Goal: Task Accomplishment & Management: Manage account settings

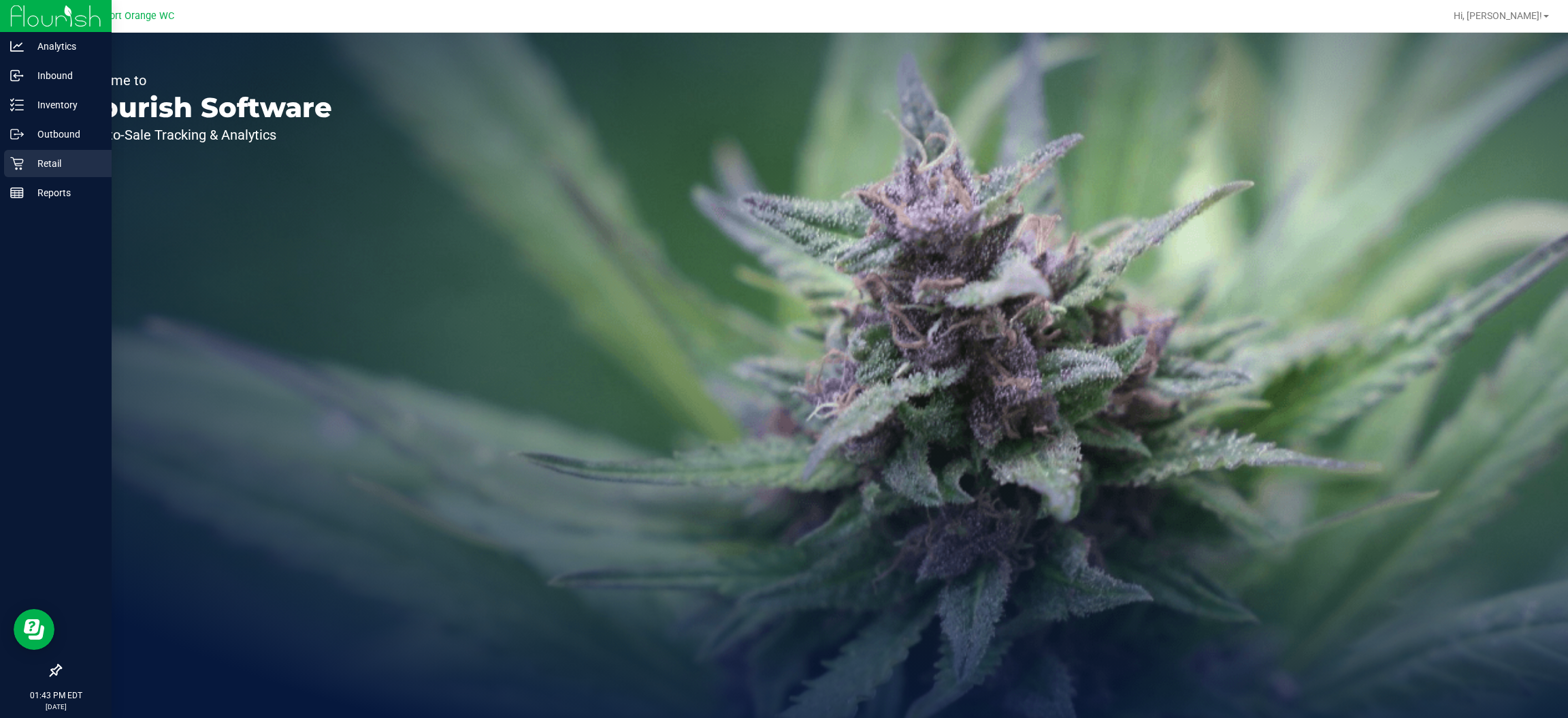
click at [4, 153] on div "Retail" at bounding box center [58, 163] width 107 height 28
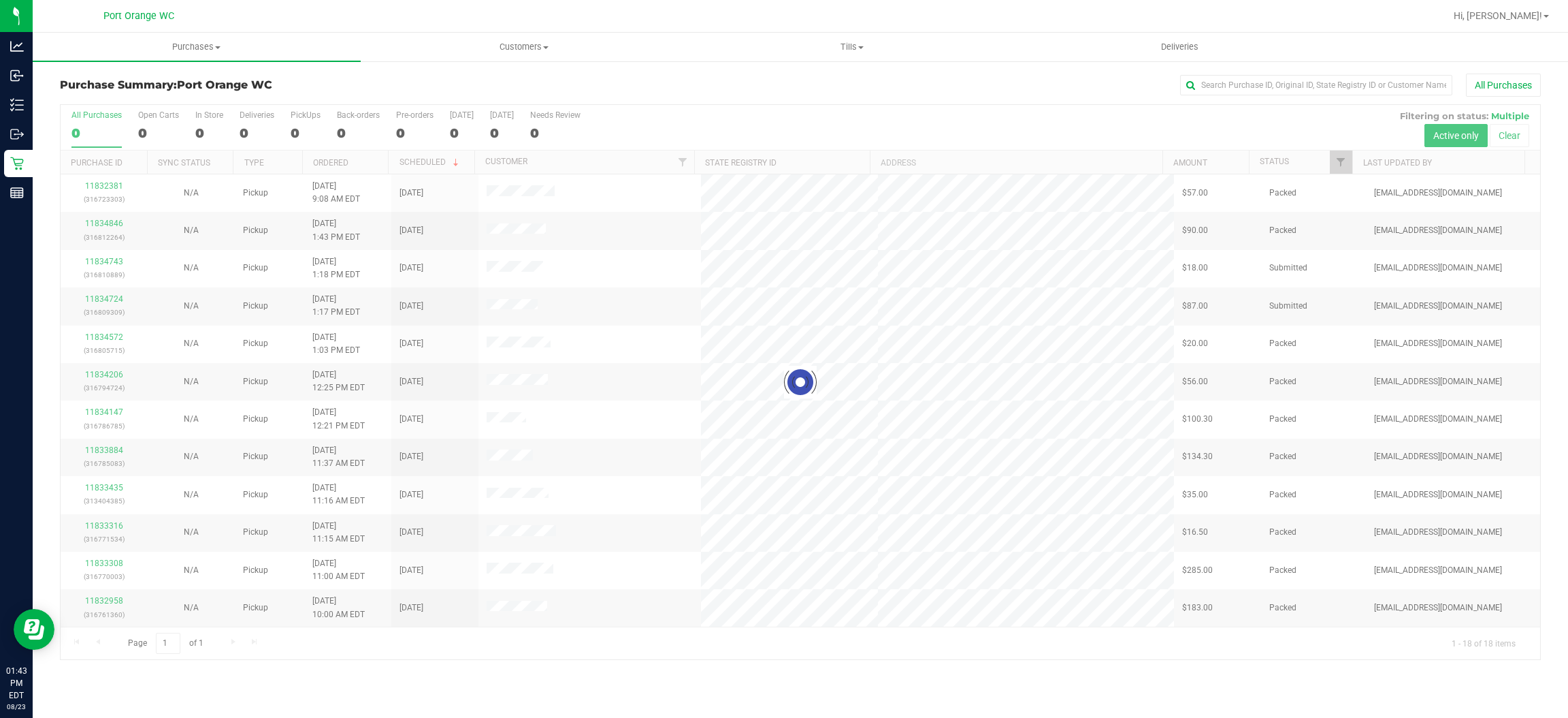
click at [1341, 151] on div at bounding box center [800, 382] width 1480 height 555
click at [1341, 155] on link "Filter" at bounding box center [1341, 162] width 23 height 23
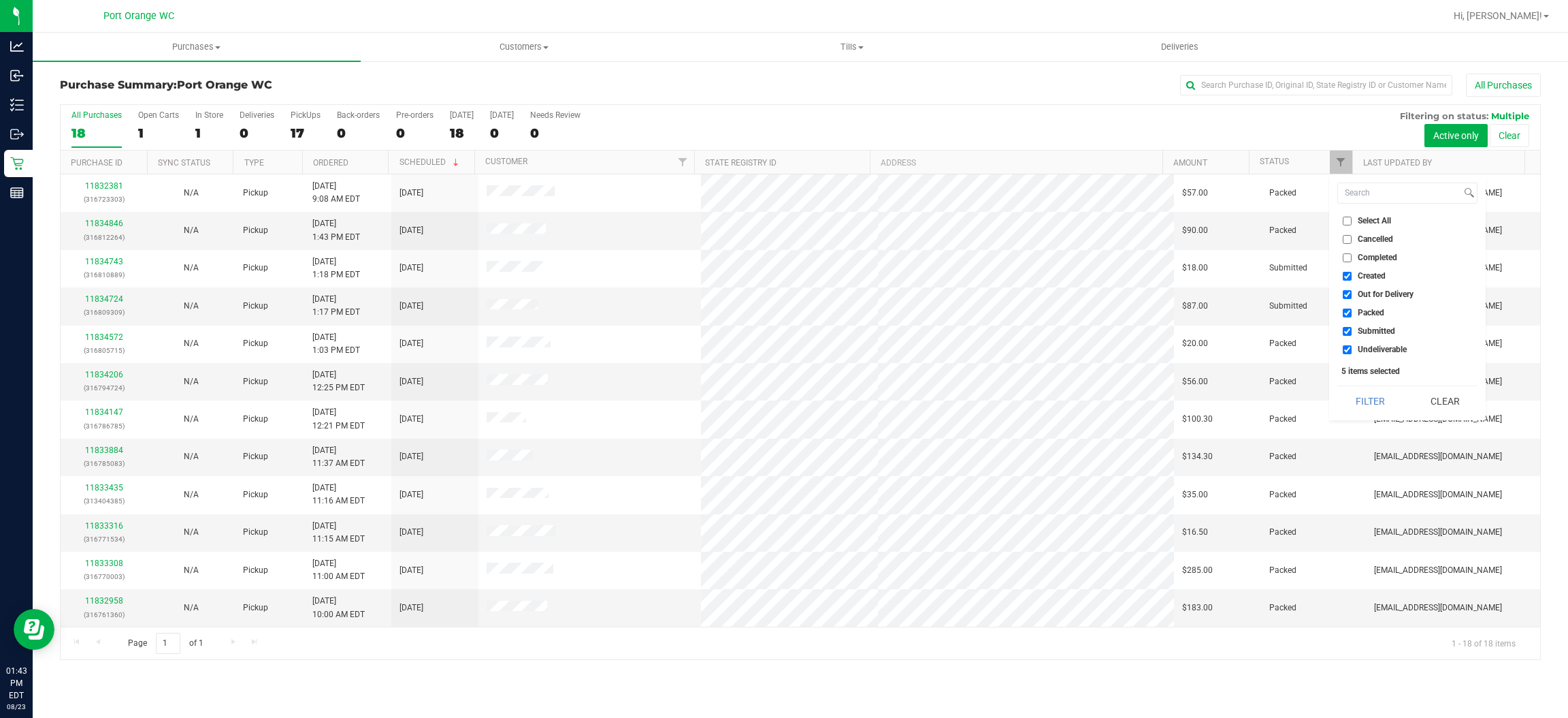
click at [1374, 278] on span "Created" at bounding box center [1371, 276] width 28 height 8
click at [1352, 278] on input "Created" at bounding box center [1347, 276] width 9 height 9
checkbox input "false"
click at [1377, 296] on span "Out for Delivery" at bounding box center [1386, 294] width 56 height 8
click at [1352, 296] on input "Out for Delivery" at bounding box center [1347, 294] width 9 height 9
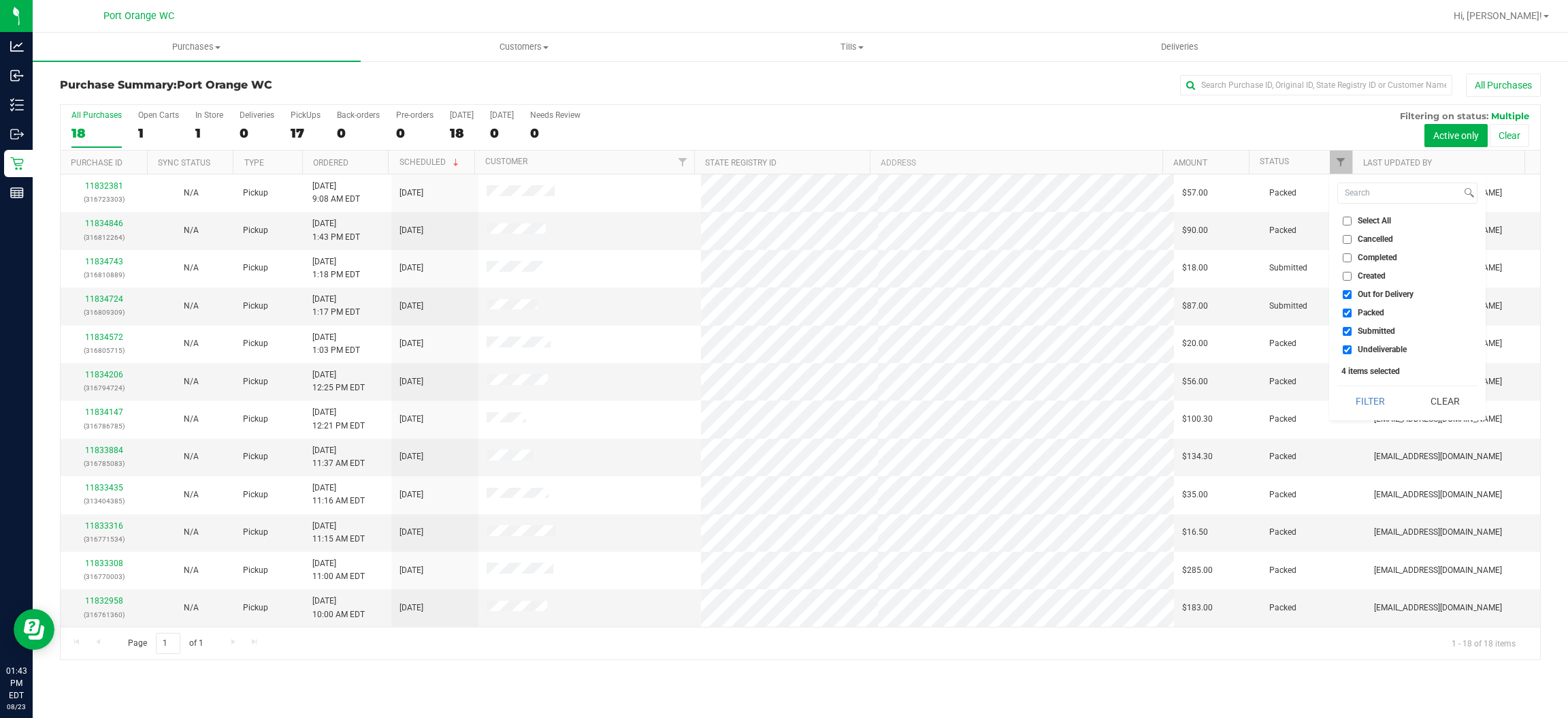
checkbox input "false"
click at [1367, 316] on span "Packed" at bounding box center [1371, 313] width 27 height 8
click at [1352, 316] on input "Packed" at bounding box center [1347, 313] width 9 height 9
checkbox input "false"
click at [1389, 354] on span "Undeliverable" at bounding box center [1382, 349] width 49 height 8
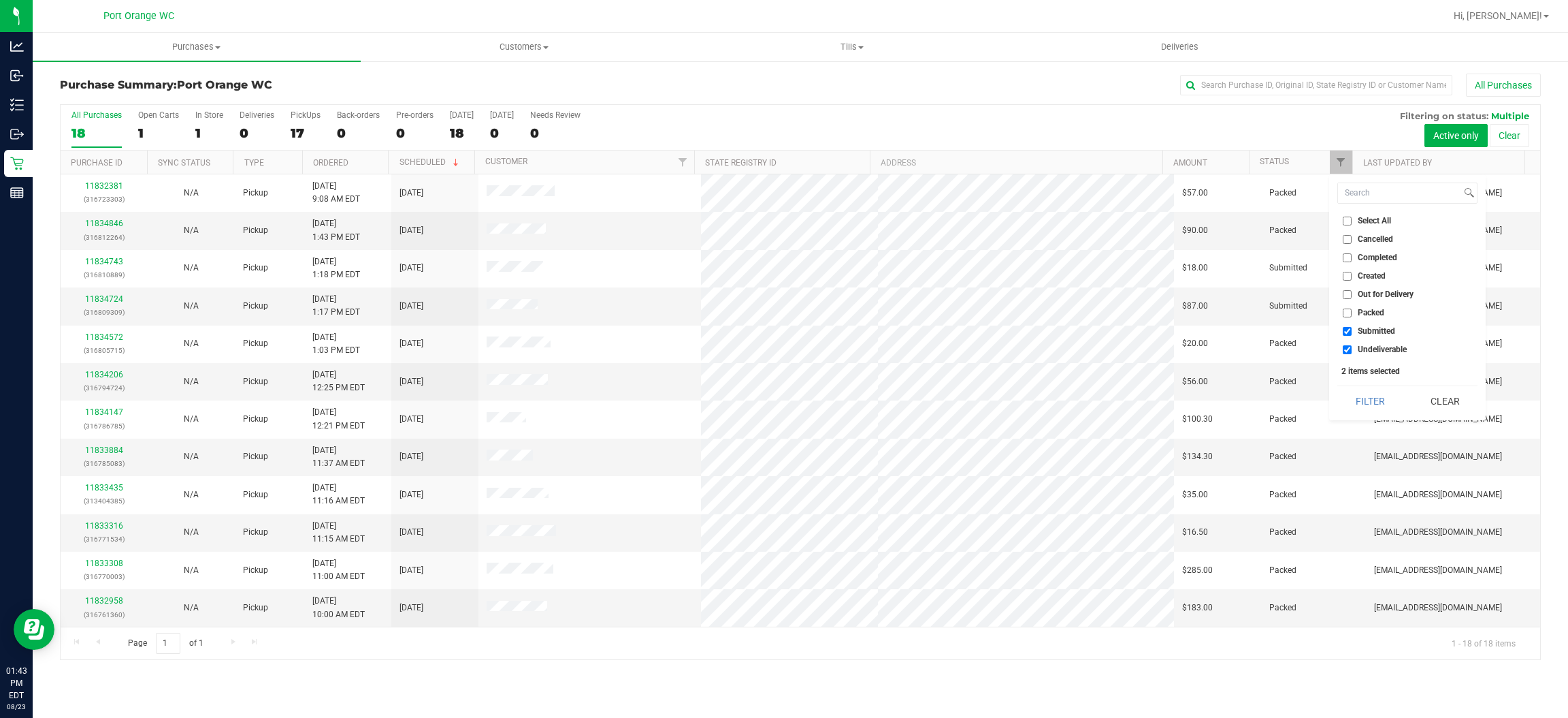
click at [1352, 354] on input "Undeliverable" at bounding box center [1347, 349] width 9 height 9
checkbox input "false"
click at [1377, 410] on button "Filter" at bounding box center [1370, 401] width 65 height 30
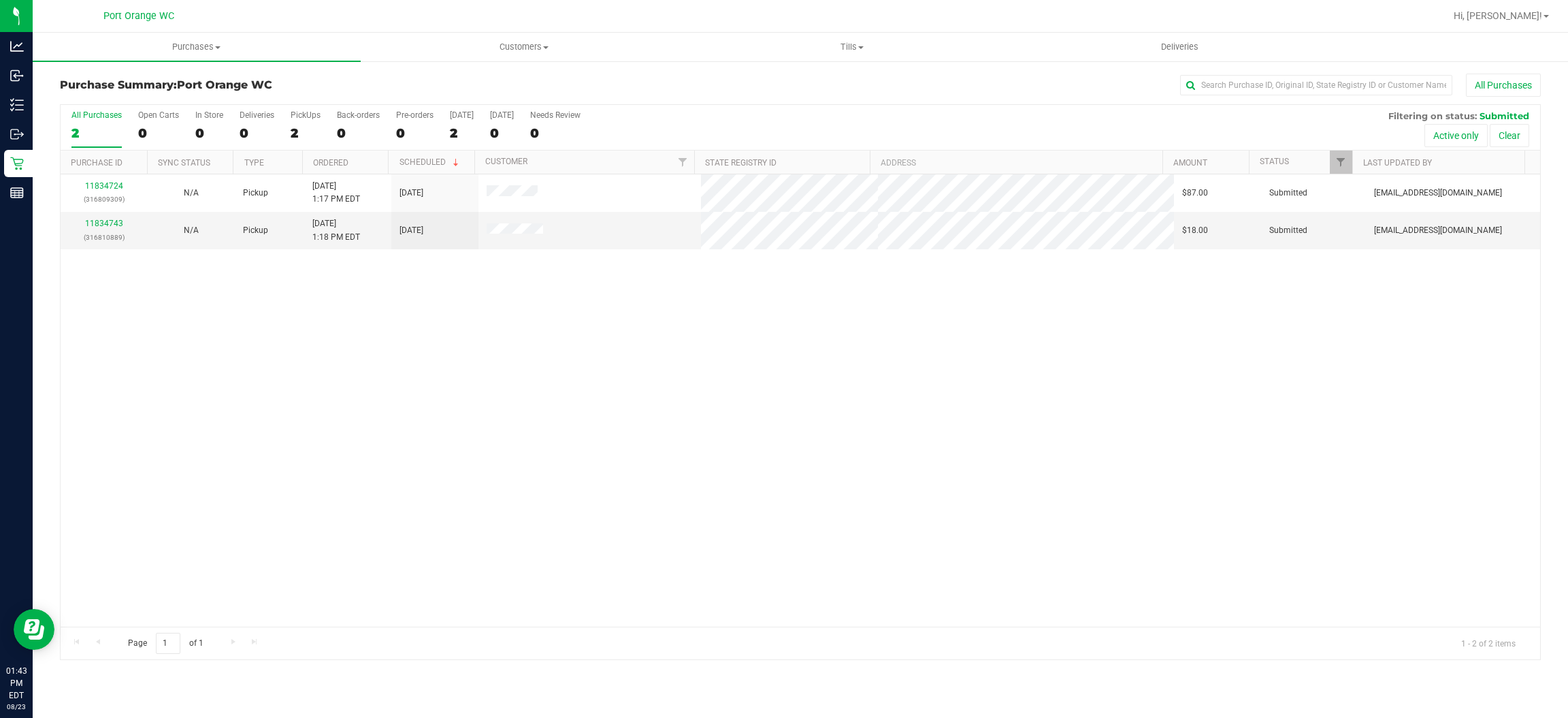
click at [287, 143] on div "All Purchases 2 Open Carts 0 In Store 0 Deliveries 0 PickUps 2 Back-orders 0 Pr…" at bounding box center [800, 127] width 1480 height 46
click at [318, 126] on label "PickUps 2" at bounding box center [305, 129] width 30 height 37
click at [0, 0] on input "PickUps 2" at bounding box center [0, 0] width 0 height 0
click at [317, 126] on div "2" at bounding box center [305, 133] width 30 height 16
click at [0, 0] on input "PickUps 2" at bounding box center [0, 0] width 0 height 0
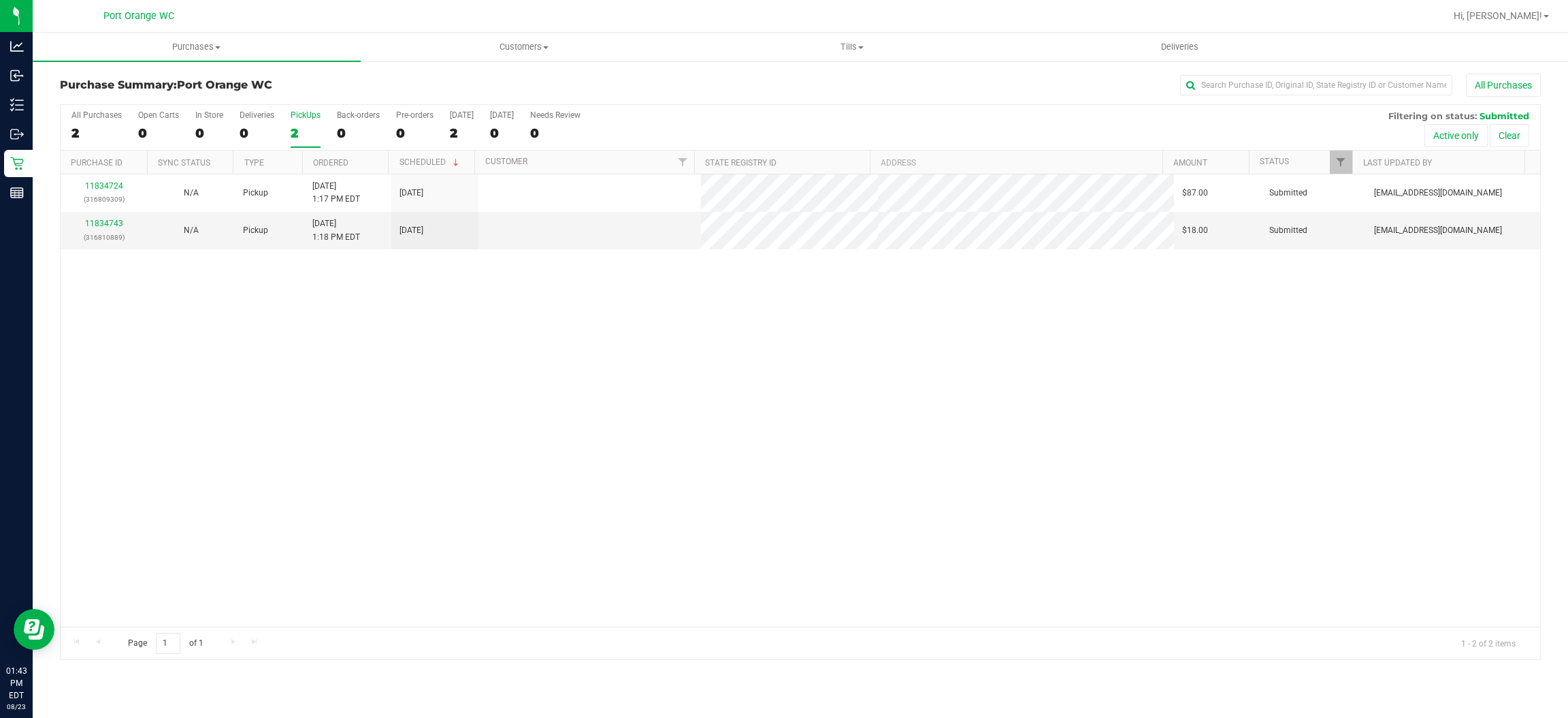
click at [317, 126] on div "2" at bounding box center [305, 133] width 30 height 16
click at [0, 0] on input "PickUps 2" at bounding box center [0, 0] width 0 height 0
click at [317, 126] on div "2" at bounding box center [305, 133] width 30 height 16
click at [0, 0] on input "PickUps 2" at bounding box center [0, 0] width 0 height 0
click at [857, 52] on span "Tills" at bounding box center [852, 47] width 327 height 12
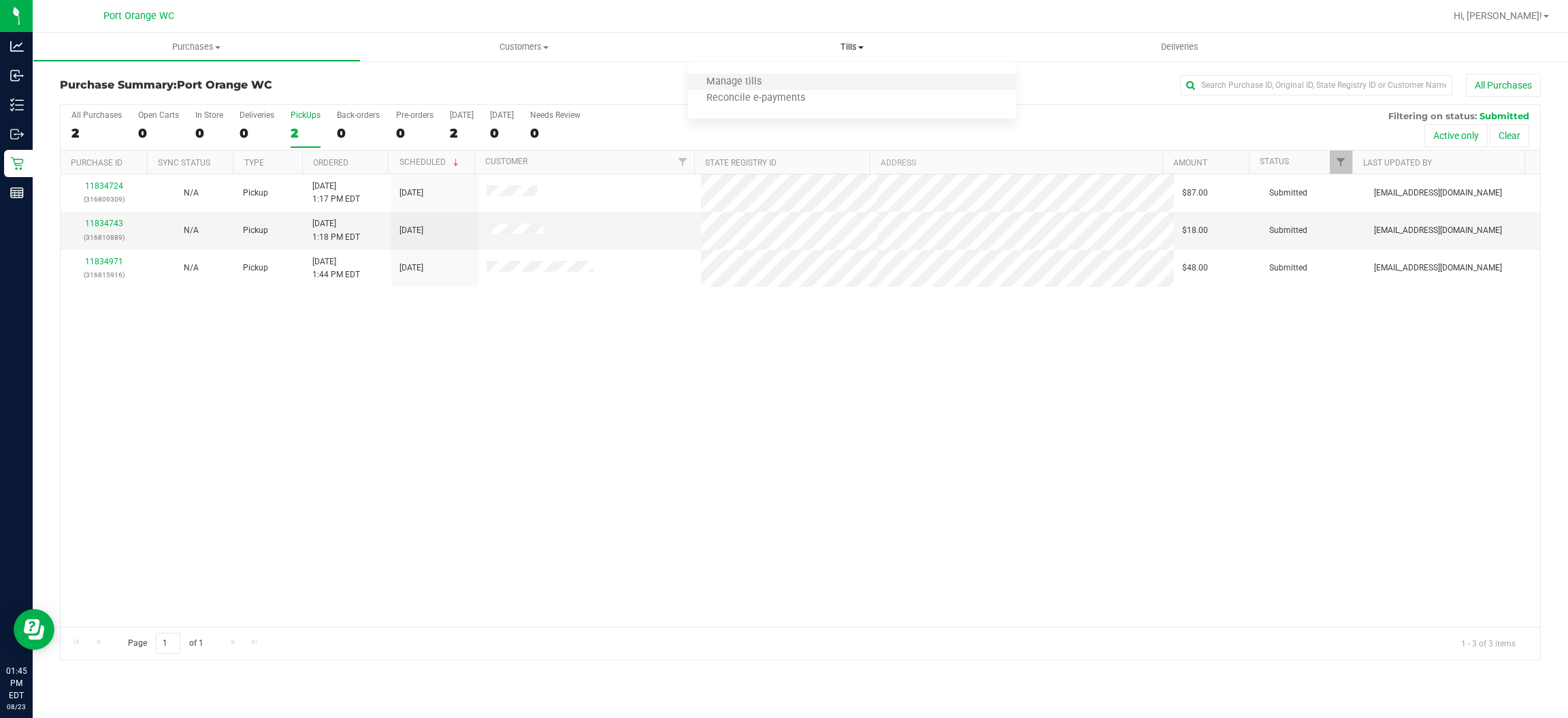
click at [785, 88] on li "Manage tills" at bounding box center [852, 82] width 328 height 16
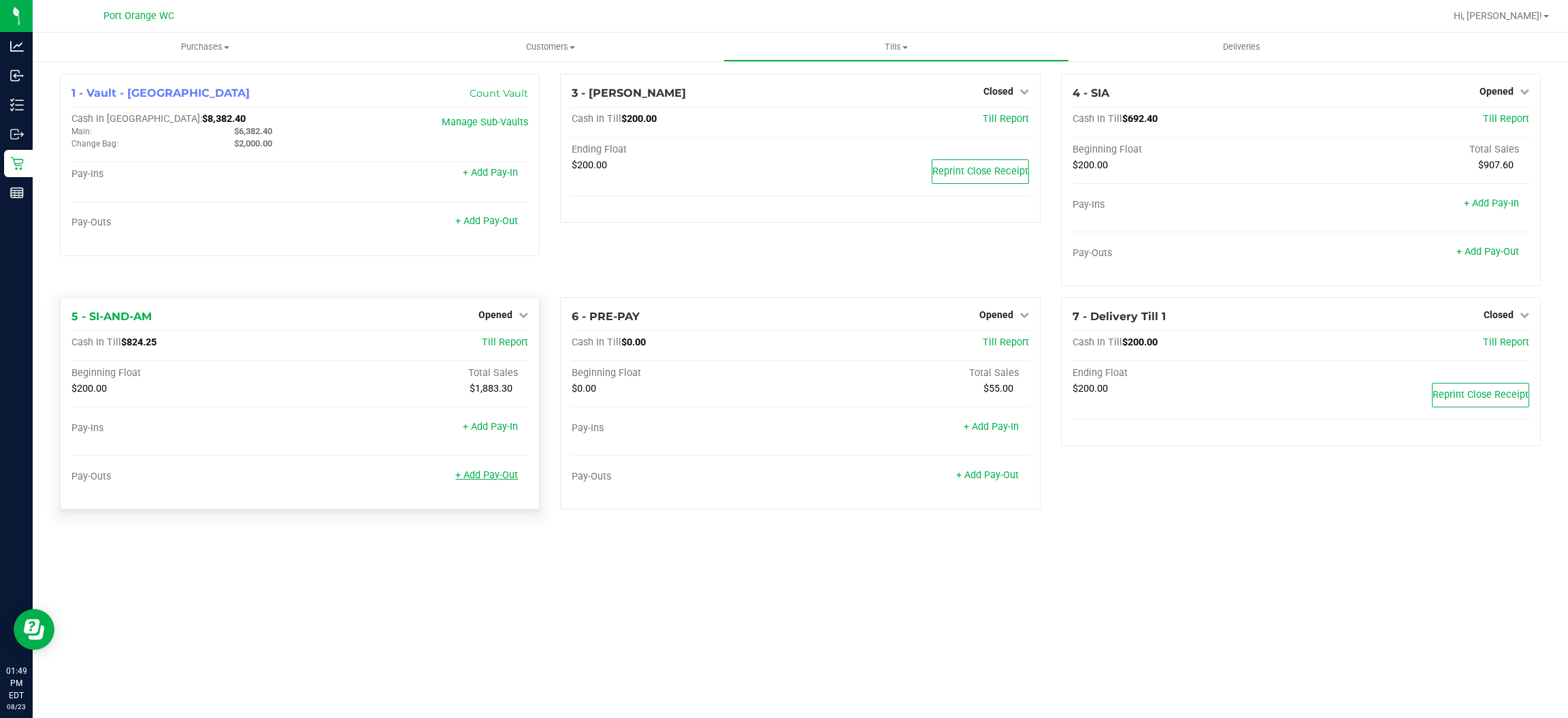
click at [465, 473] on link "+ Add Pay-Out" at bounding box center [486, 475] width 63 height 11
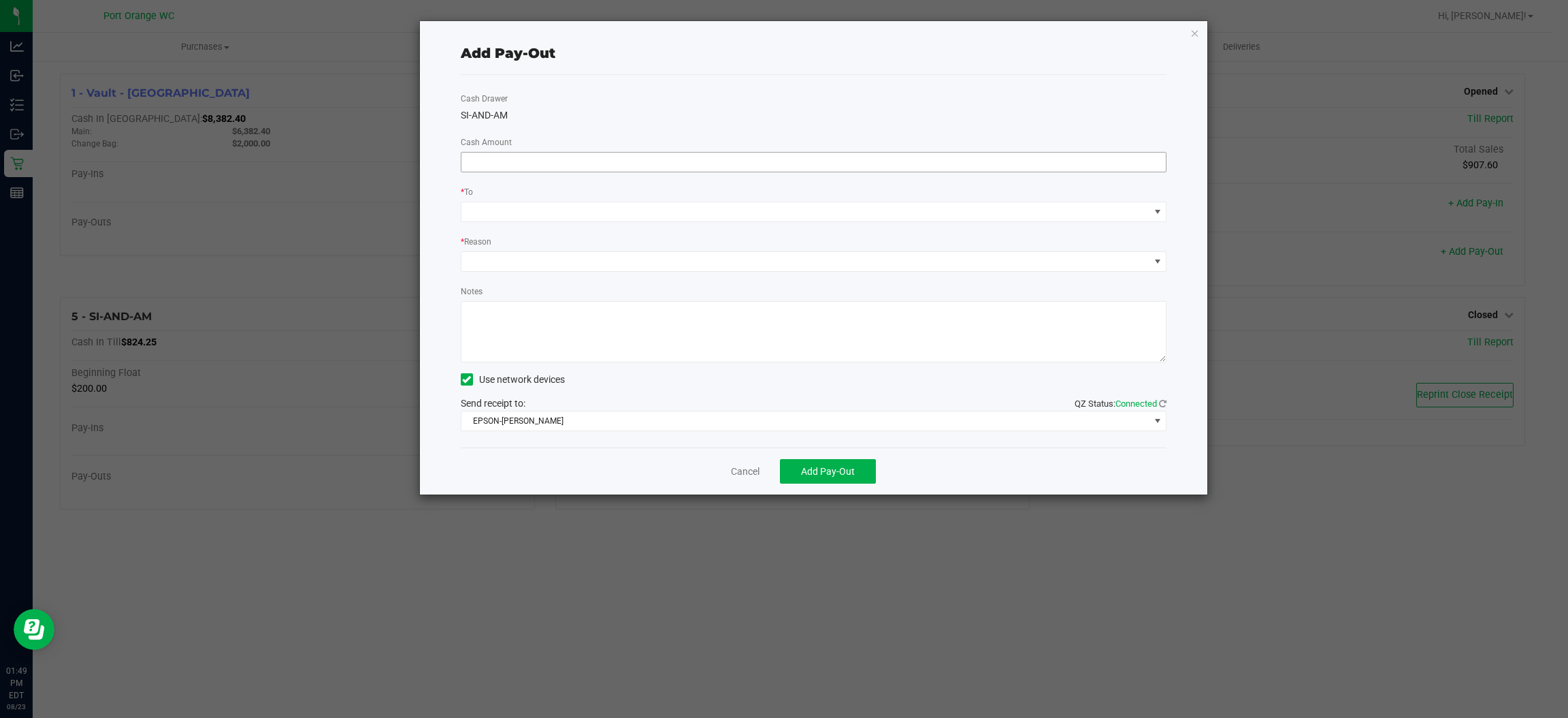
click at [619, 155] on input at bounding box center [814, 162] width 705 height 19
type input "$600.00"
click at [605, 222] on div "Cash Drawer SI-AND-AM Cash Amount $600.00 * To * Reason Notes Use network devic…" at bounding box center [814, 261] width 706 height 373
click at [608, 211] on span at bounding box center [805, 212] width 688 height 19
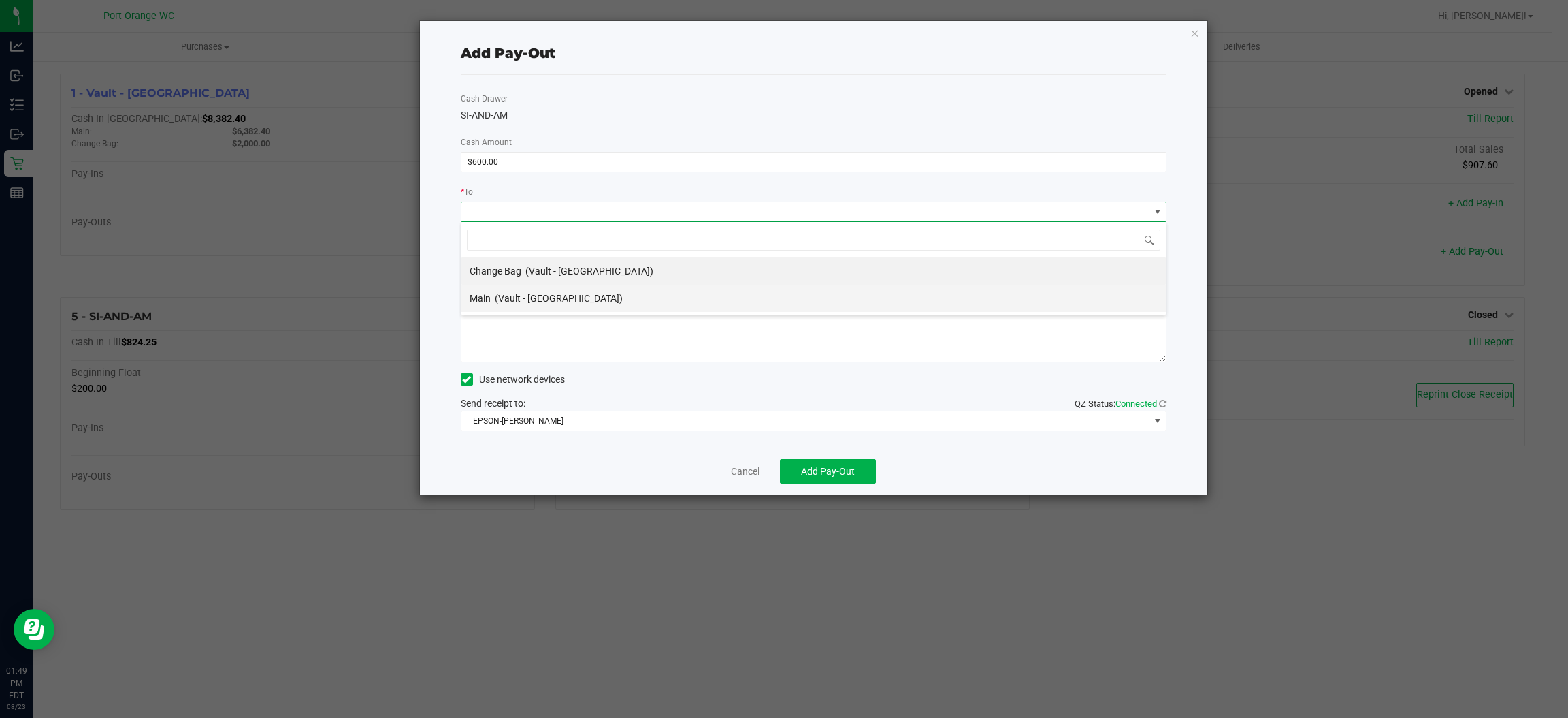
click at [589, 288] on li "Main (Vault - Port Orange)" at bounding box center [814, 298] width 704 height 28
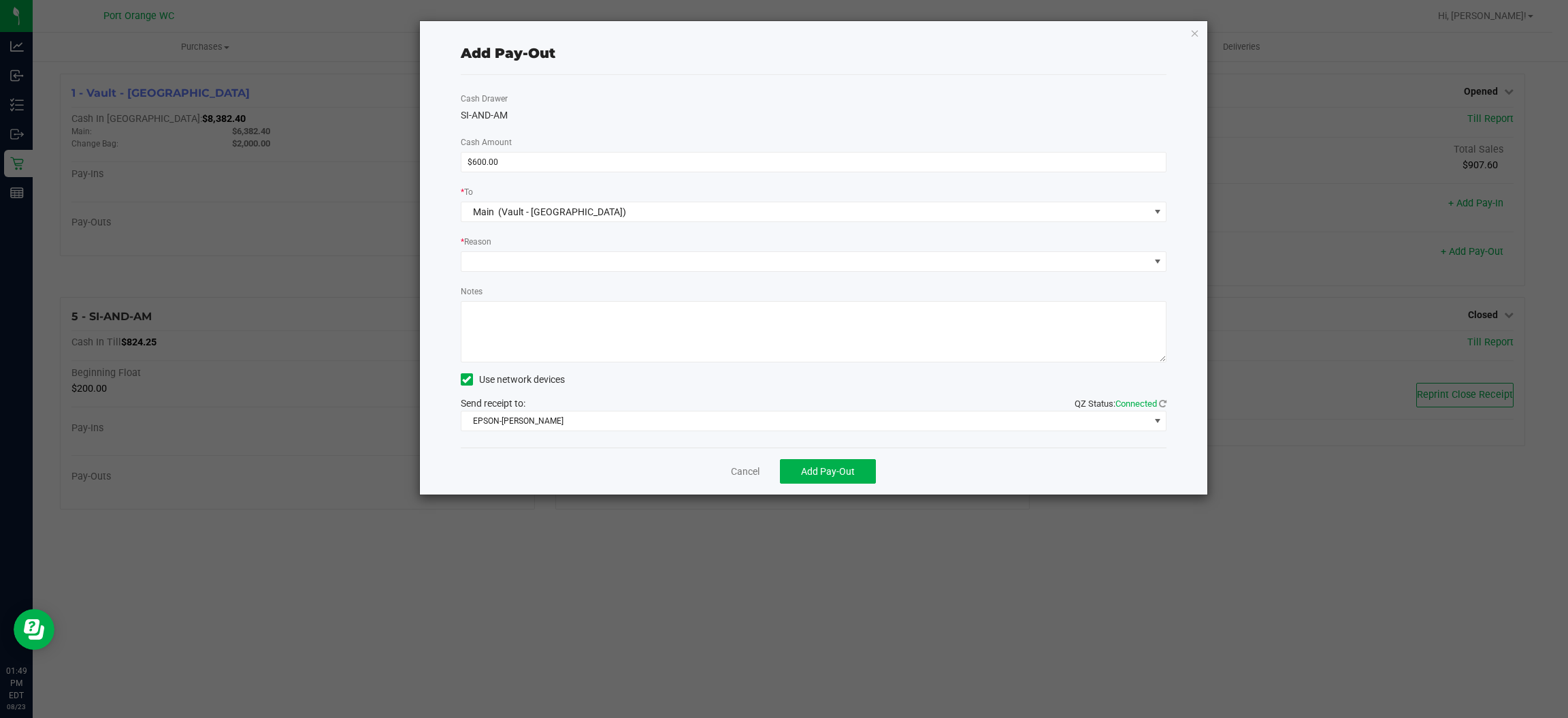
click at [581, 271] on div "Cash Drawer SI-AND-AM Cash Amount $600.00 * To Main (Vault - Port Orange) * Rea…" at bounding box center [814, 261] width 706 height 373
click at [580, 264] on span at bounding box center [805, 261] width 688 height 19
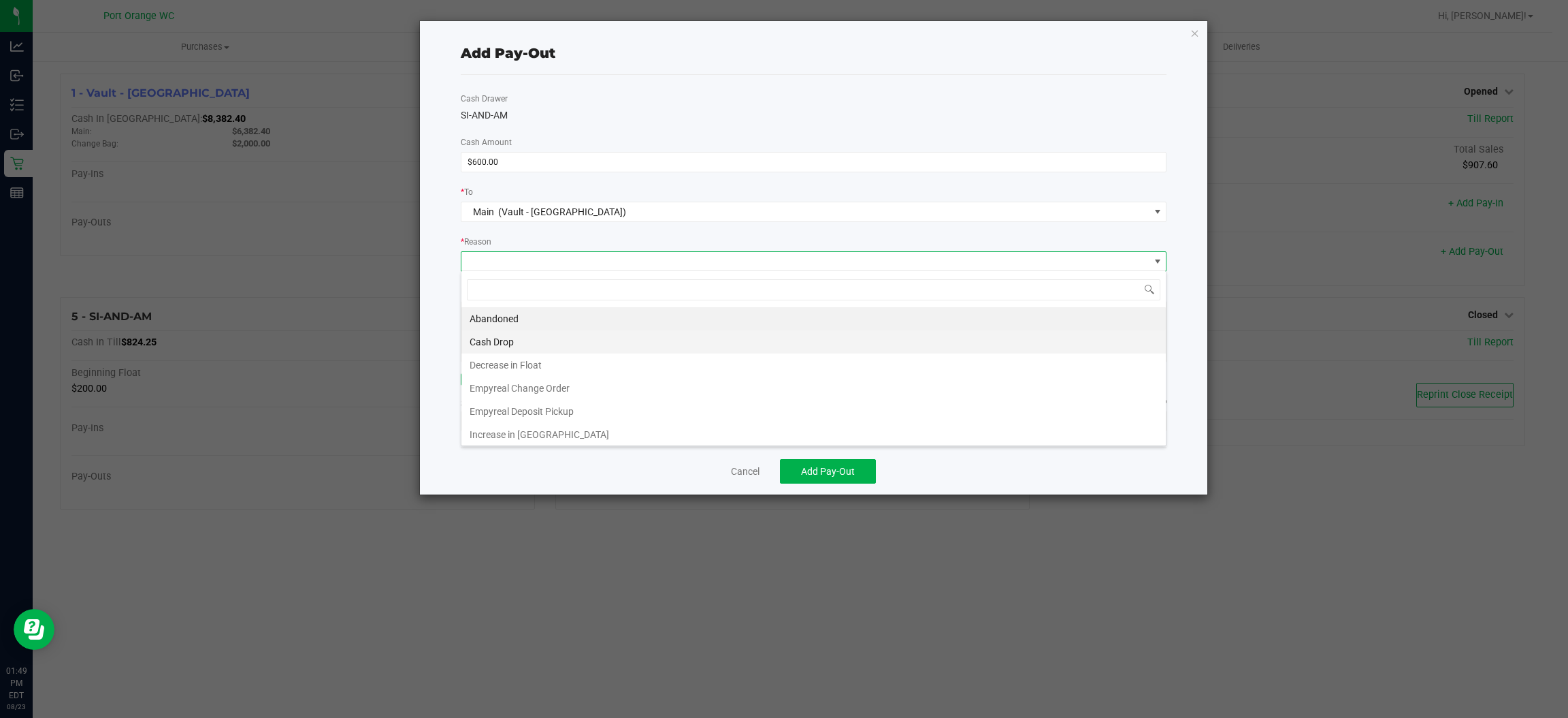
click at [558, 335] on li "Cash Drop" at bounding box center [814, 342] width 704 height 23
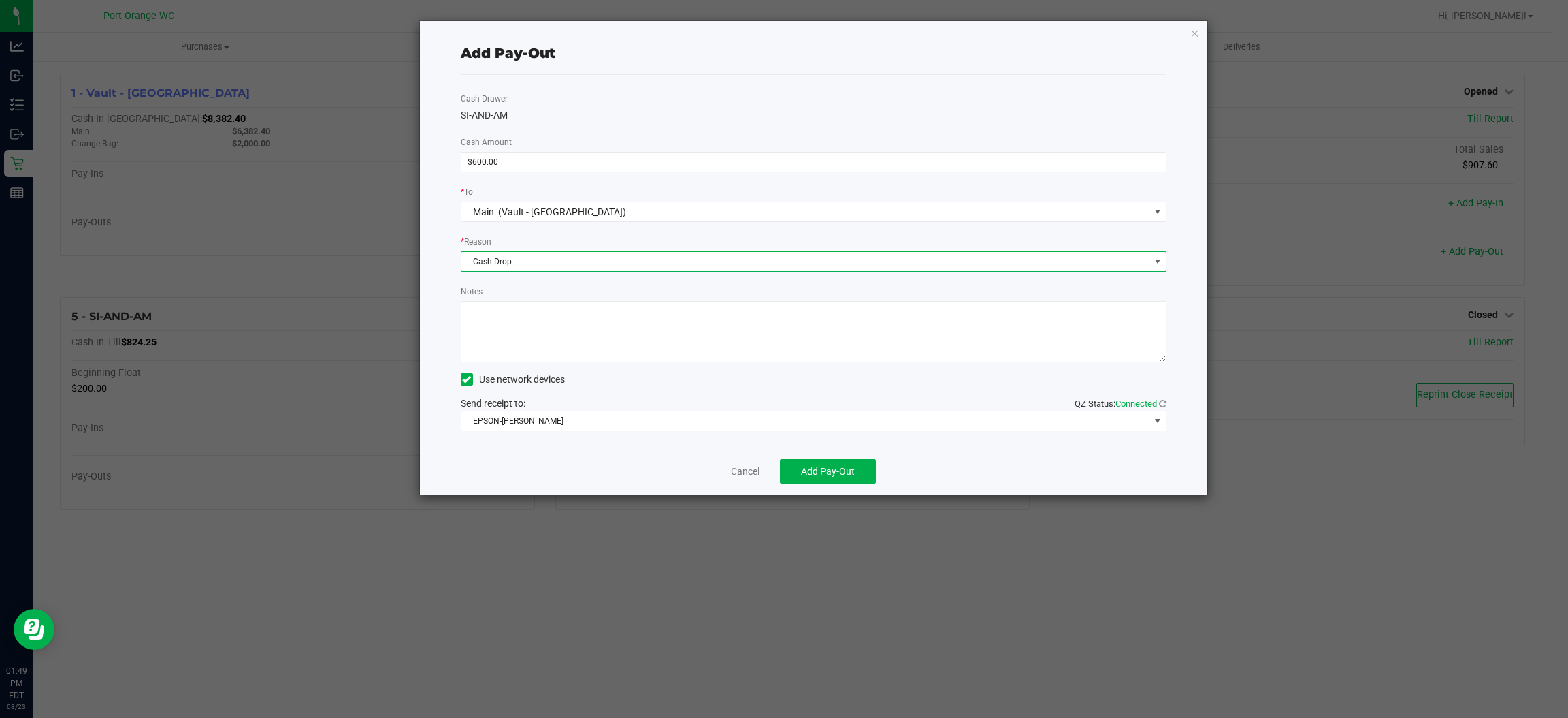
click at [558, 330] on textarea "Notes" at bounding box center [814, 332] width 706 height 62
type textarea "ps"
click at [586, 432] on div "Cash Drawer SI-AND-AM Cash Amount $600.00 * To Main (Vault - Port Orange) * Rea…" at bounding box center [814, 261] width 706 height 373
click at [585, 421] on span "EPSON-BOBBIE-GENTRY" at bounding box center [805, 420] width 688 height 19
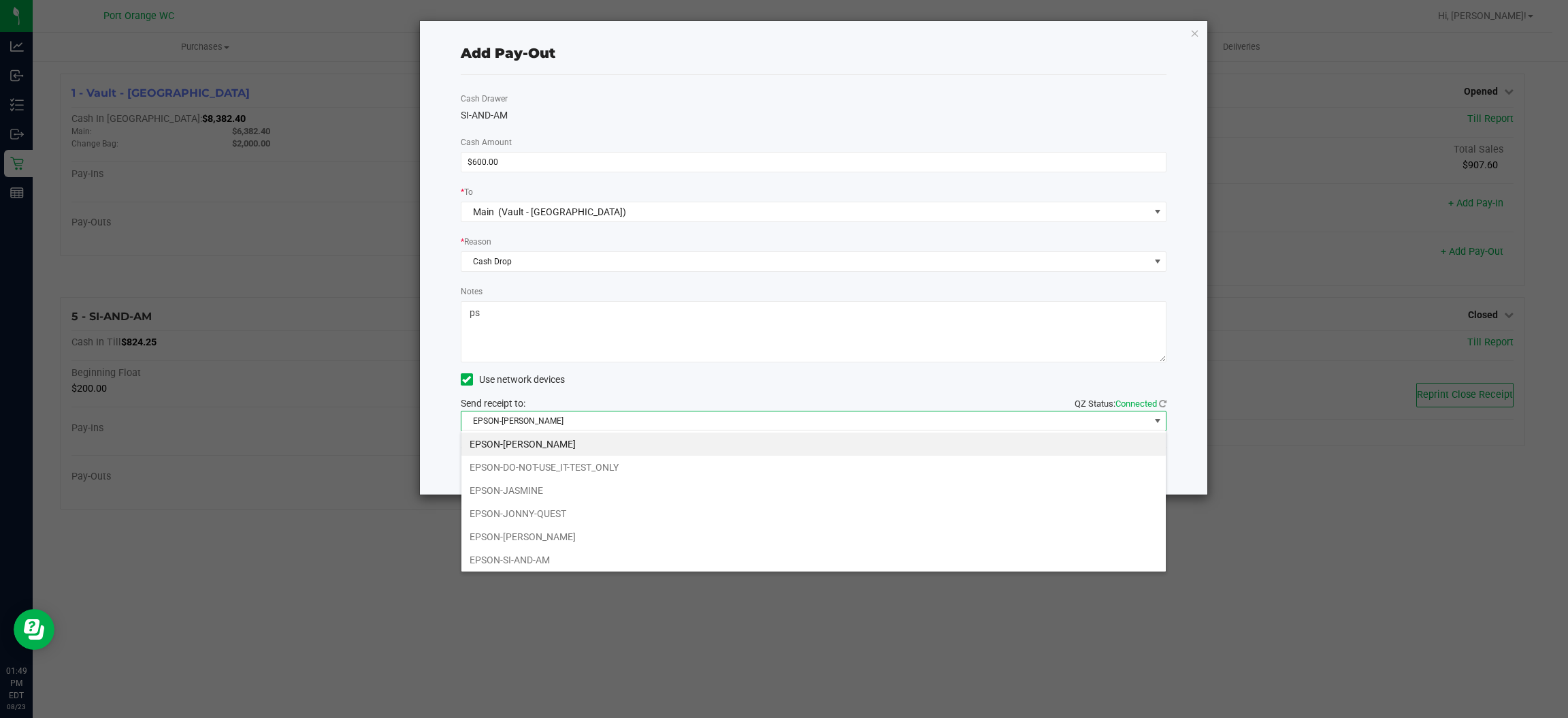
drag, startPoint x: 544, startPoint y: 561, endPoint x: 621, endPoint y: 534, distance: 81.6
click at [545, 561] on li "EPSON-SI-AND-AM" at bounding box center [814, 560] width 704 height 23
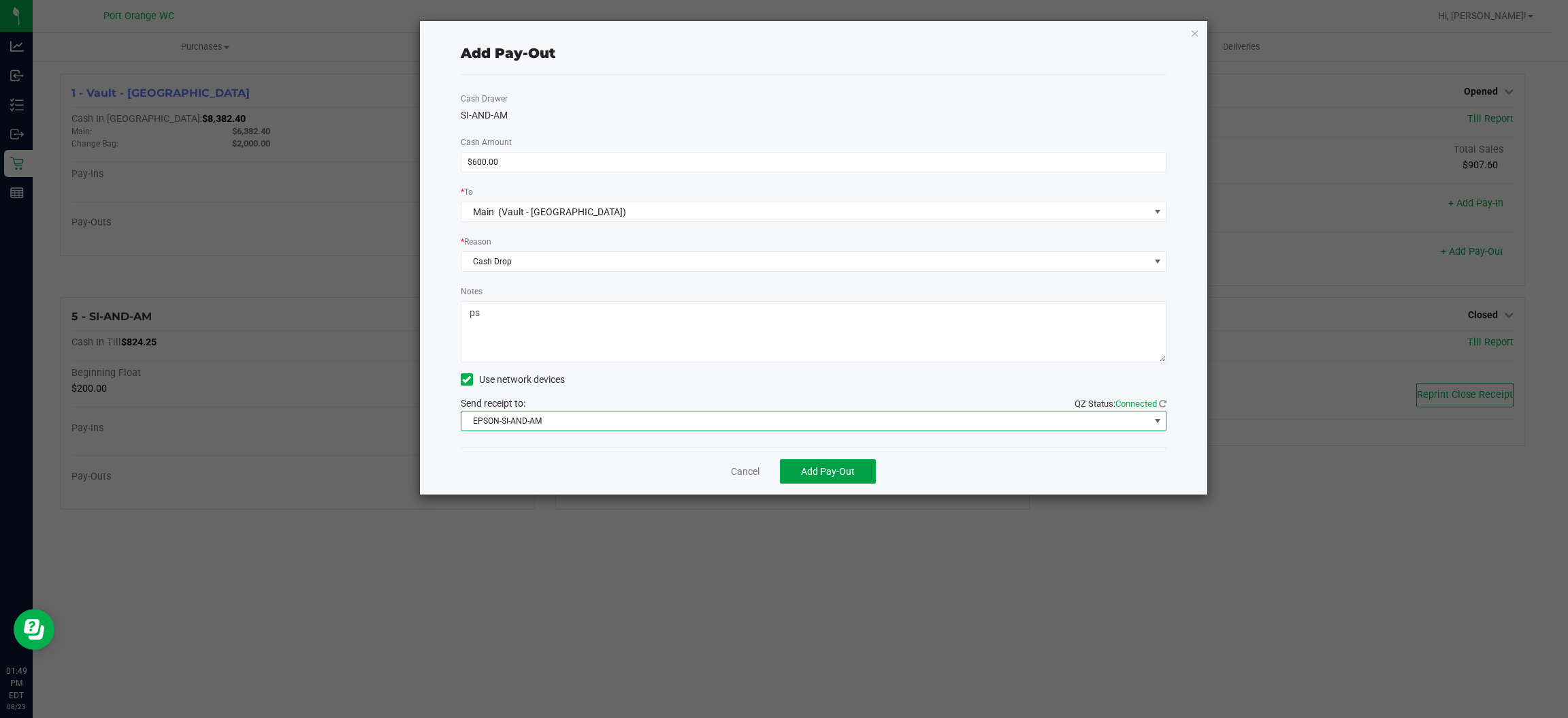
click at [863, 467] on button "Add Pay-Out" at bounding box center [828, 471] width 96 height 25
click at [732, 465] on link "Dismiss" at bounding box center [740, 472] width 33 height 14
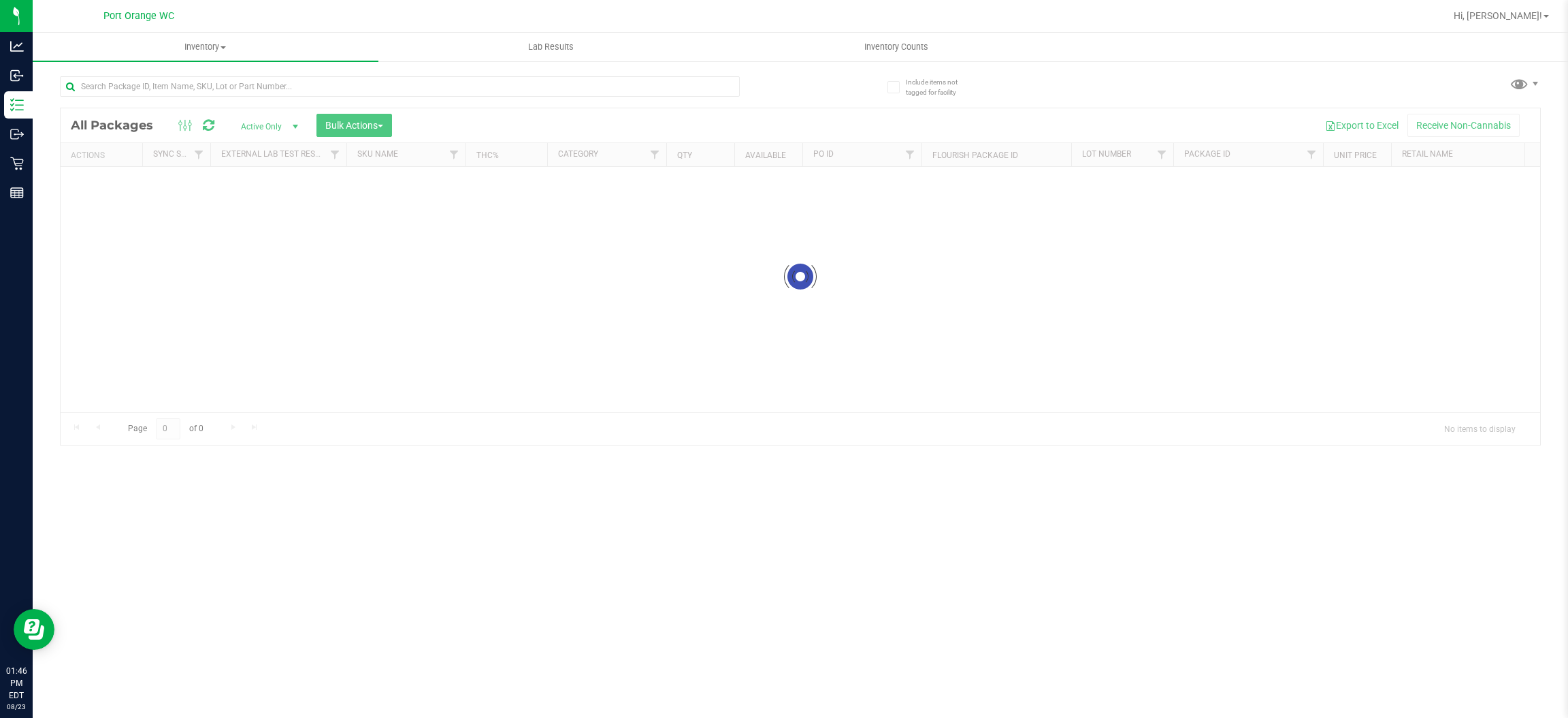
click at [187, 75] on div "Inventory All packages All inventory Waste log Create inventory Lab Results Inv…" at bounding box center [800, 375] width 1535 height 685
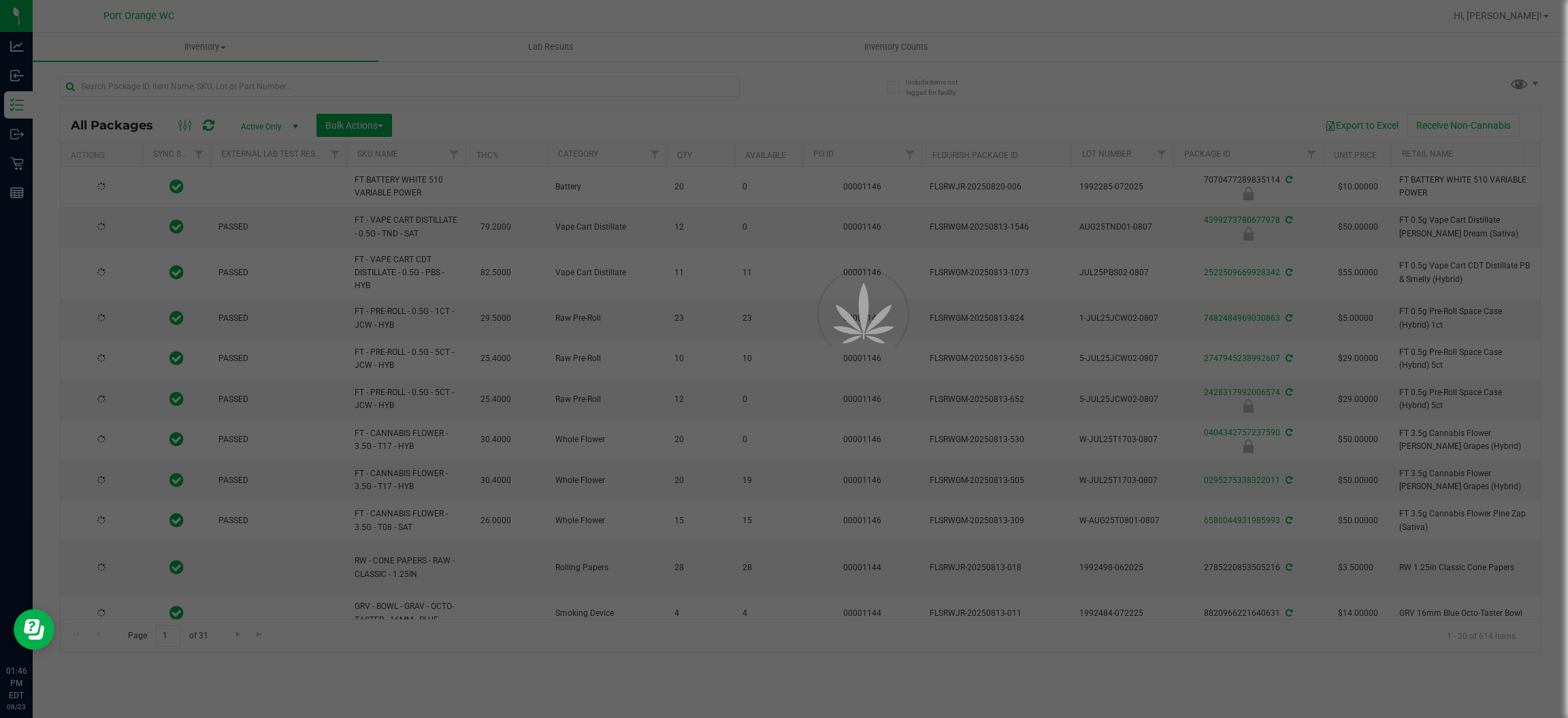
click at [189, 88] on div at bounding box center [784, 359] width 1568 height 718
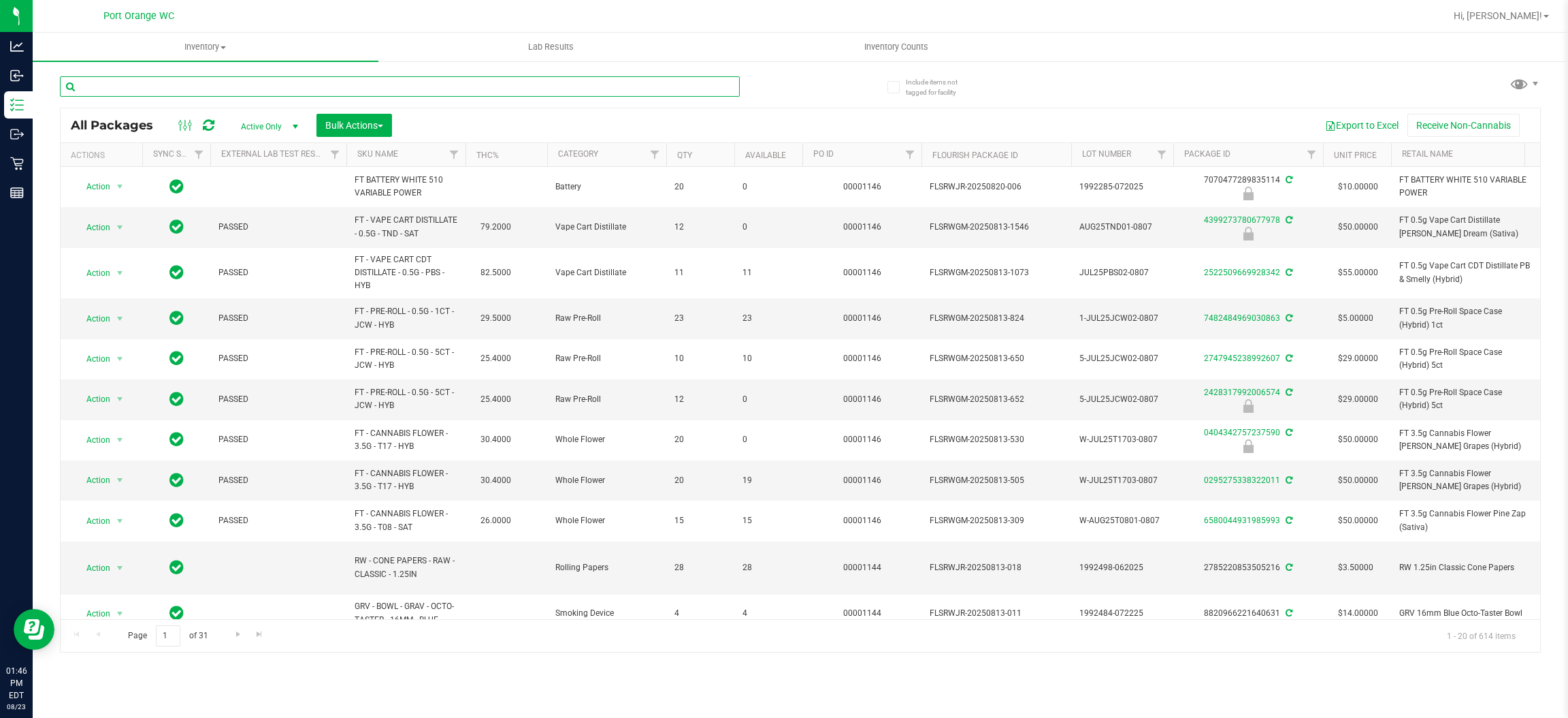
click at [178, 85] on input "text" at bounding box center [400, 86] width 680 height 21
paste input "FT 3.5g Cannabis Flower Deluxe Sugar Cane (Indica)"
type input "FT 3.5g Cannabis Flower Deluxe Sugar Cane (Indica)"
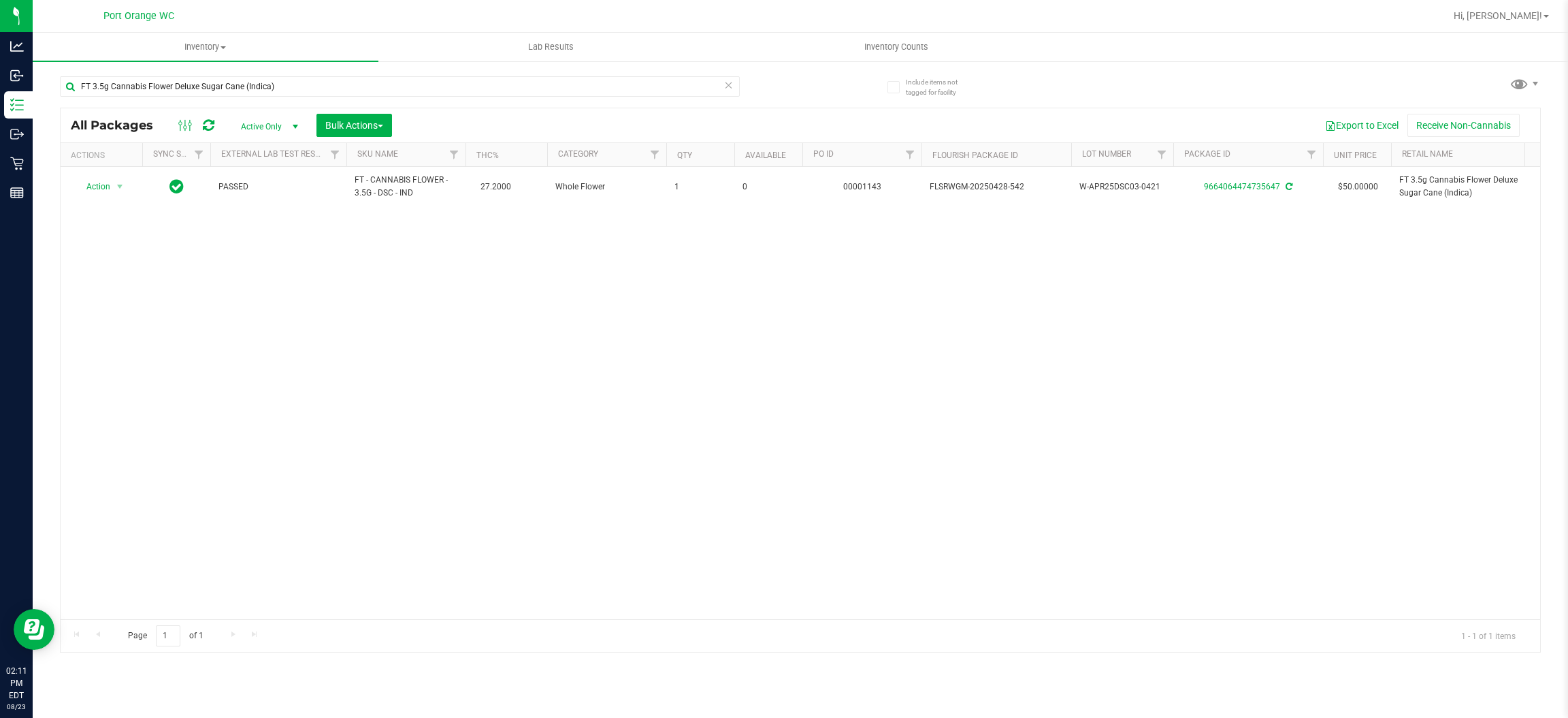
drag, startPoint x: 418, startPoint y: 192, endPoint x: 456, endPoint y: 557, distance: 367.0
click at [357, 187] on span "FT - CANNABIS FLOWER - 3.5G - DSC - IND" at bounding box center [406, 186] width 103 height 26
copy span "T - CANNABIS FLOWER - 3.5G - DSC - IND"
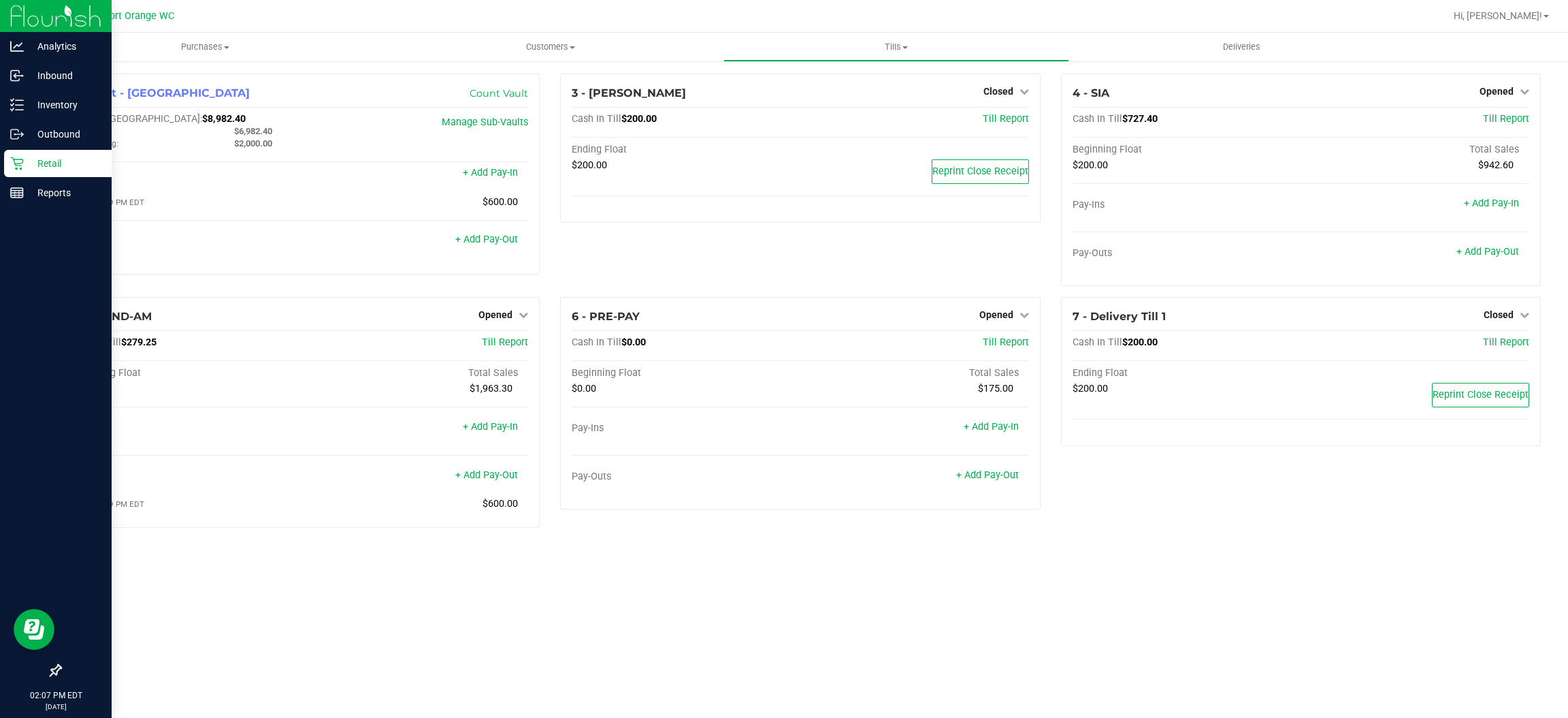
drag, startPoint x: 56, startPoint y: 165, endPoint x: 64, endPoint y: 165, distance: 8.0
click at [56, 166] on p "Retail" at bounding box center [65, 163] width 82 height 16
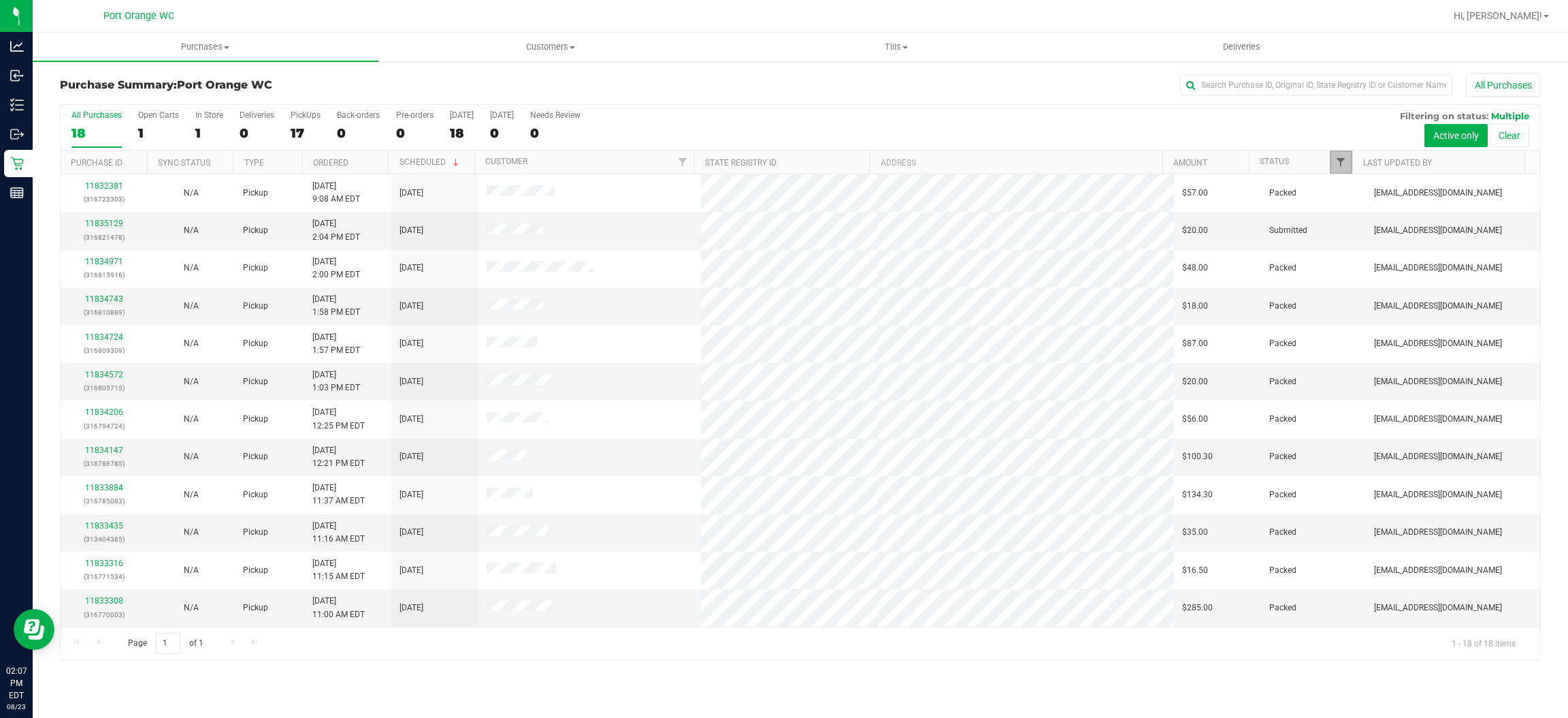
click at [1340, 162] on span "Filter" at bounding box center [1340, 161] width 11 height 11
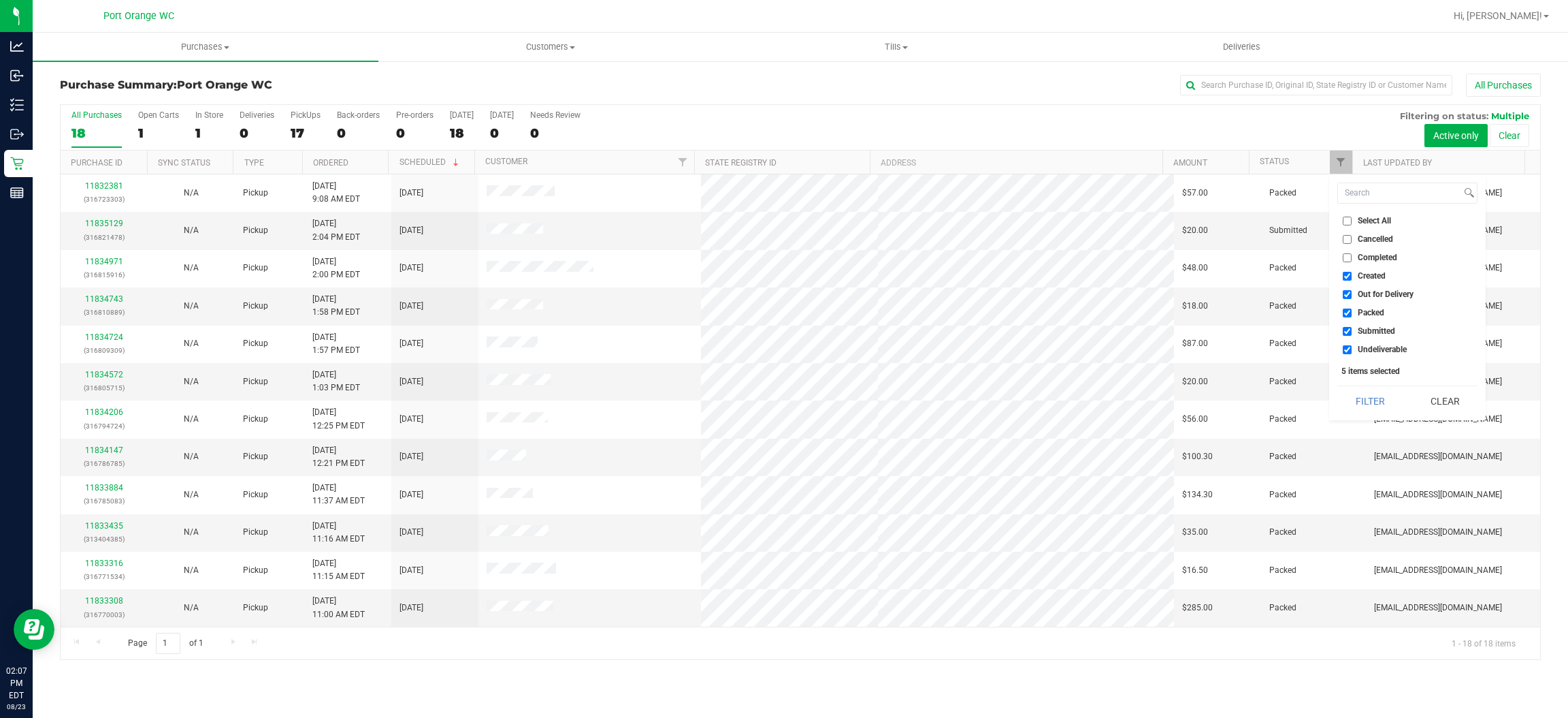
click at [1358, 272] on span "Created" at bounding box center [1371, 276] width 28 height 8
click at [1352, 272] on input "Created" at bounding box center [1347, 276] width 9 height 9
checkbox input "false"
click at [1374, 291] on span "Out for Delivery" at bounding box center [1386, 294] width 56 height 8
click at [1352, 291] on input "Out for Delivery" at bounding box center [1347, 294] width 9 height 9
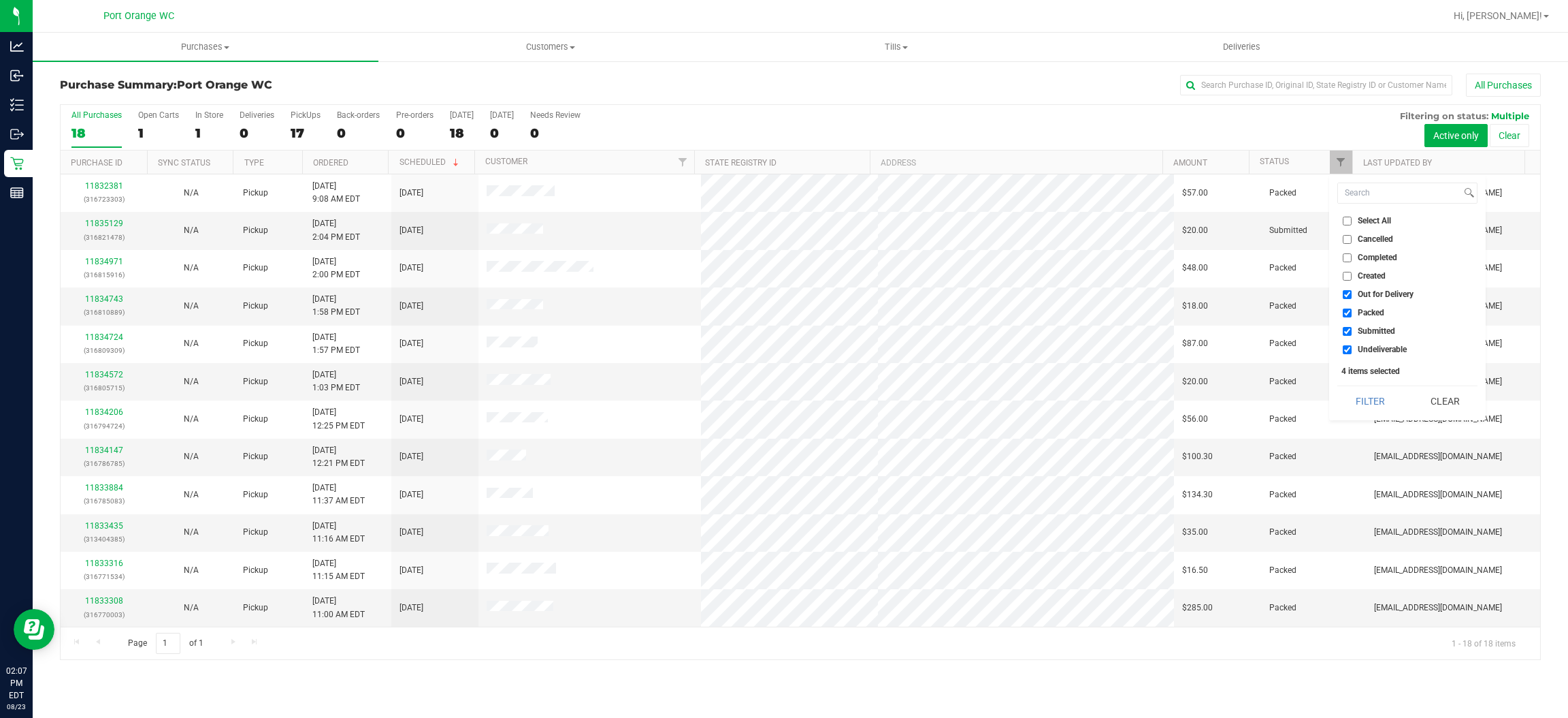
checkbox input "false"
drag, startPoint x: 1370, startPoint y: 315, endPoint x: 1386, endPoint y: 332, distance: 23.3
click at [1371, 315] on span "Packed" at bounding box center [1371, 313] width 27 height 8
click at [1352, 315] on input "Packed" at bounding box center [1347, 313] width 9 height 9
checkbox input "false"
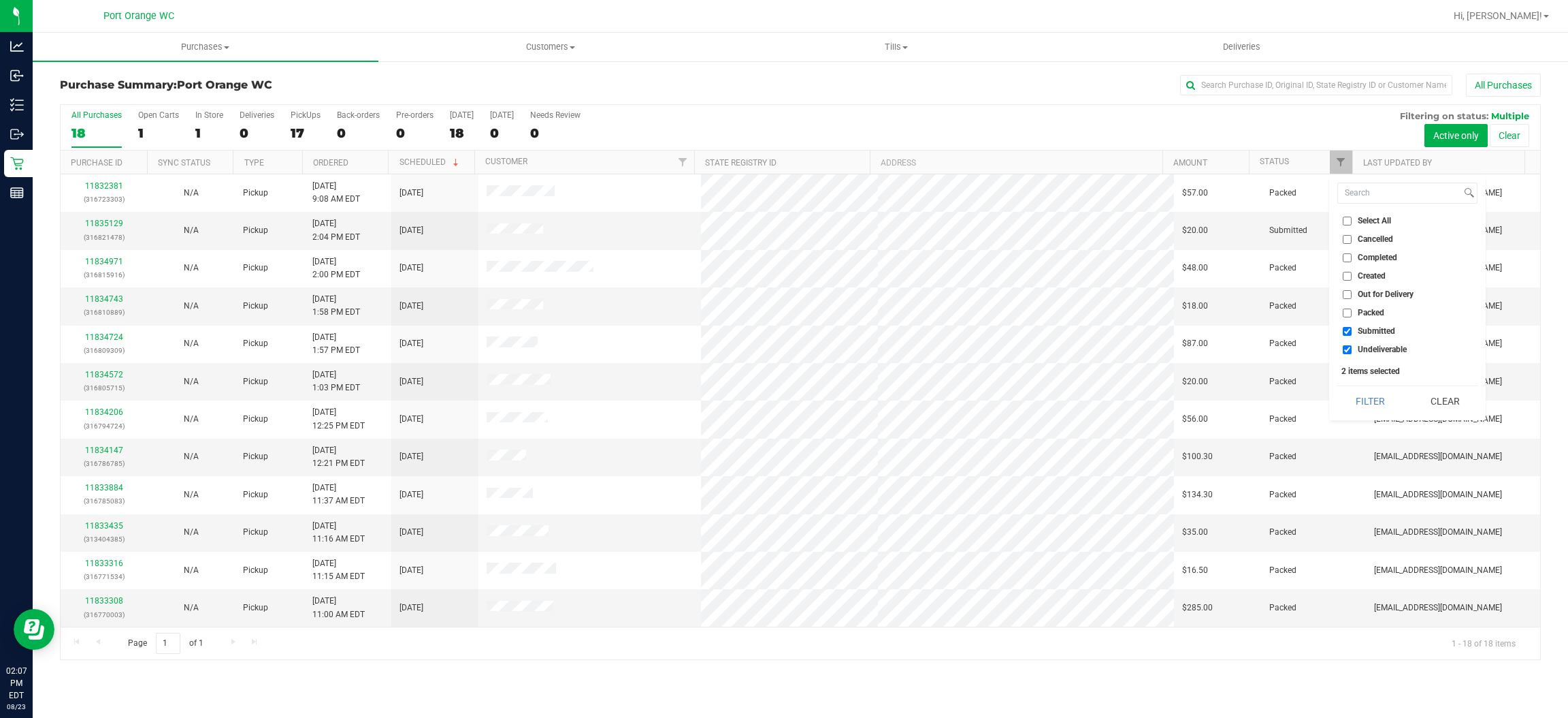
drag, startPoint x: 1388, startPoint y: 343, endPoint x: 1379, endPoint y: 363, distance: 21.9
click at [1389, 345] on span "Undeliverable" at bounding box center [1382, 349] width 49 height 8
click at [1352, 345] on input "Undeliverable" at bounding box center [1347, 349] width 9 height 9
checkbox input "false"
click at [1378, 395] on button "Filter" at bounding box center [1370, 401] width 65 height 30
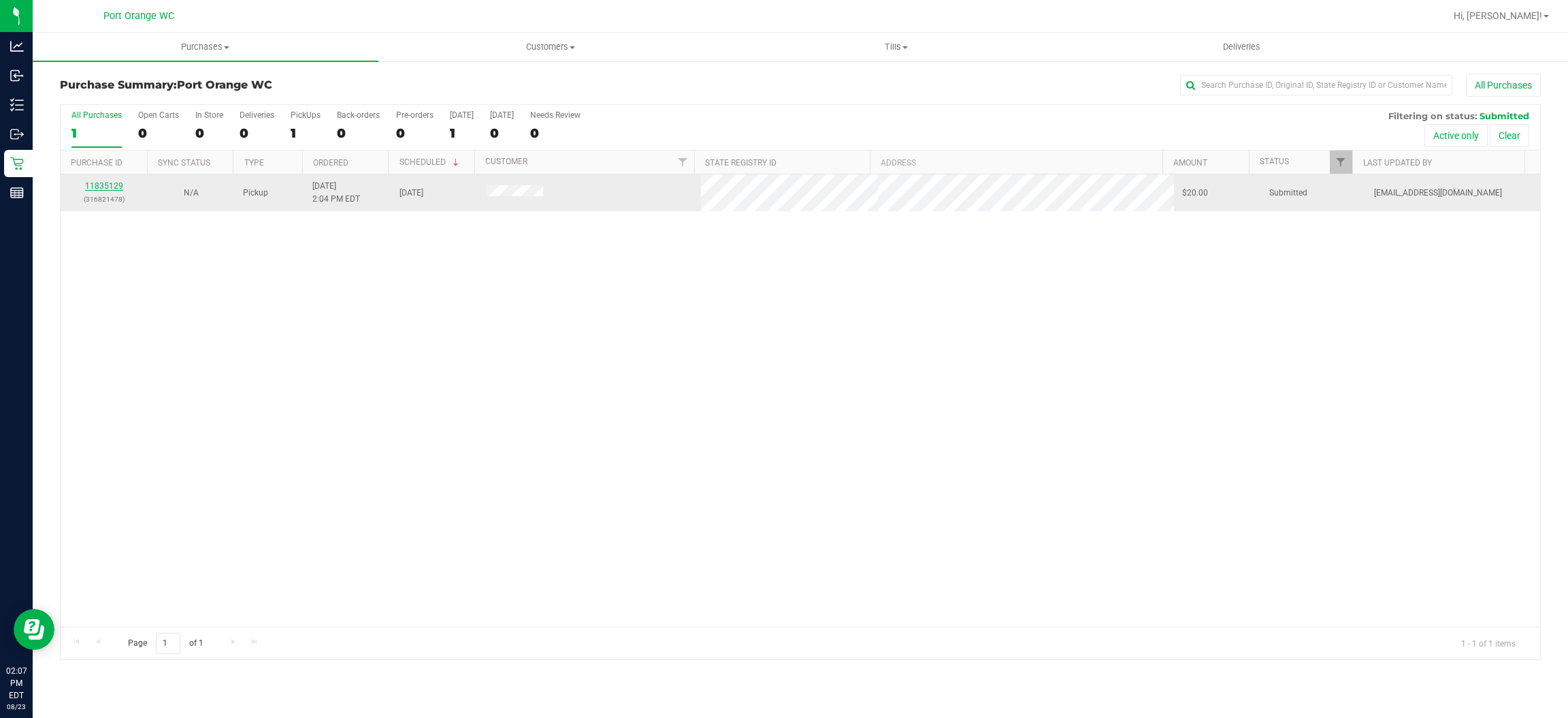
click at [114, 187] on link "11835129" at bounding box center [104, 185] width 38 height 9
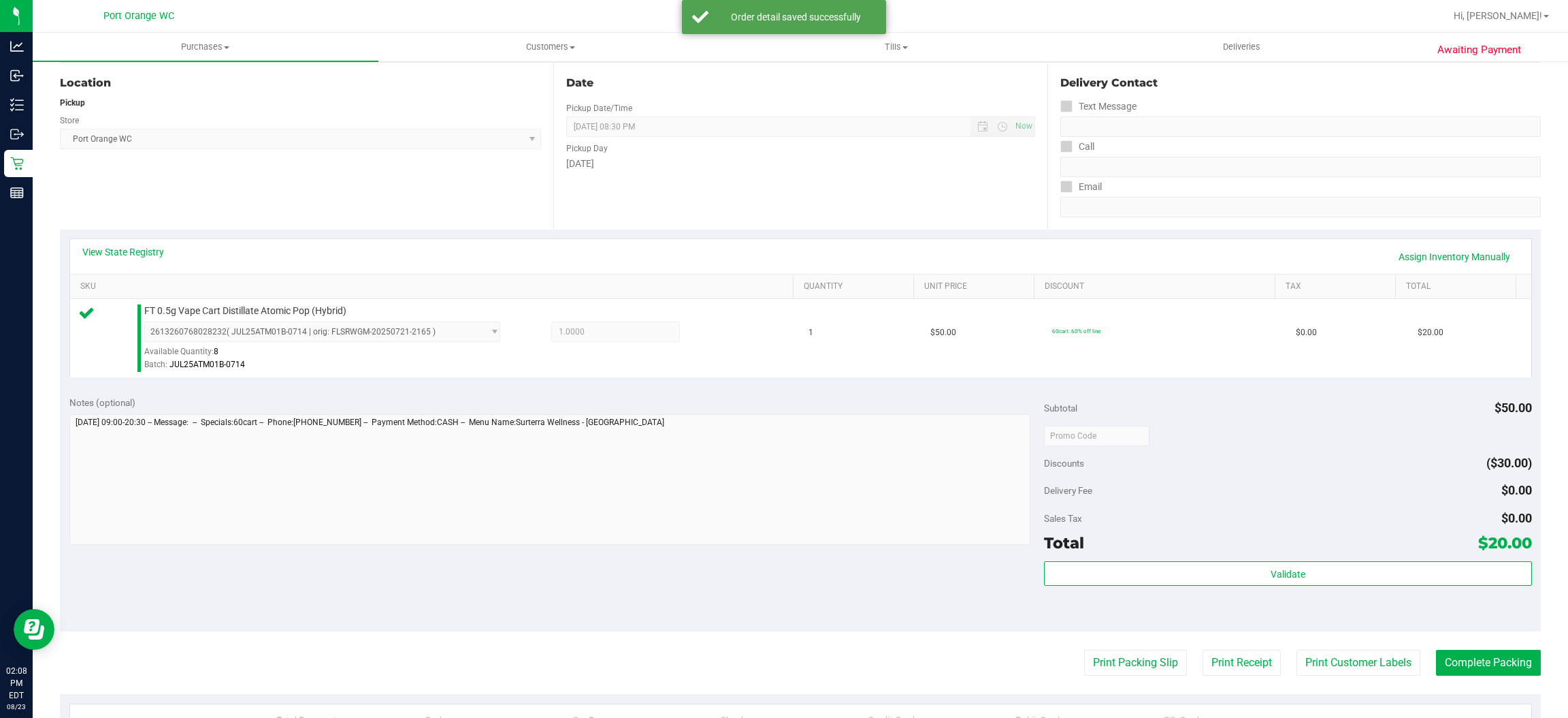
scroll to position [306, 0]
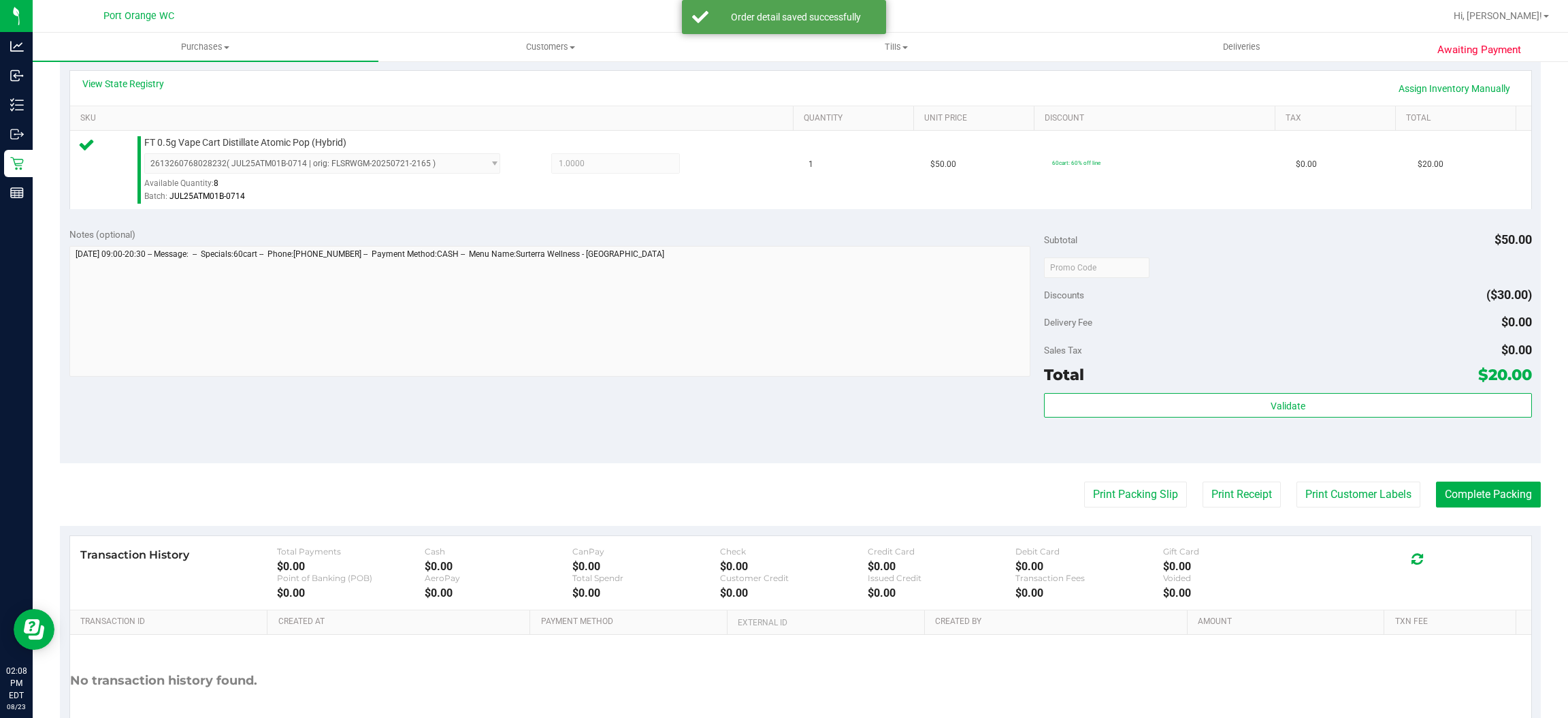
click at [1302, 419] on div "Validate" at bounding box center [1287, 405] width 487 height 26
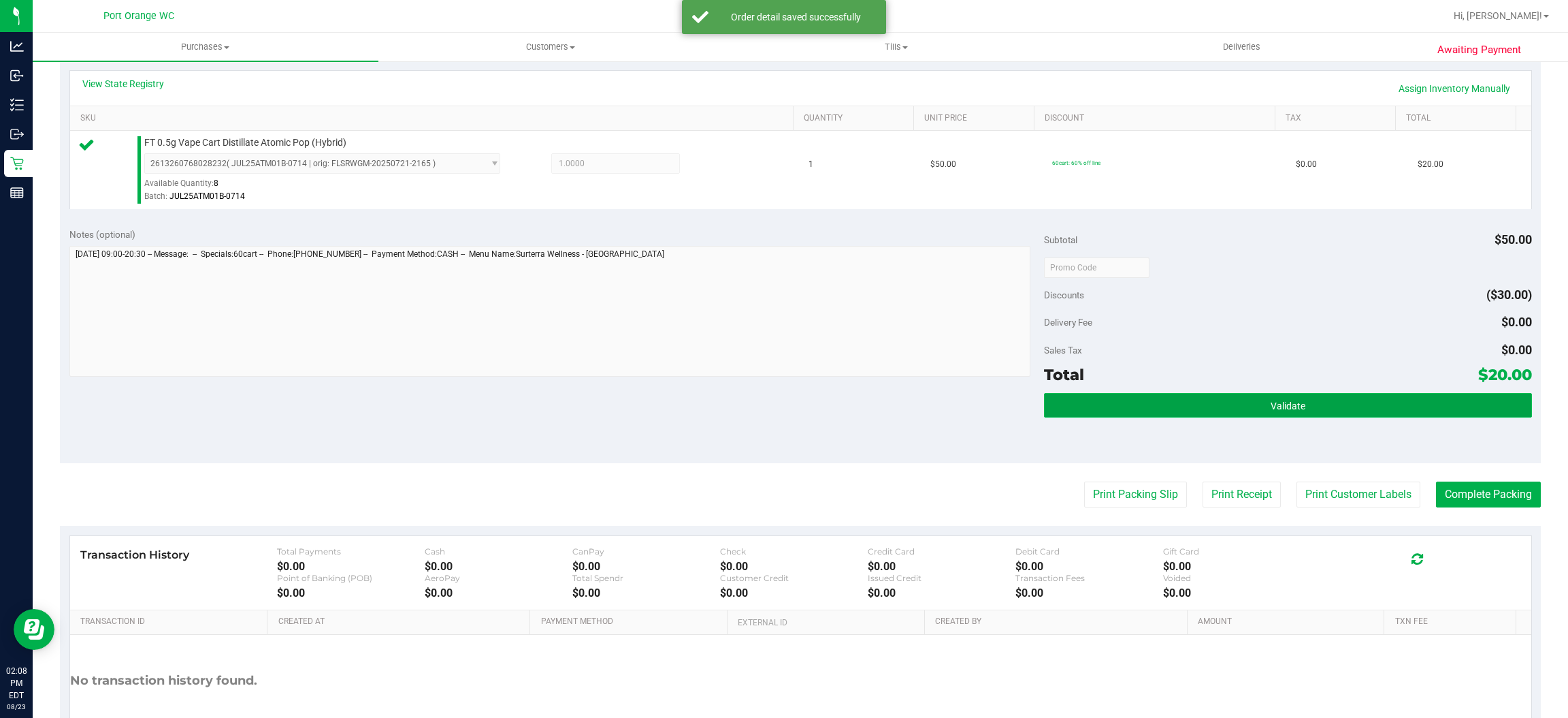
click at [1296, 405] on button "Validate" at bounding box center [1287, 405] width 487 height 25
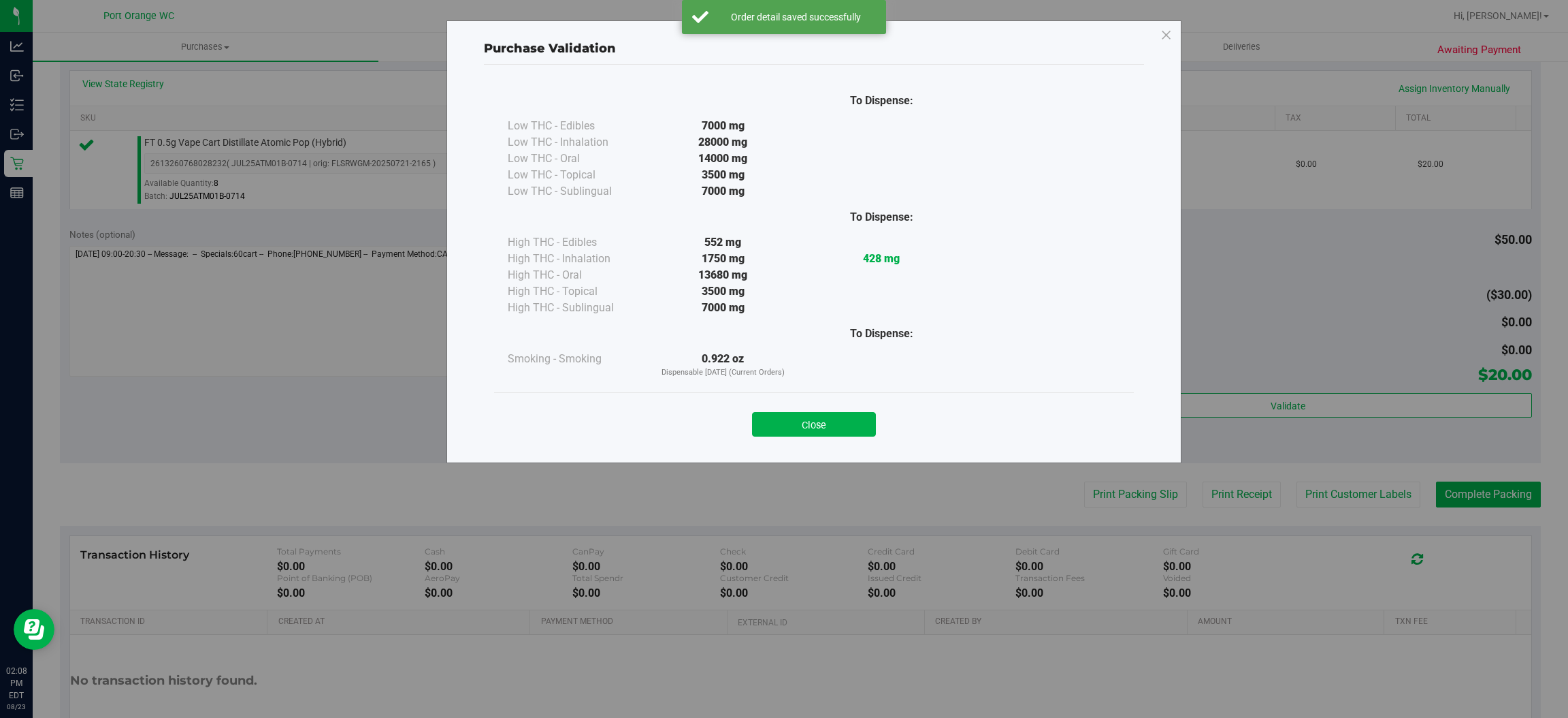
drag, startPoint x: 854, startPoint y: 432, endPoint x: 958, endPoint y: 429, distance: 104.0
click at [859, 429] on button "Close" at bounding box center [814, 424] width 124 height 25
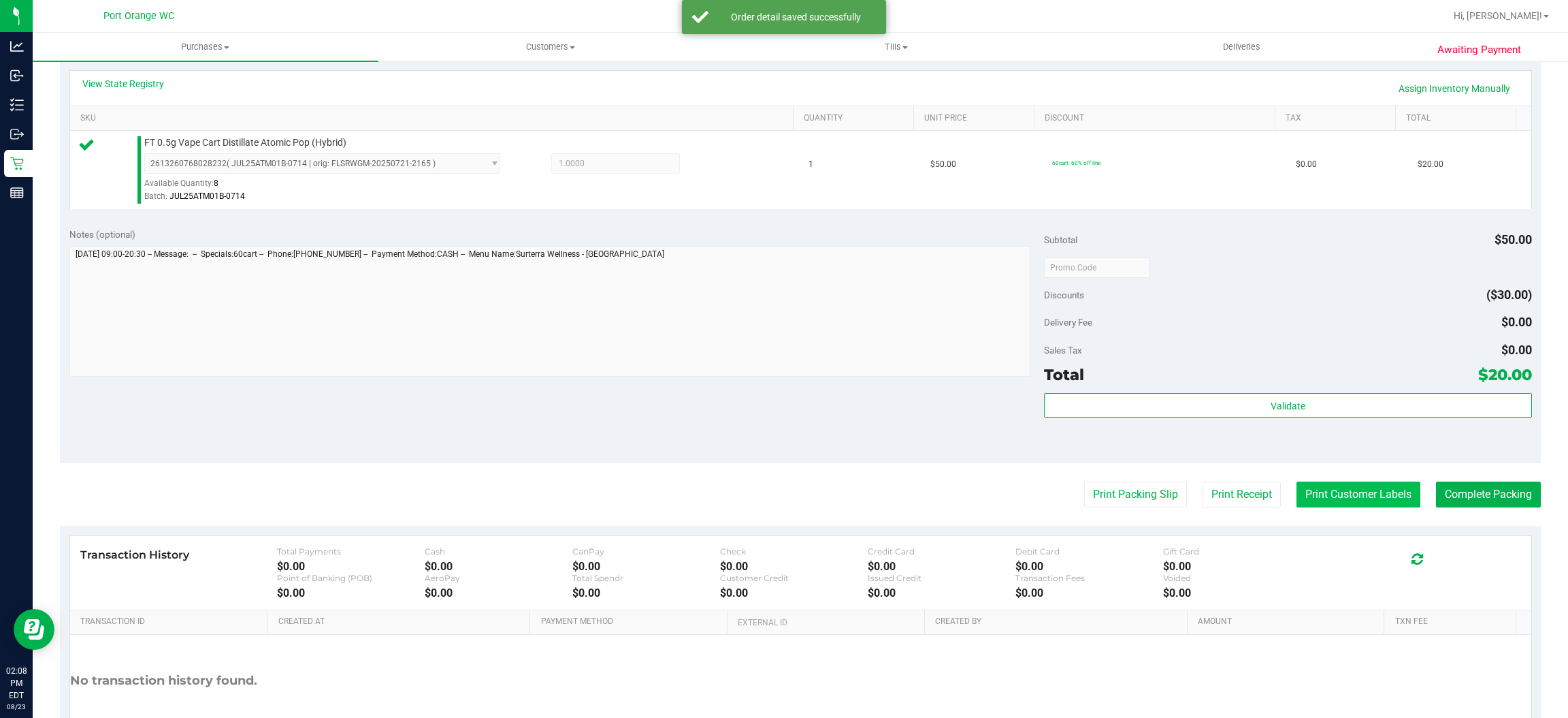
click at [1301, 485] on button "Print Customer Labels" at bounding box center [1358, 494] width 124 height 26
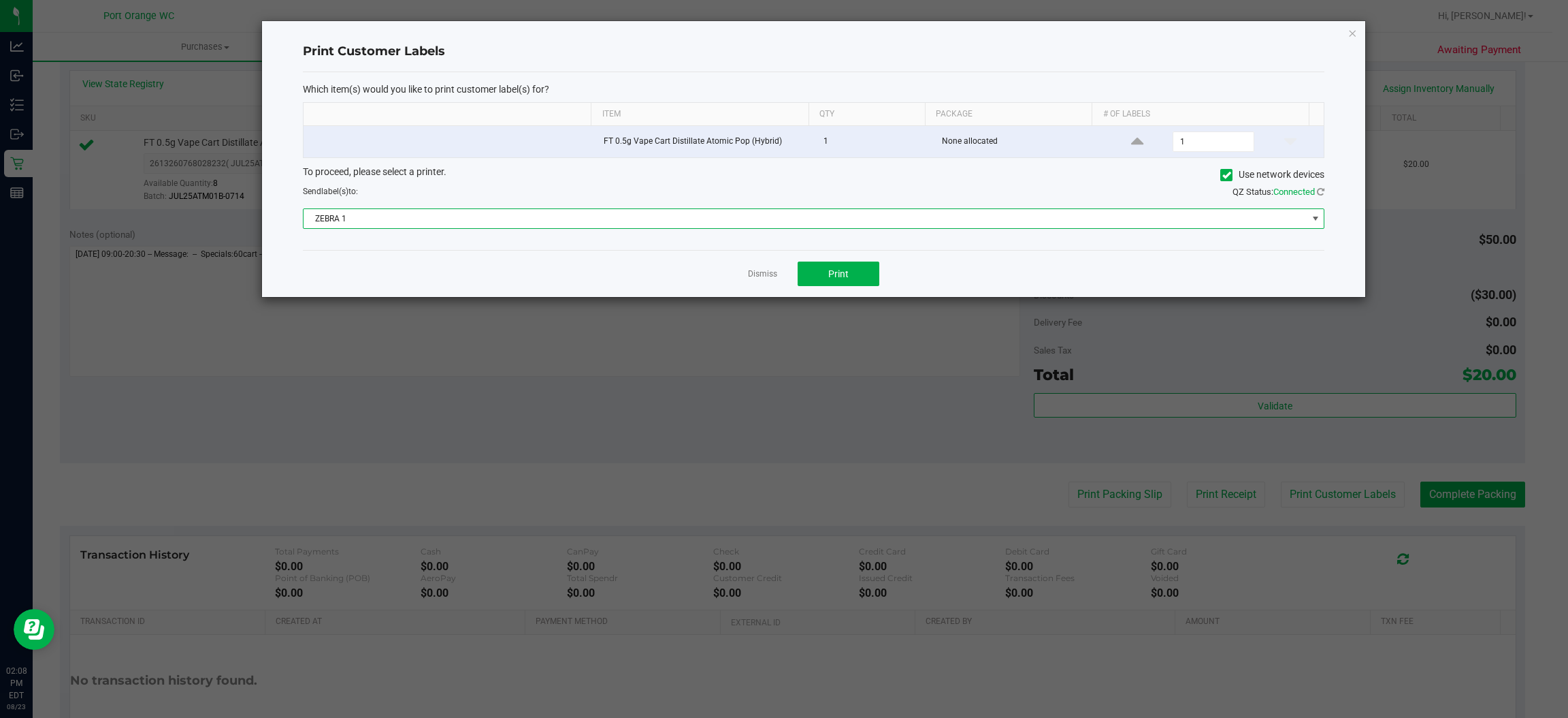
click at [819, 228] on span "ZEBRA 1" at bounding box center [805, 219] width 1003 height 19
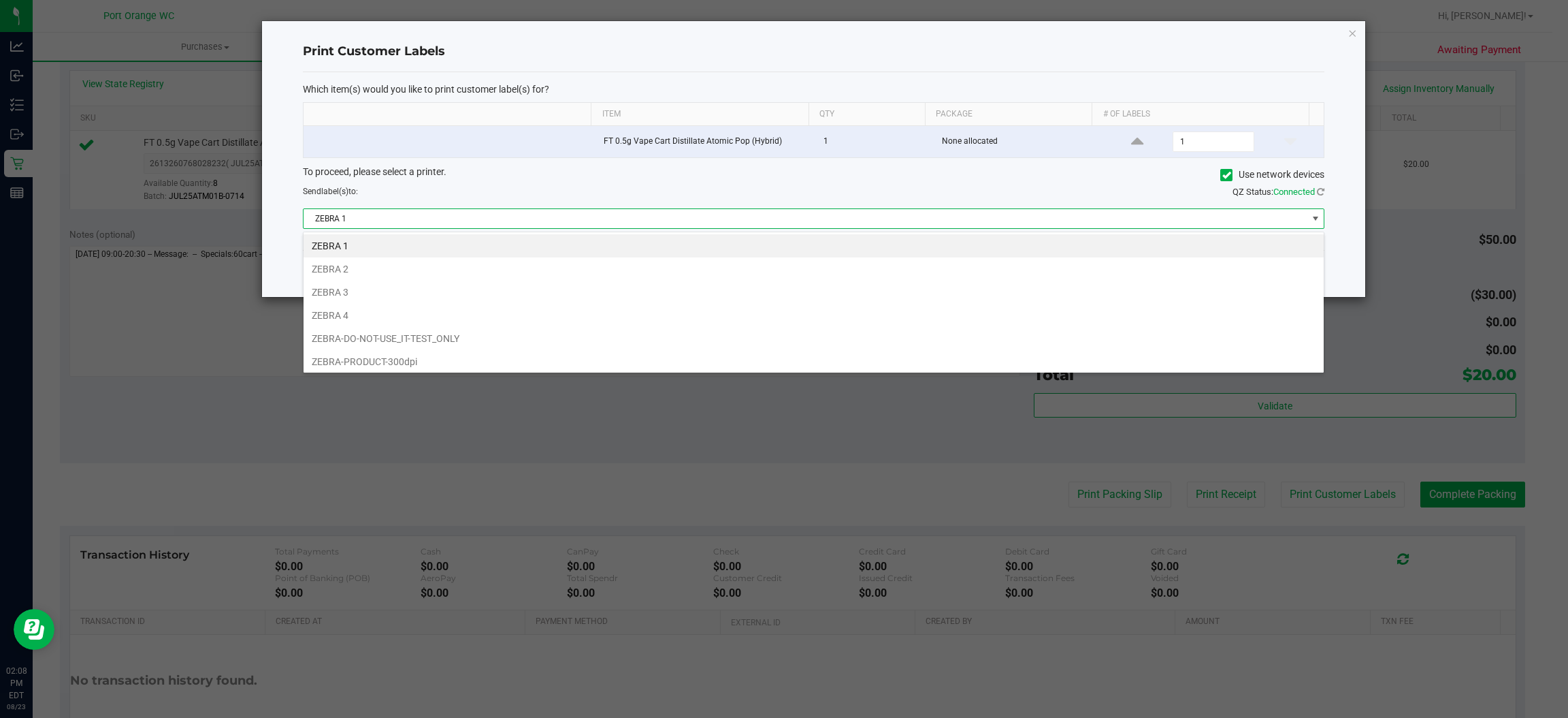
scroll to position [21, 1022]
click at [795, 299] on li "ZEBRA 3" at bounding box center [813, 292] width 1020 height 23
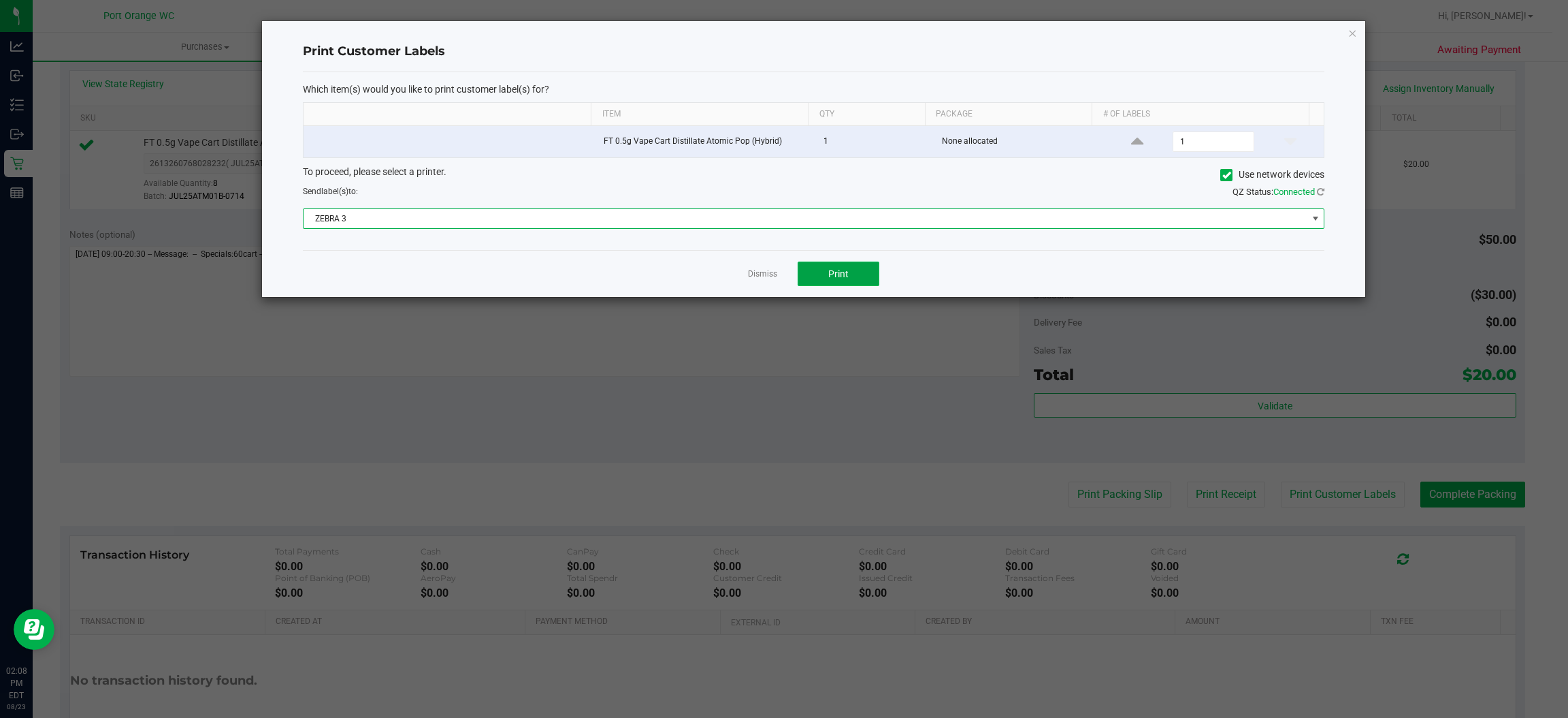
click at [833, 270] on span "Print" at bounding box center [838, 273] width 21 height 11
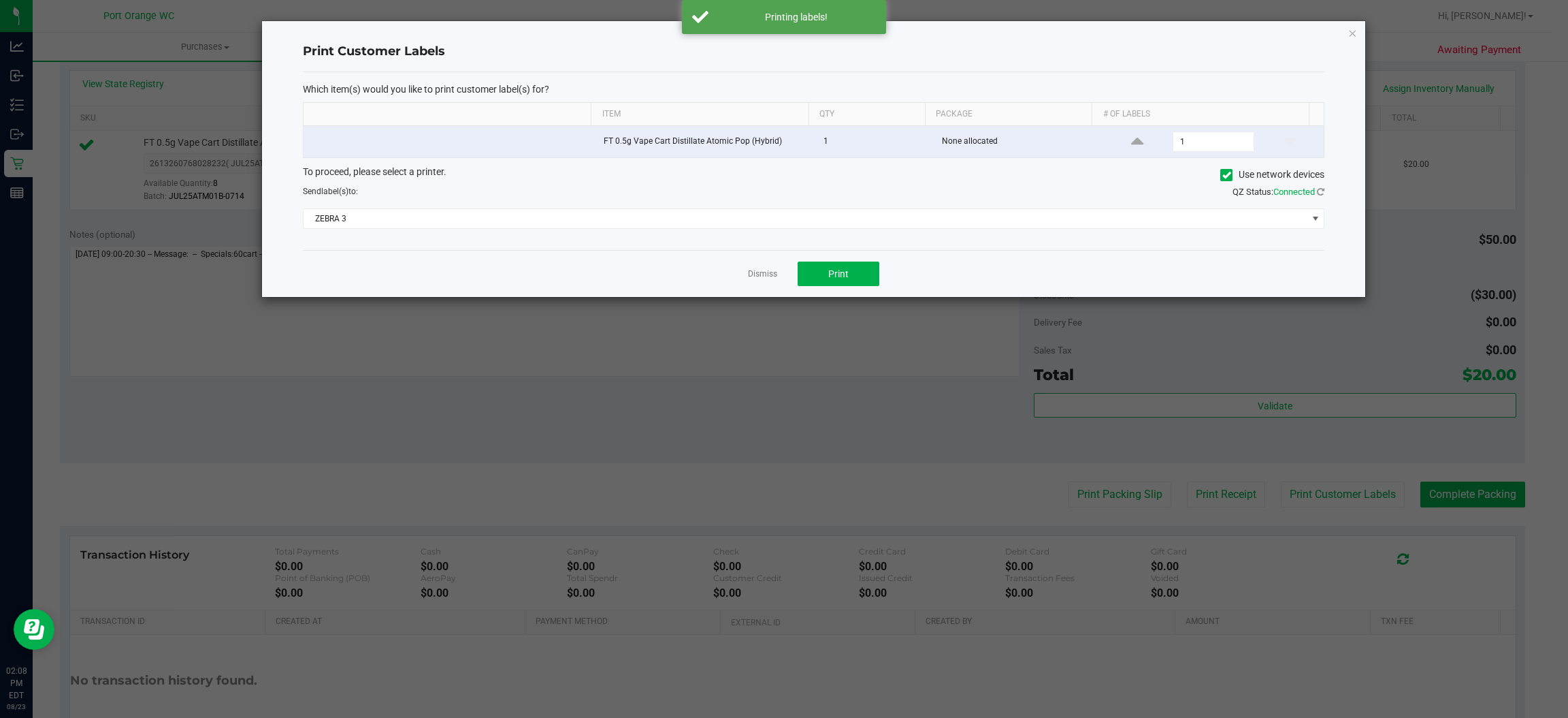
drag, startPoint x: 771, startPoint y: 271, endPoint x: 803, endPoint y: 326, distance: 63.6
click at [771, 273] on link "Dismiss" at bounding box center [762, 274] width 29 height 11
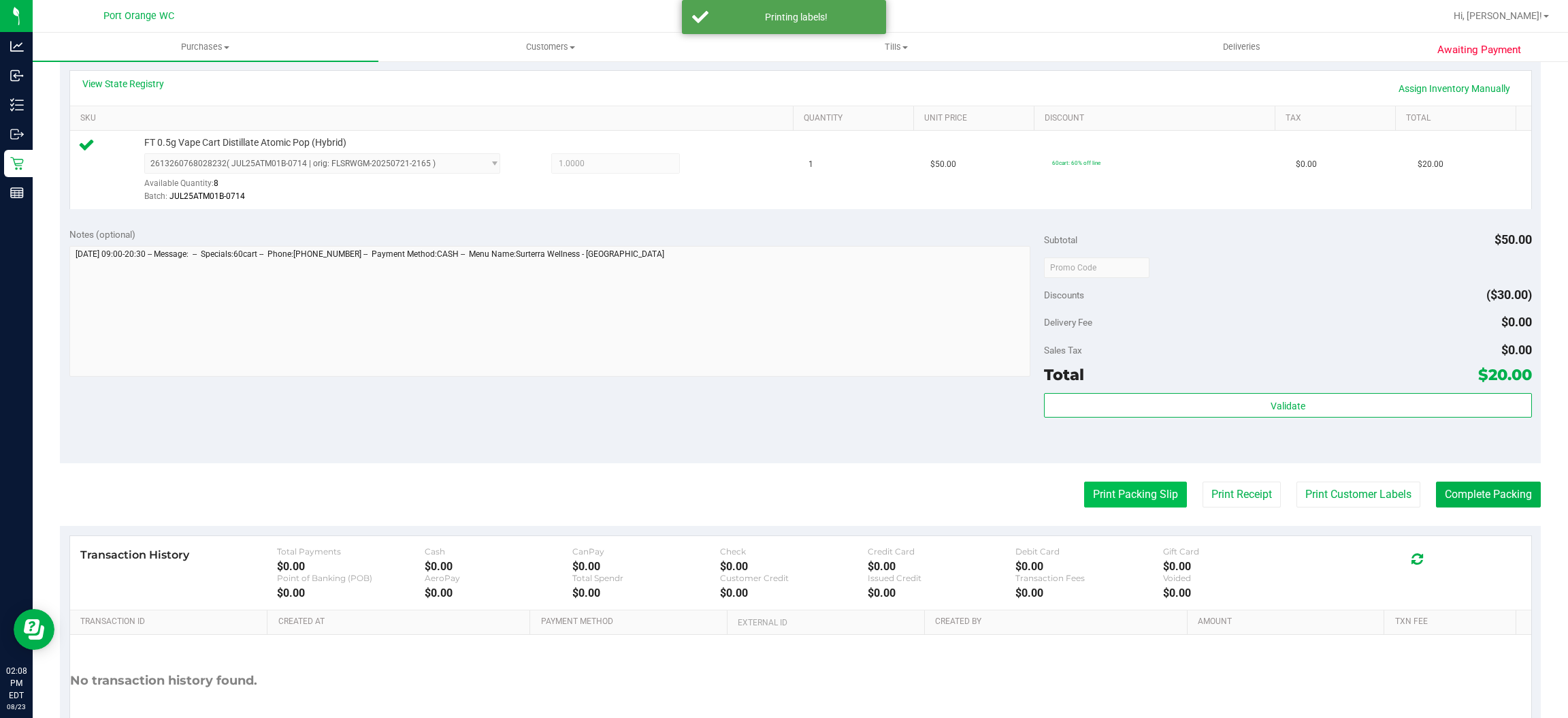
click at [1084, 493] on button "Print Packing Slip" at bounding box center [1135, 494] width 103 height 26
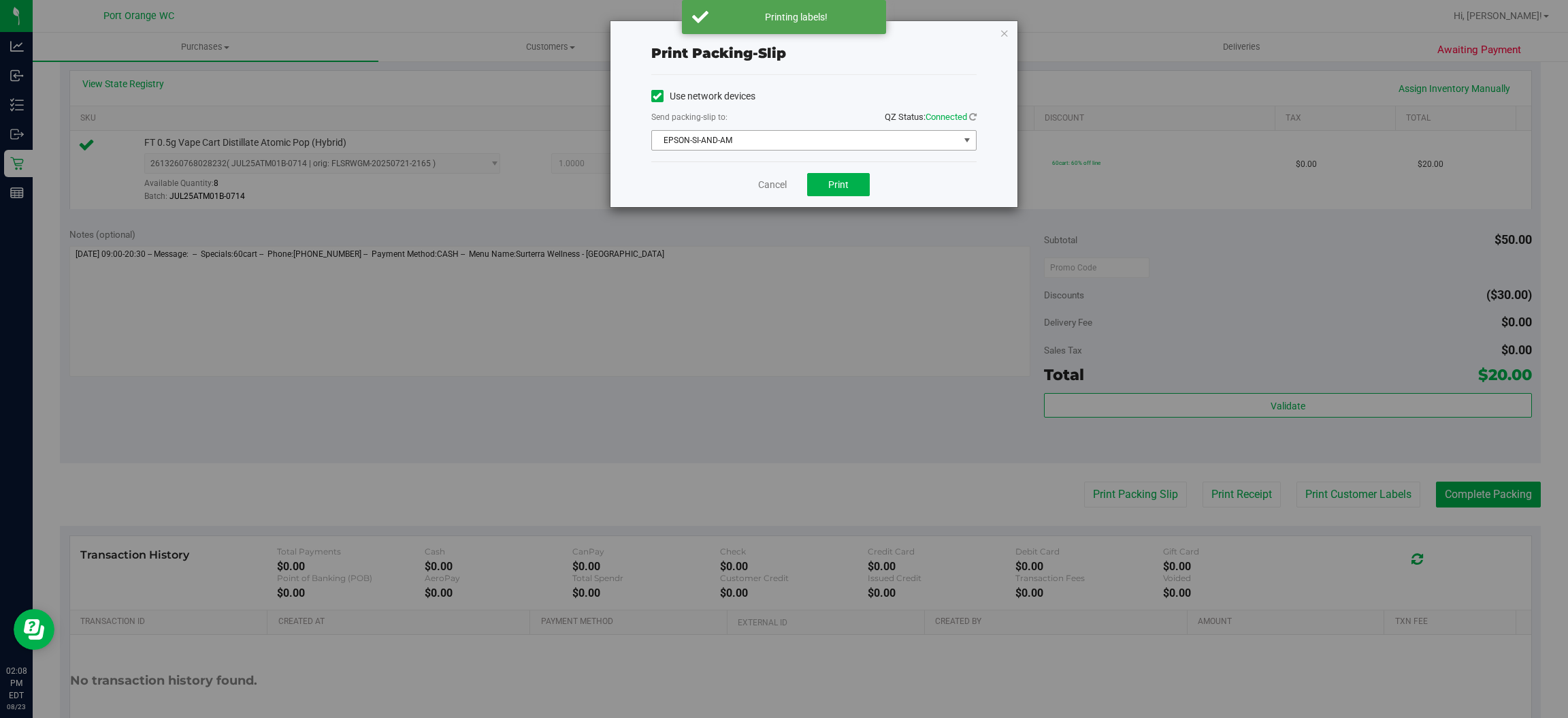
click at [852, 122] on div "Send packing-slip to: QZ Status: Connected" at bounding box center [814, 118] width 325 height 17
click at [845, 193] on button "Print" at bounding box center [838, 185] width 63 height 23
click at [773, 179] on link "Cancel" at bounding box center [772, 185] width 28 height 14
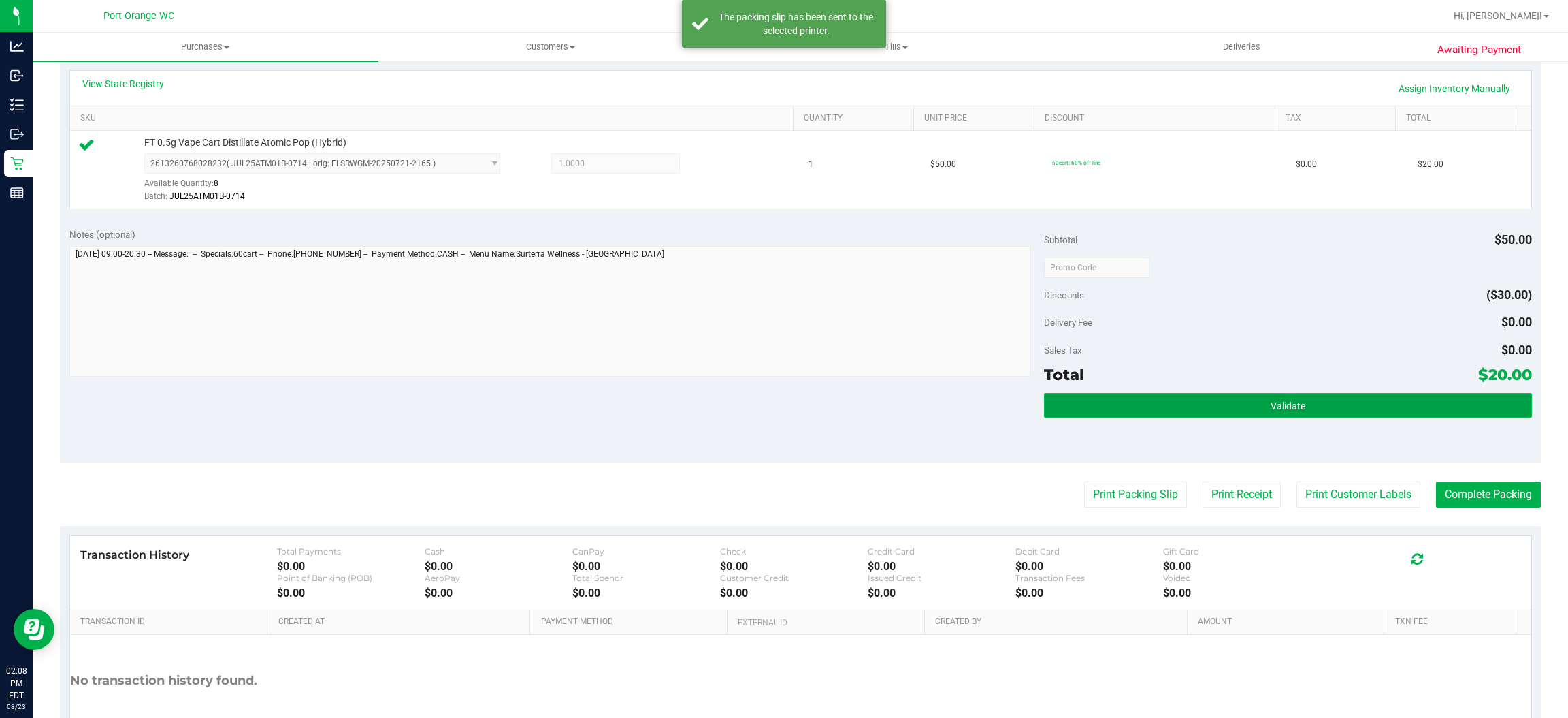
click at [1251, 393] on button "Validate" at bounding box center [1287, 405] width 487 height 25
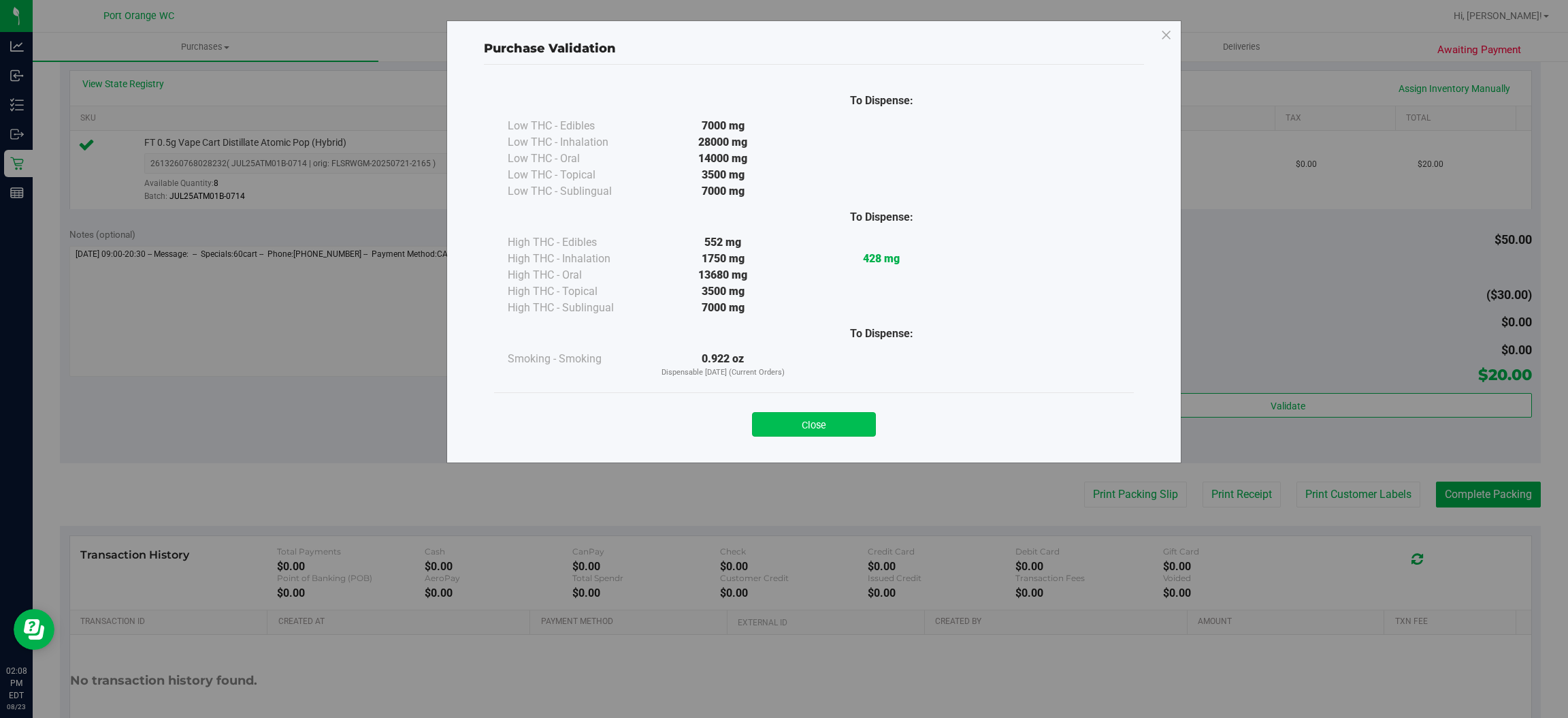
click at [848, 412] on button "Close" at bounding box center [814, 424] width 124 height 25
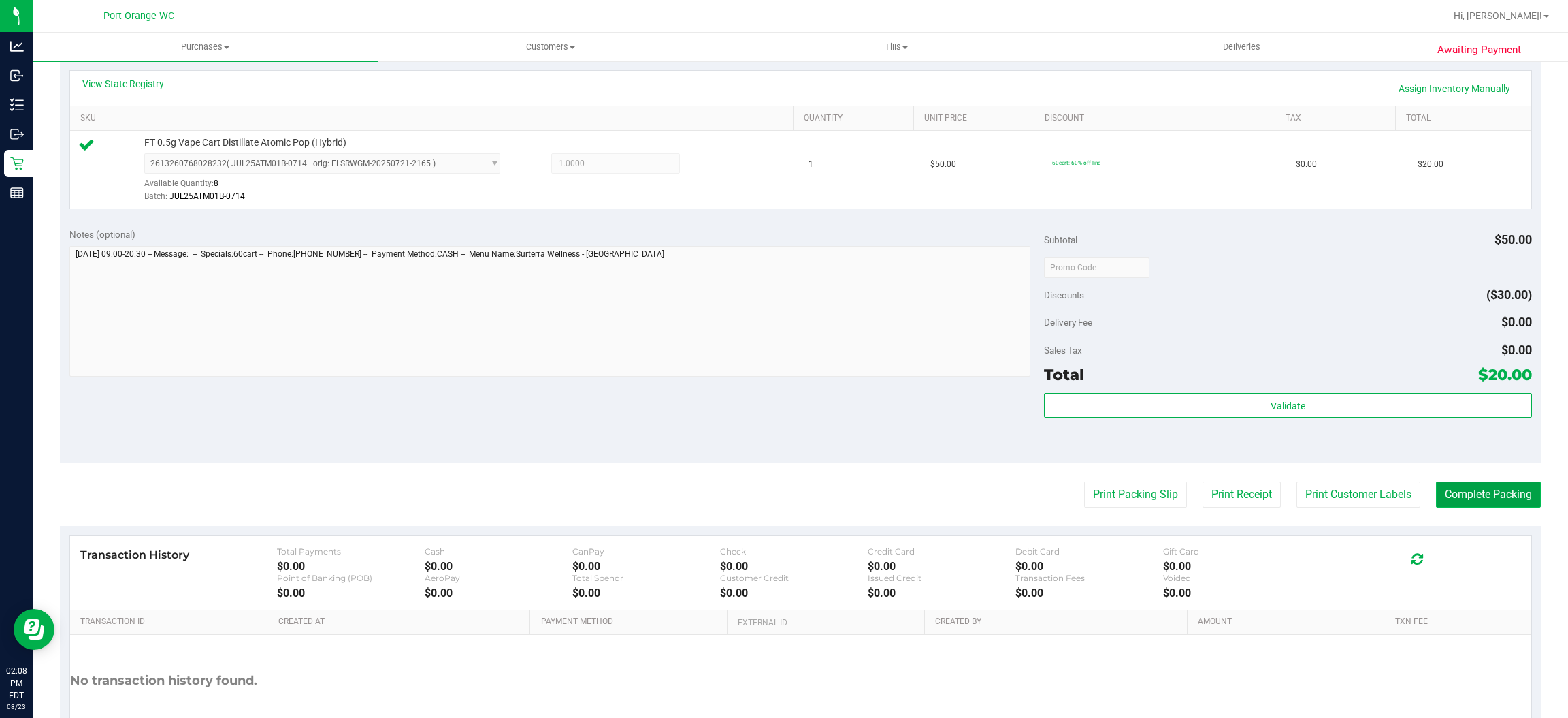
click at [1444, 501] on button "Complete Packing" at bounding box center [1488, 494] width 105 height 26
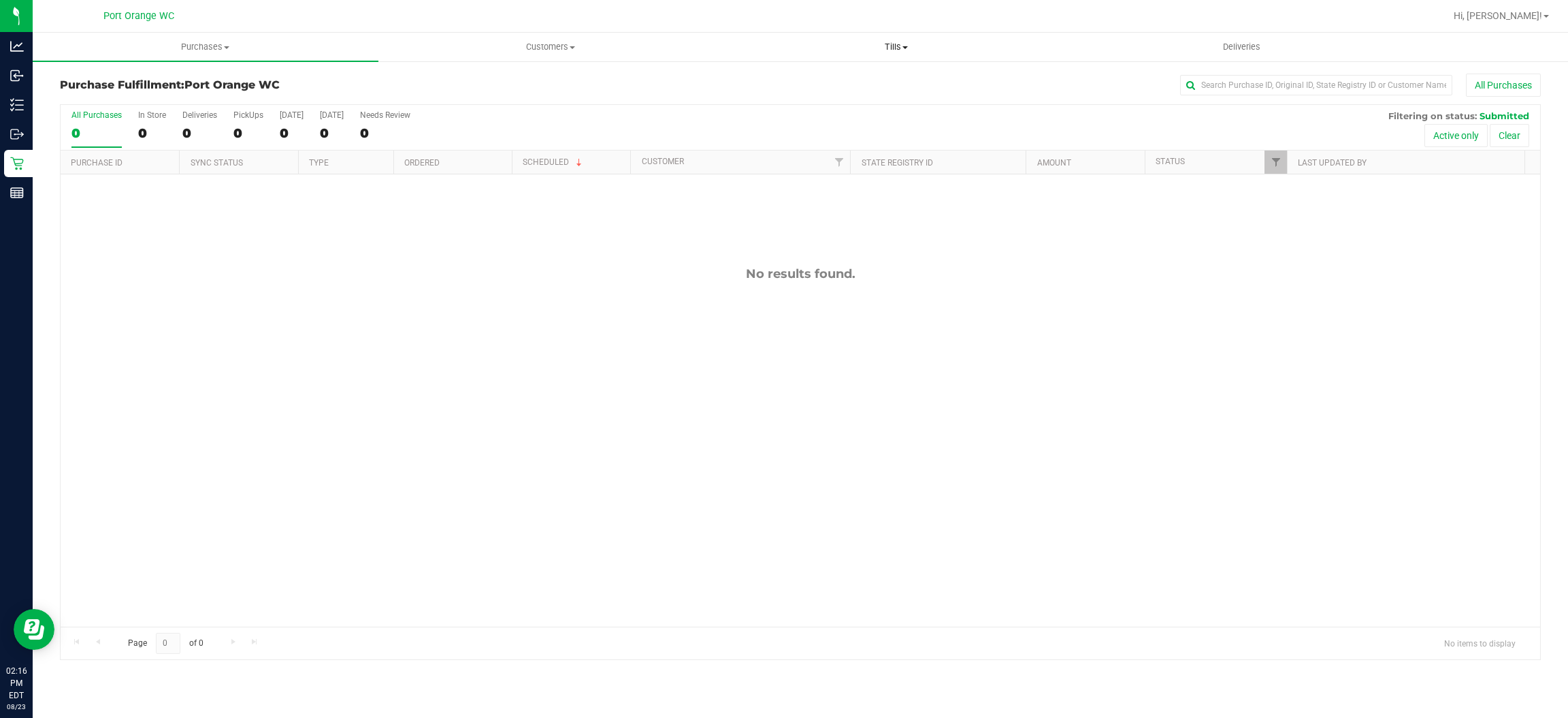
click at [906, 44] on span "Tills" at bounding box center [896, 47] width 344 height 12
click at [875, 85] on li "Manage tills" at bounding box center [896, 82] width 346 height 16
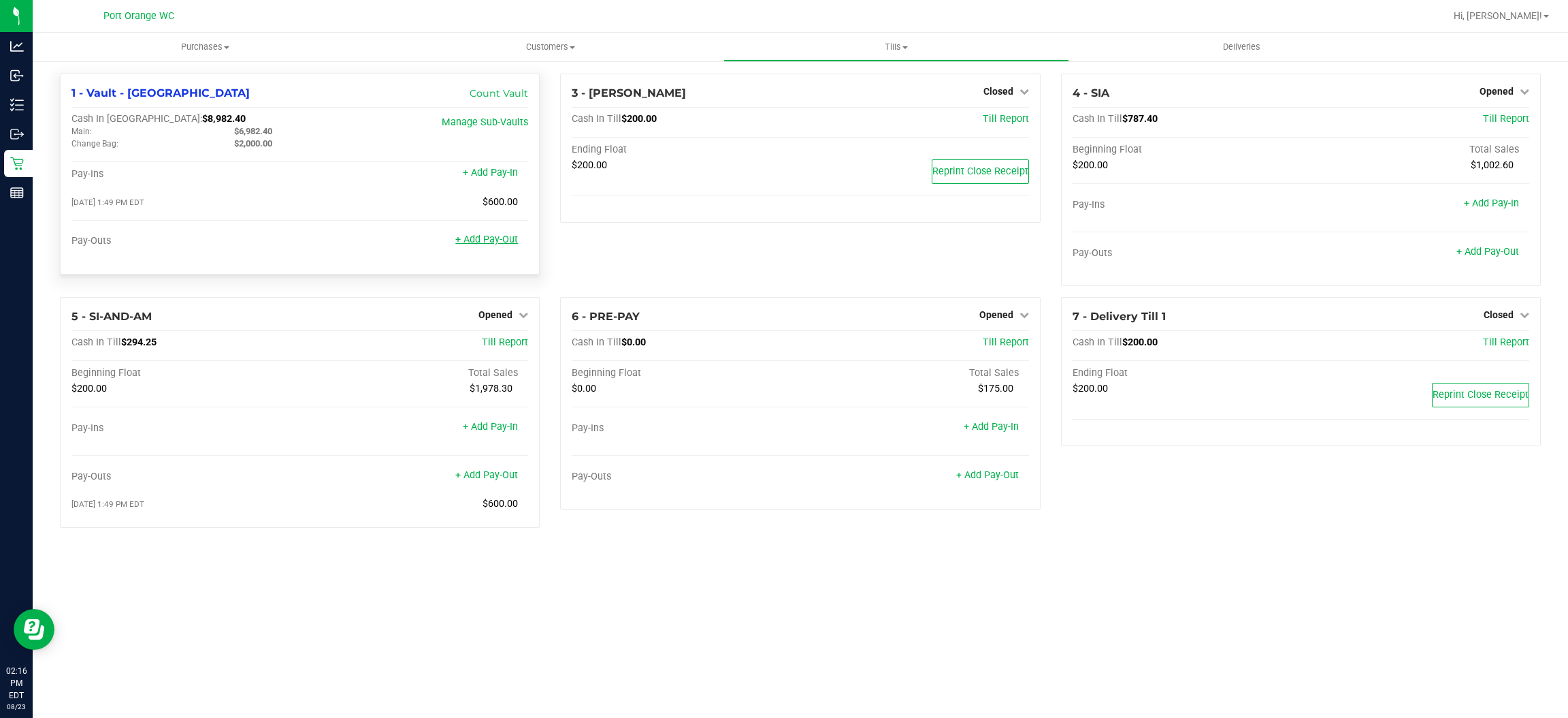
click at [503, 234] on link "+ Add Pay-Out" at bounding box center [486, 239] width 63 height 11
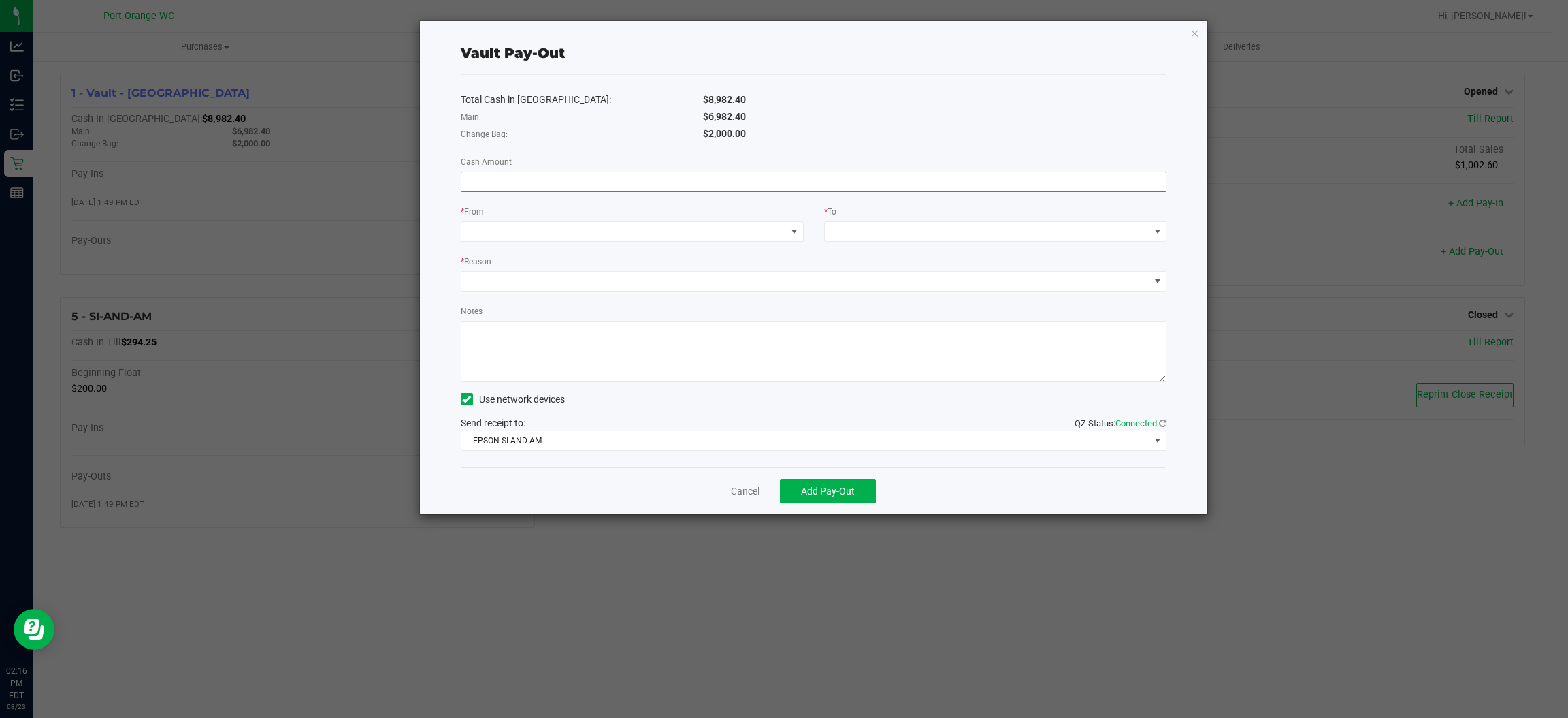
click at [763, 183] on input at bounding box center [814, 182] width 705 height 19
click at [512, 236] on span at bounding box center [624, 231] width 324 height 19
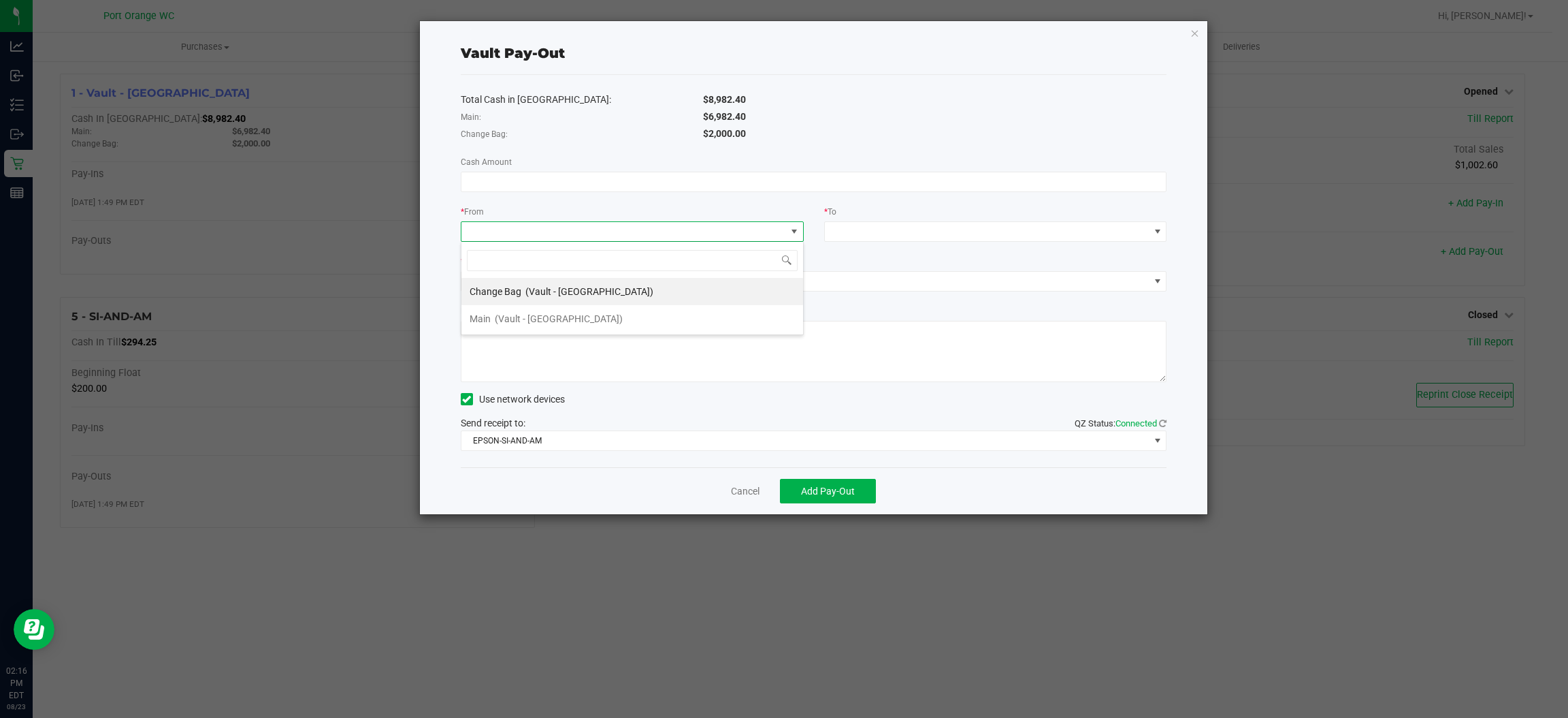
scroll to position [21, 341]
click at [561, 314] on span "(Vault - Port Orange)" at bounding box center [558, 318] width 128 height 11
click at [854, 219] on div "* To" at bounding box center [995, 213] width 343 height 17
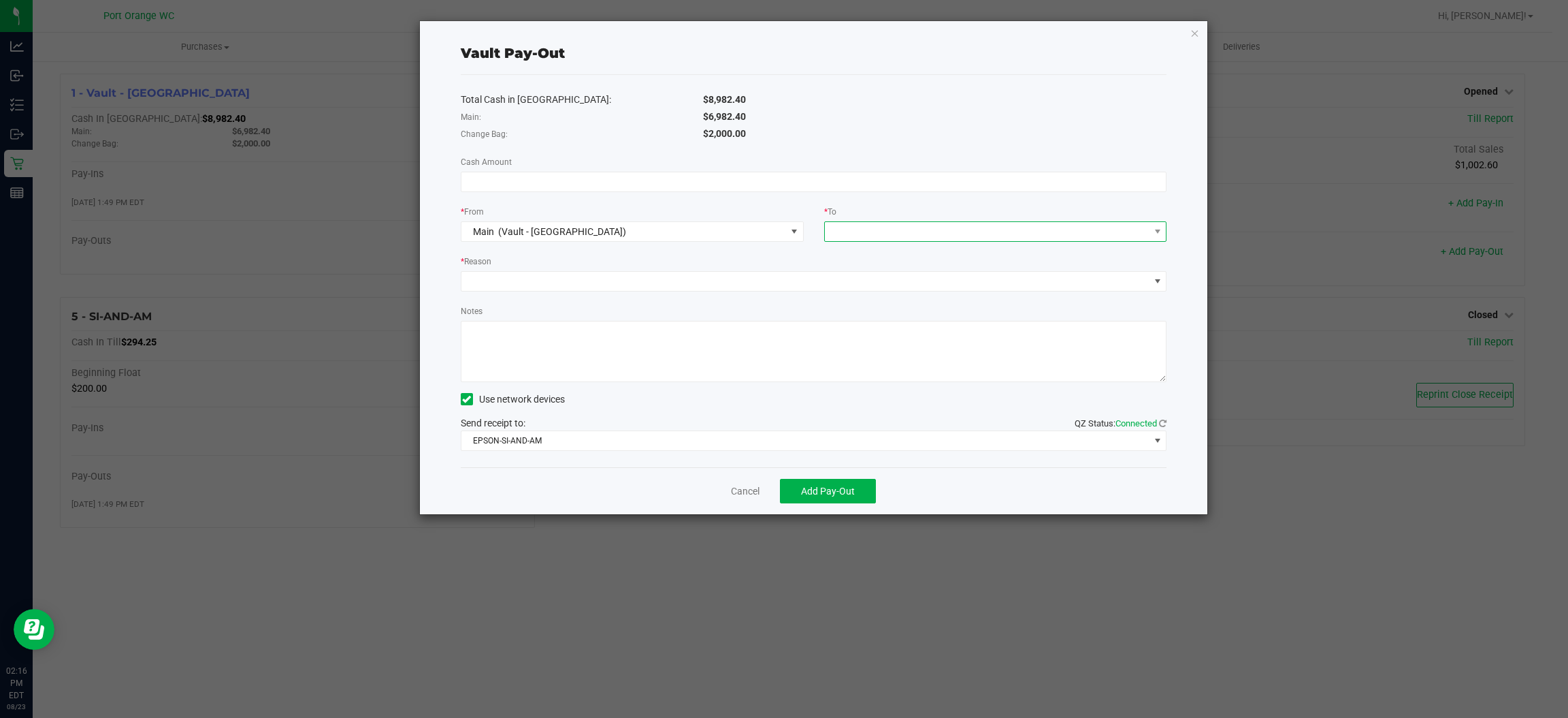
click at [850, 228] on span at bounding box center [987, 231] width 324 height 19
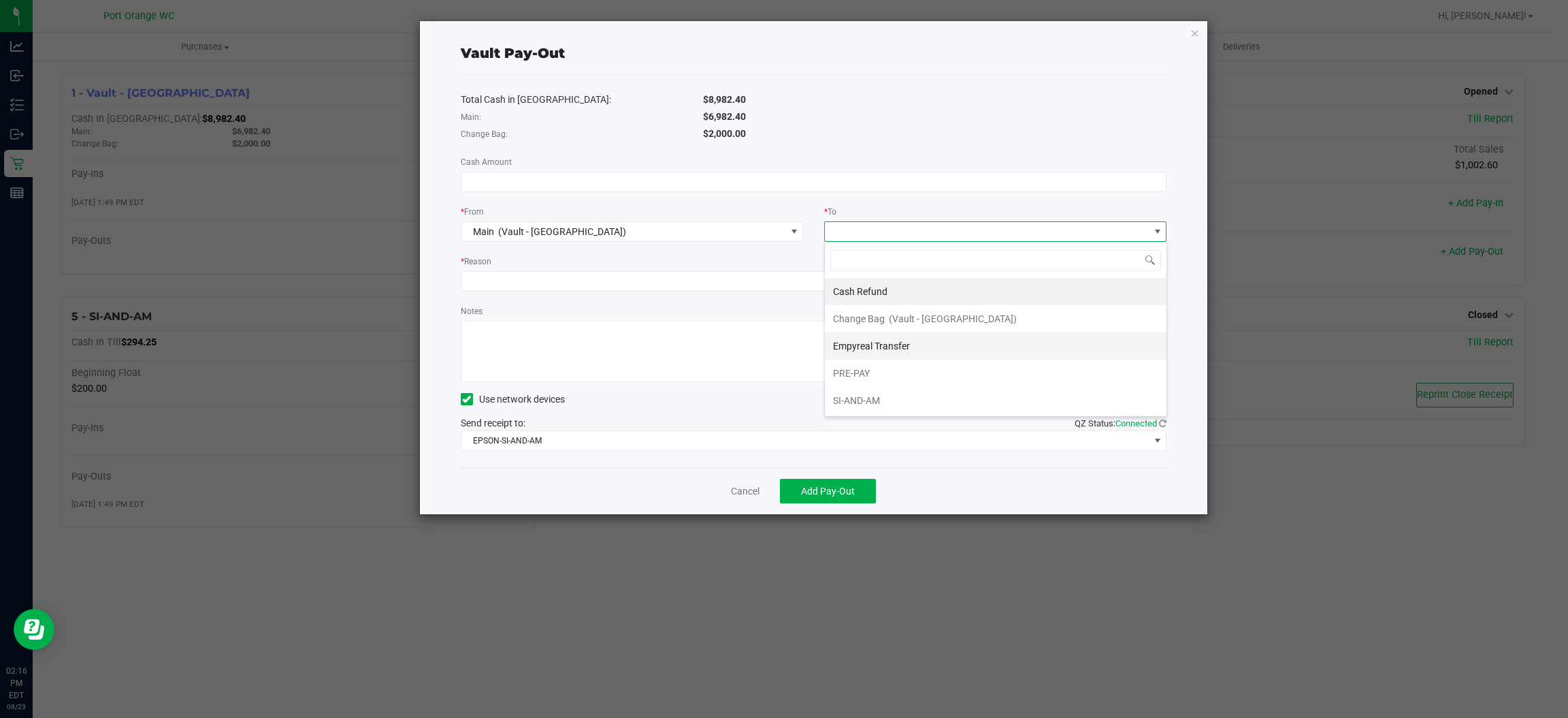
click at [896, 343] on span "Empyreal Transfer" at bounding box center [871, 345] width 77 height 11
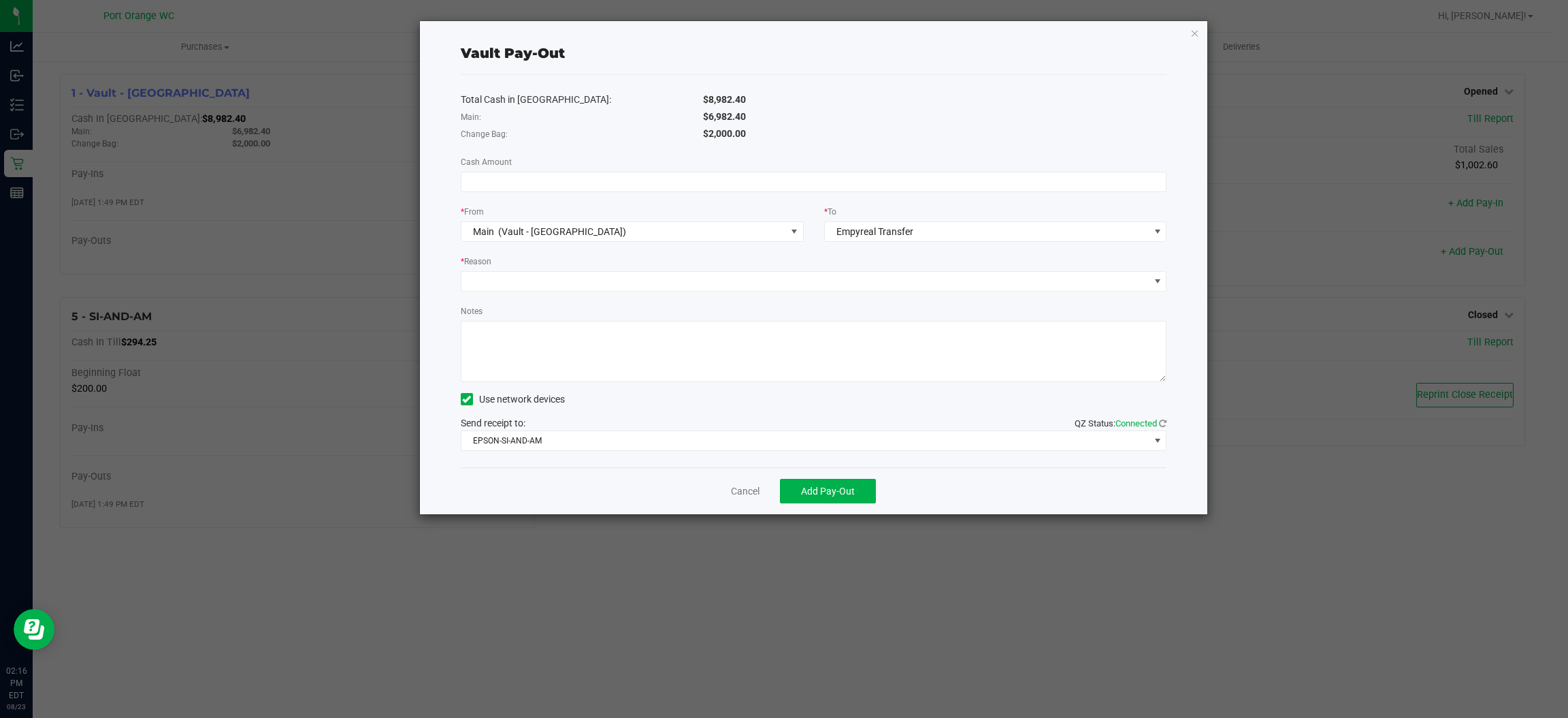
click at [666, 291] on div "Total Cash in Vault: $8,982.40 Main: $6,982.40 Change Bag: $2,000.00 Cash Amoun…" at bounding box center [814, 271] width 706 height 393
click at [668, 282] on span at bounding box center [805, 281] width 688 height 19
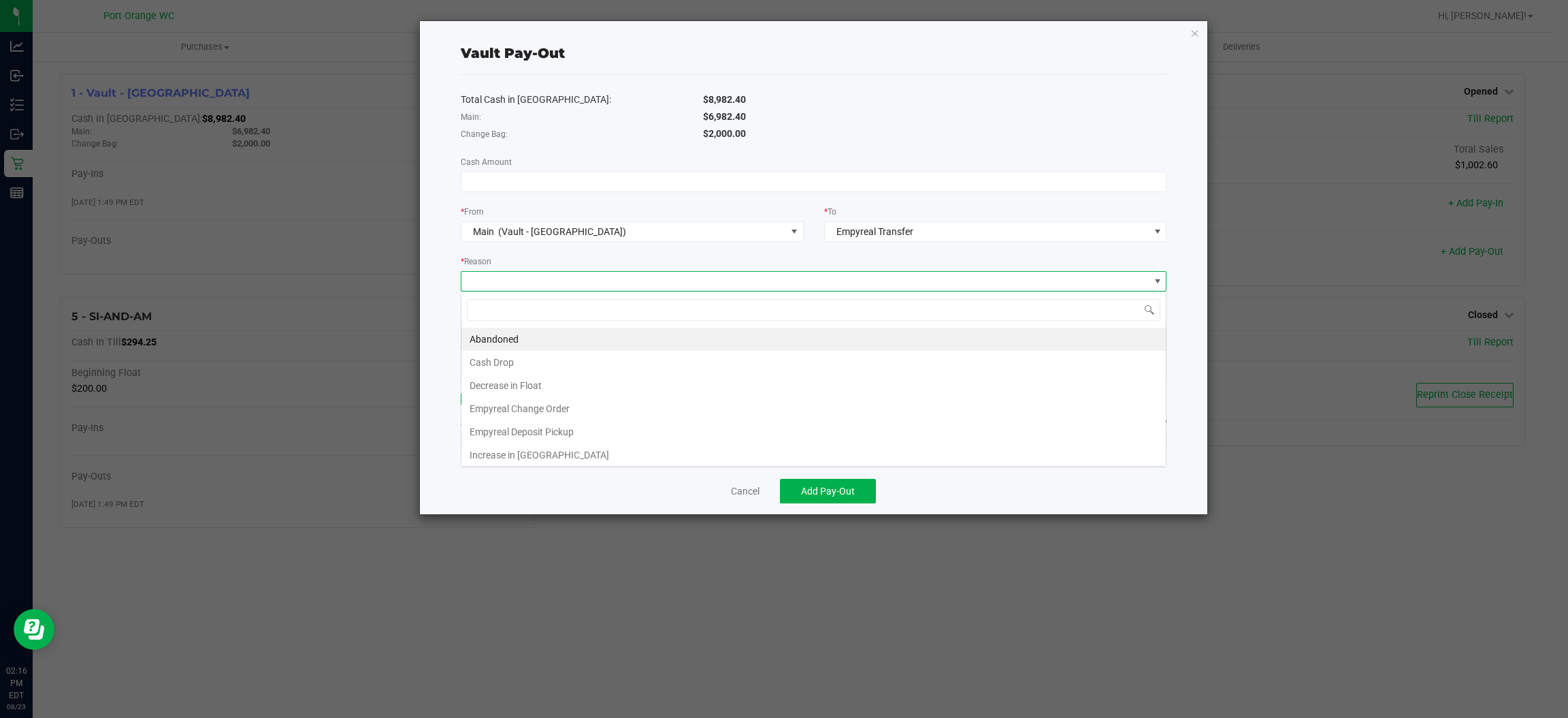
scroll to position [21, 706]
click at [643, 430] on li "Empyreal Deposit Pickup" at bounding box center [814, 432] width 704 height 23
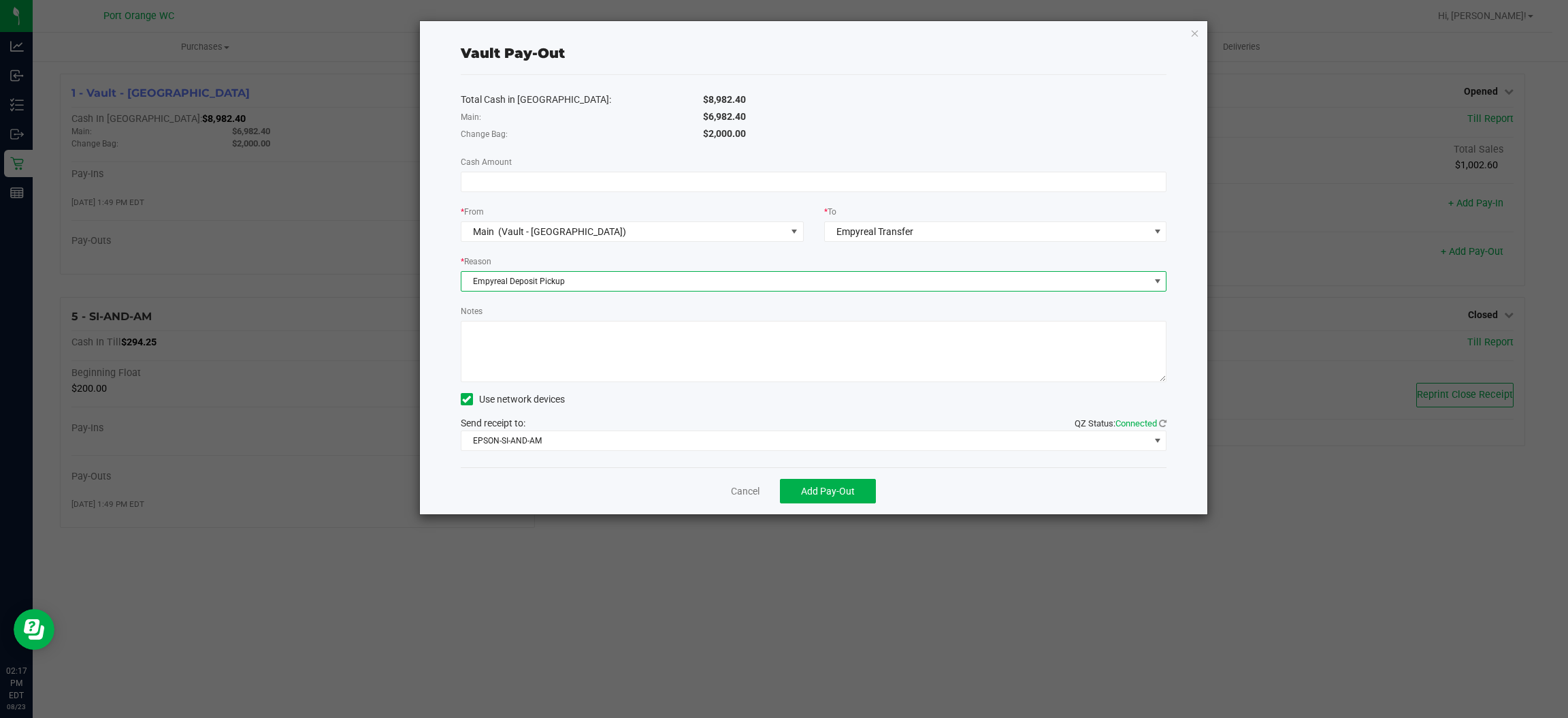
click at [597, 358] on textarea "Notes" at bounding box center [814, 351] width 706 height 62
click at [741, 490] on link "Cancel" at bounding box center [745, 491] width 28 height 14
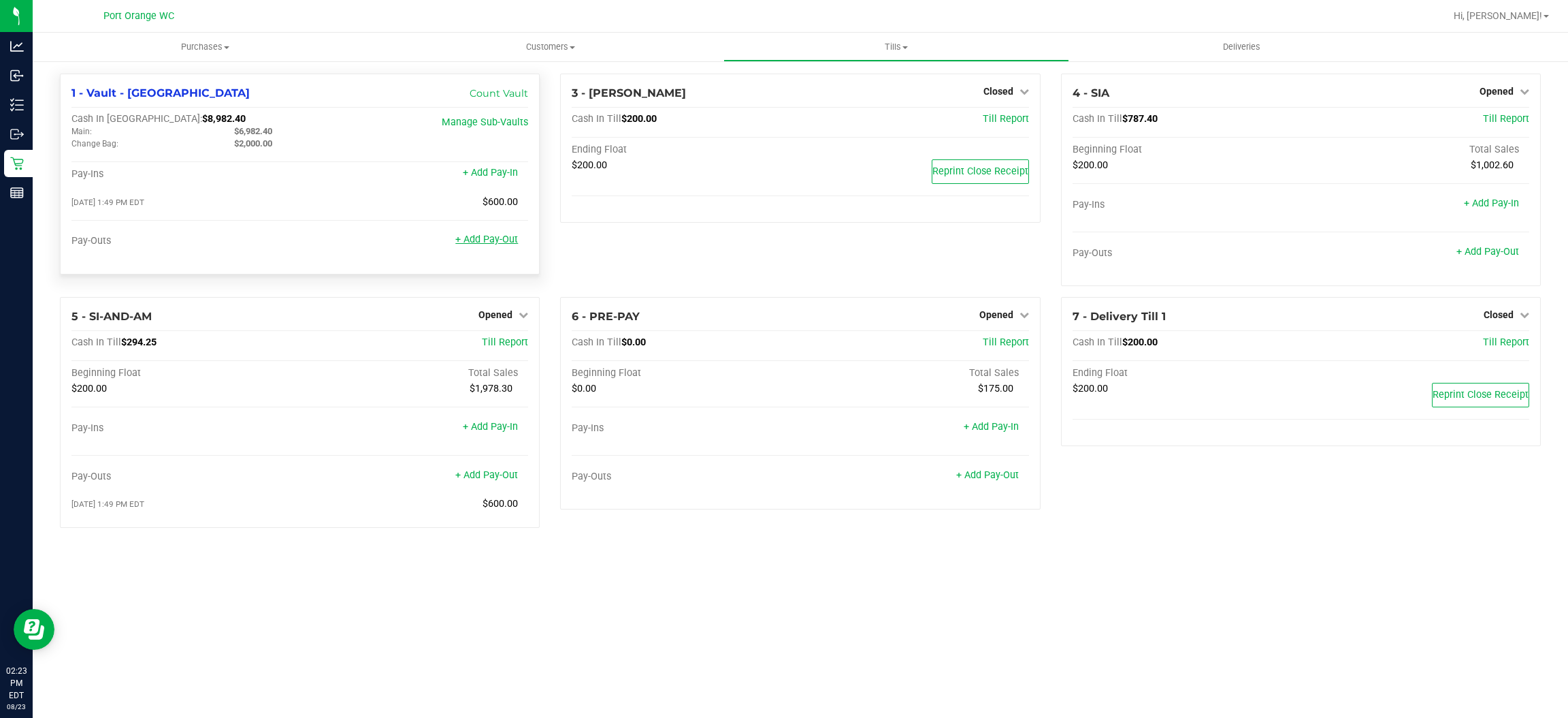
click at [458, 245] on link "+ Add Pay-Out" at bounding box center [486, 239] width 63 height 11
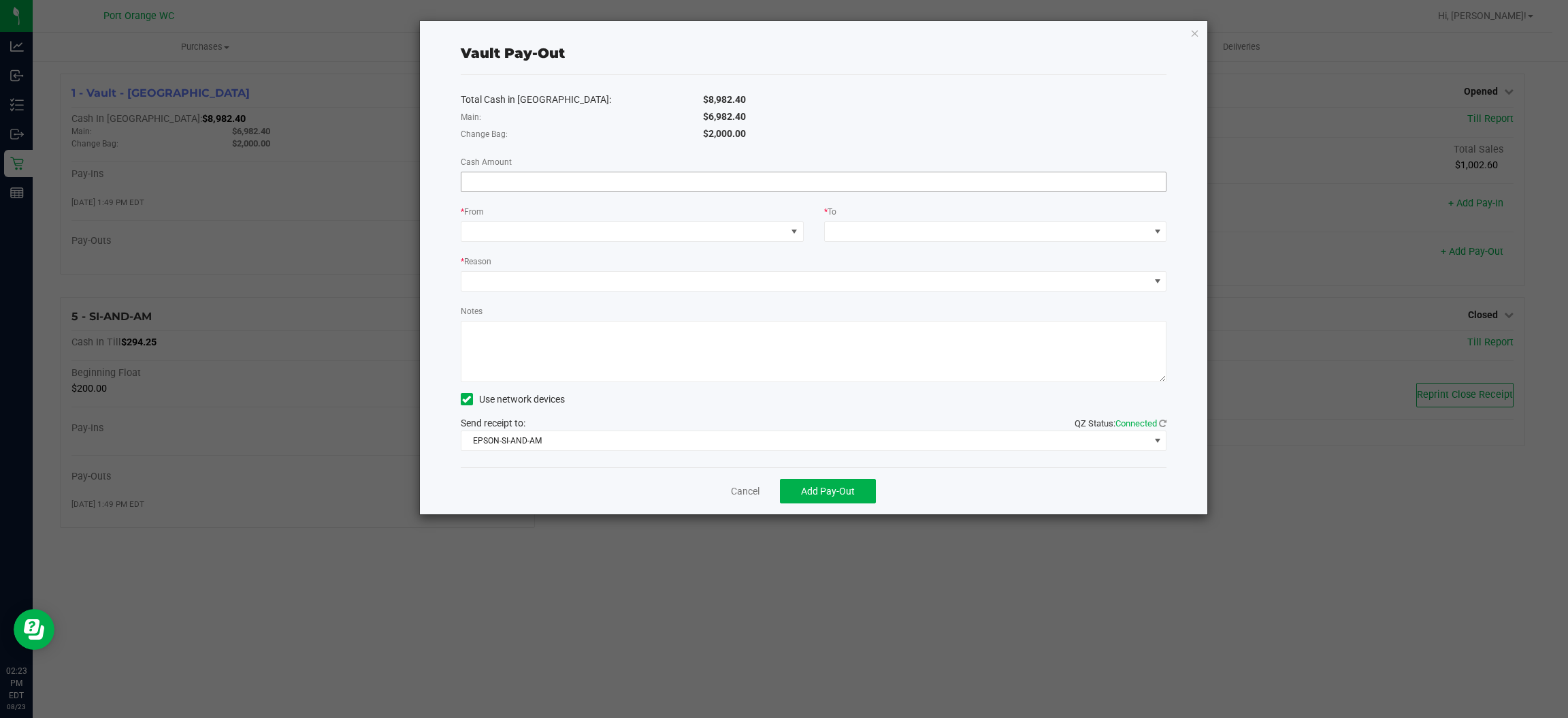
click at [877, 179] on input at bounding box center [814, 182] width 705 height 19
type input "$6,382.40"
click at [753, 235] on span at bounding box center [624, 231] width 324 height 19
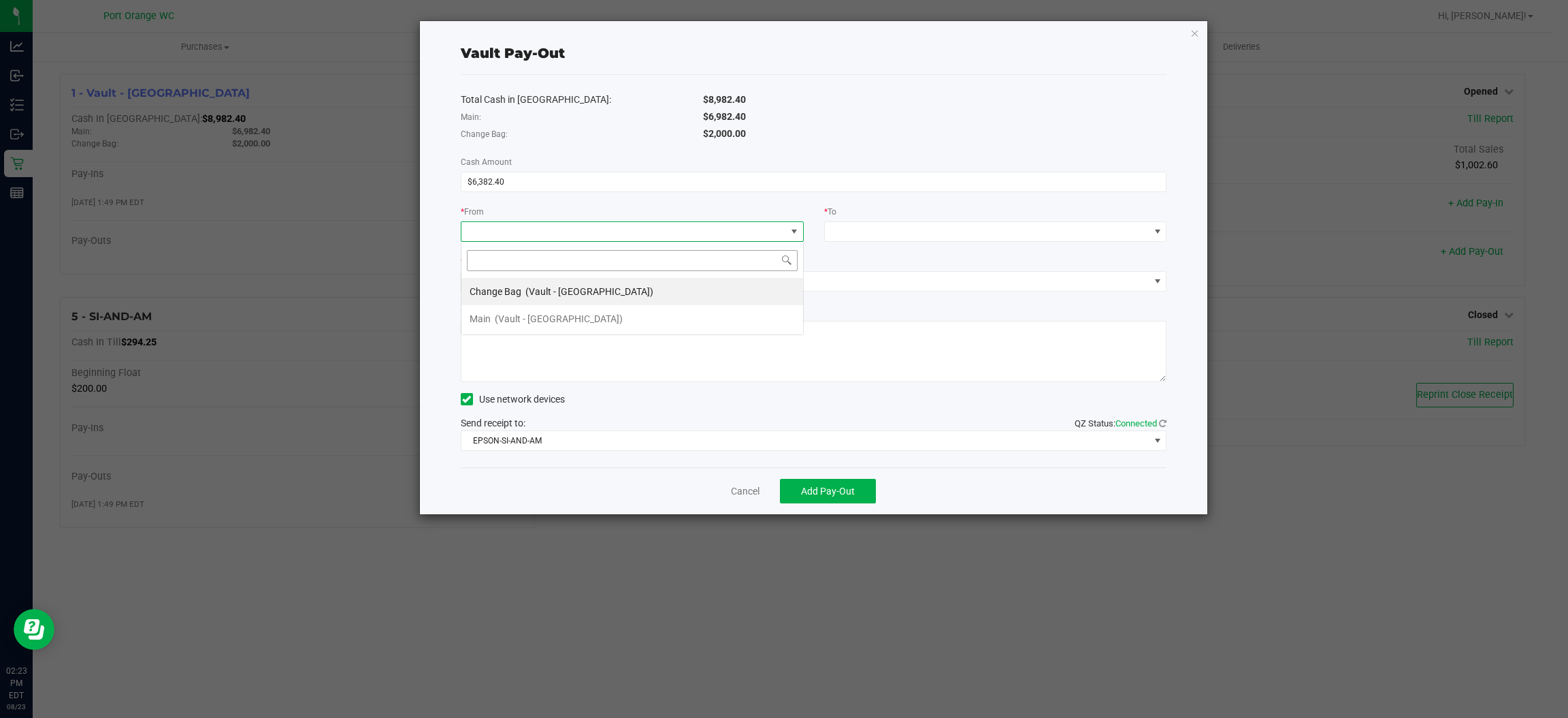
scroll to position [21, 341]
click at [703, 325] on li "Main (Vault - Port Orange)" at bounding box center [632, 318] width 341 height 28
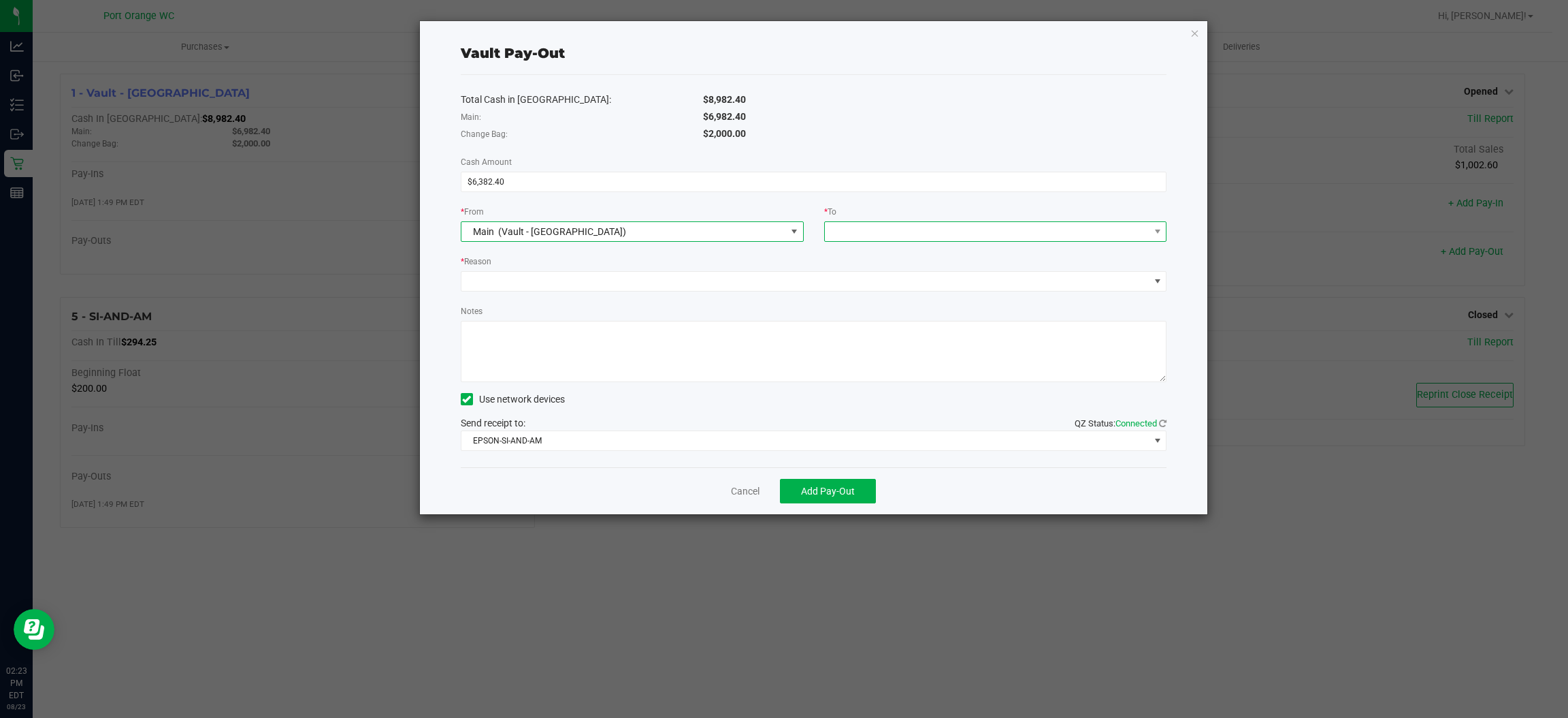
click at [910, 228] on span at bounding box center [987, 231] width 324 height 19
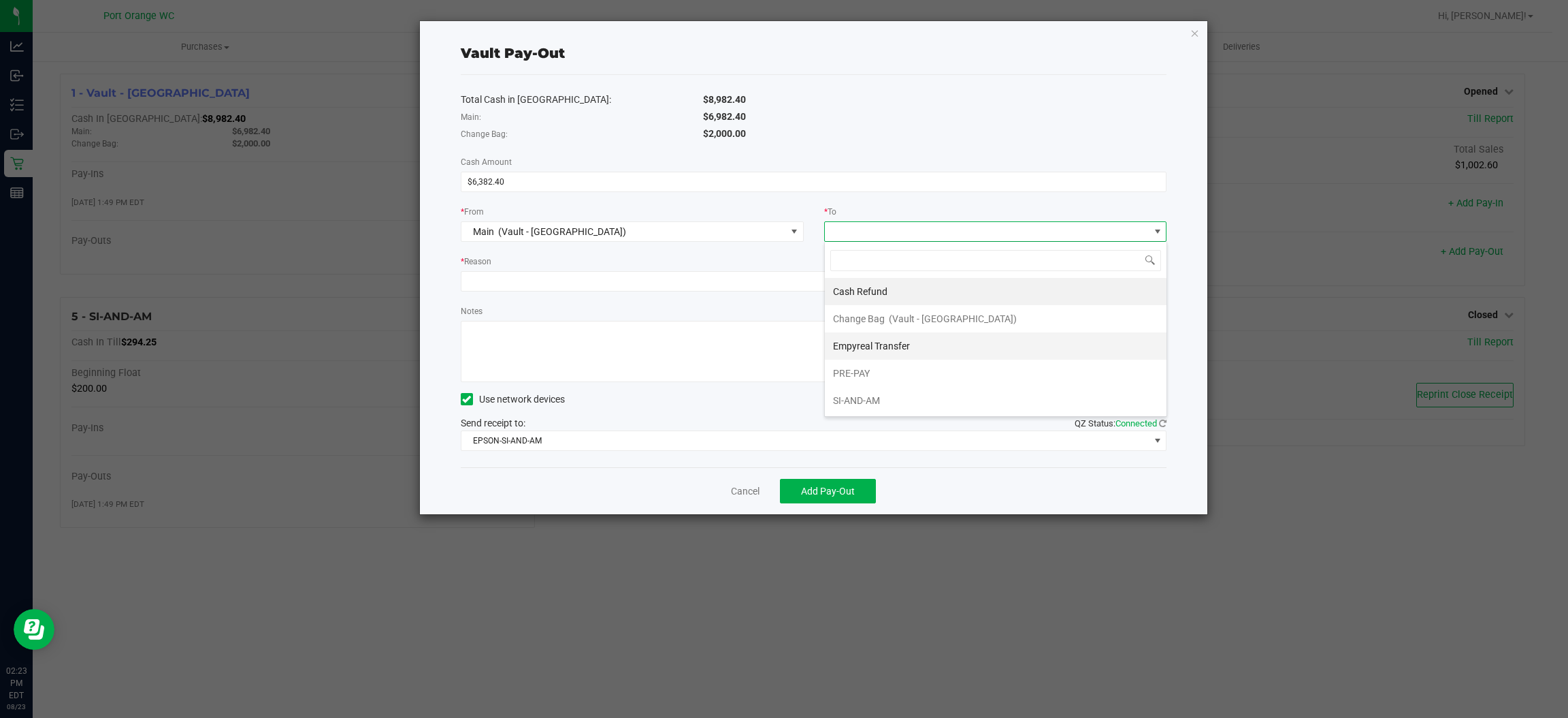
click at [941, 345] on li "Empyreal Transfer" at bounding box center [995, 346] width 341 height 28
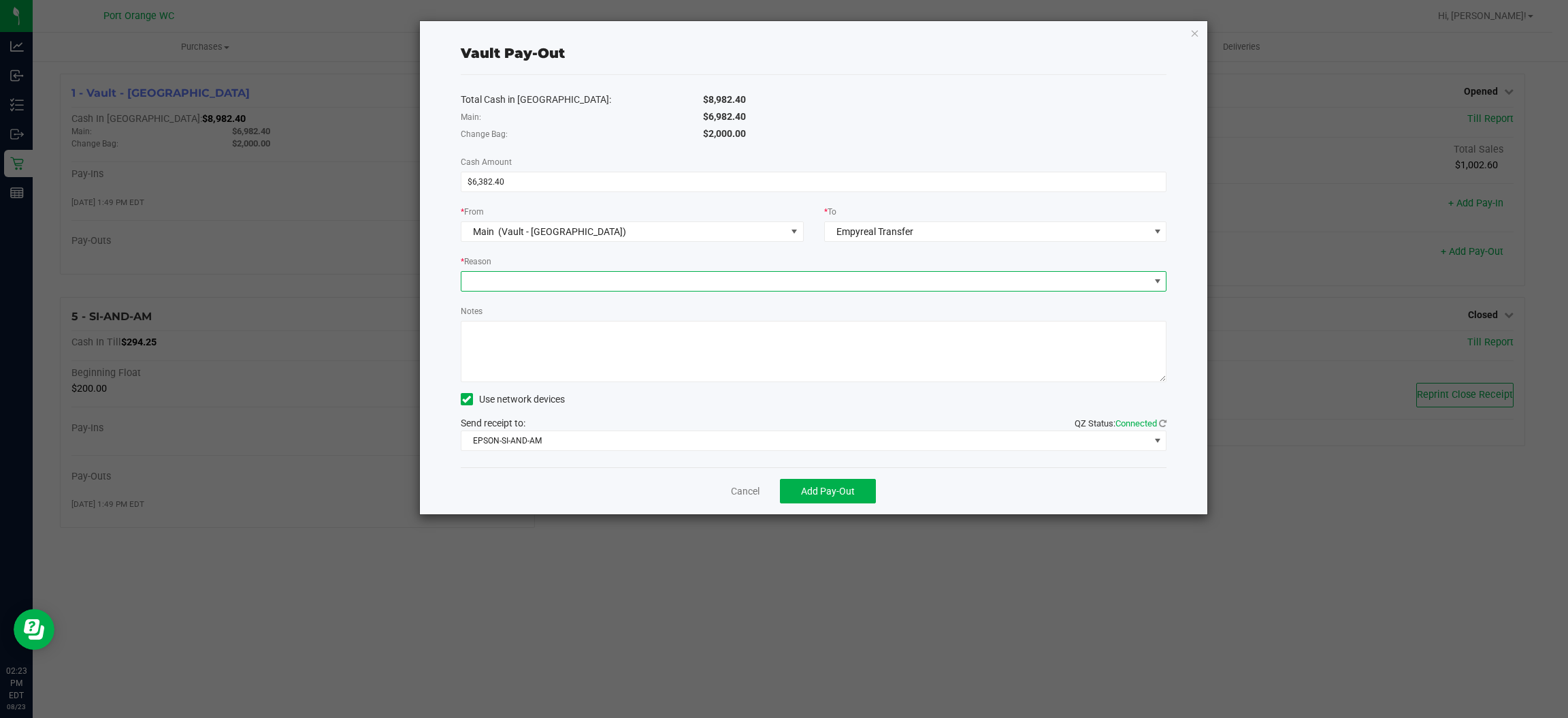
click at [885, 278] on span at bounding box center [805, 281] width 688 height 19
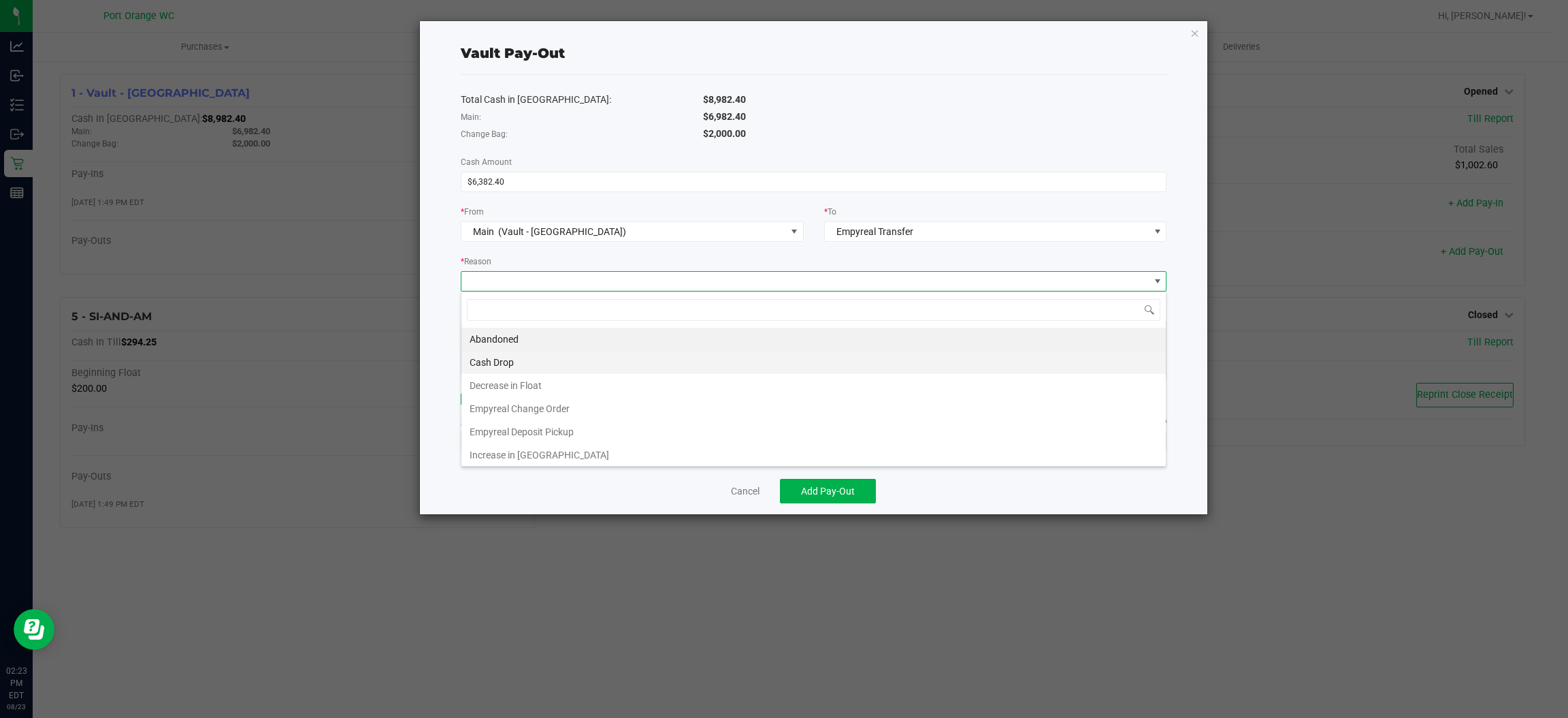
scroll to position [21, 706]
click at [795, 432] on li "Empyreal Deposit Pickup" at bounding box center [814, 432] width 704 height 23
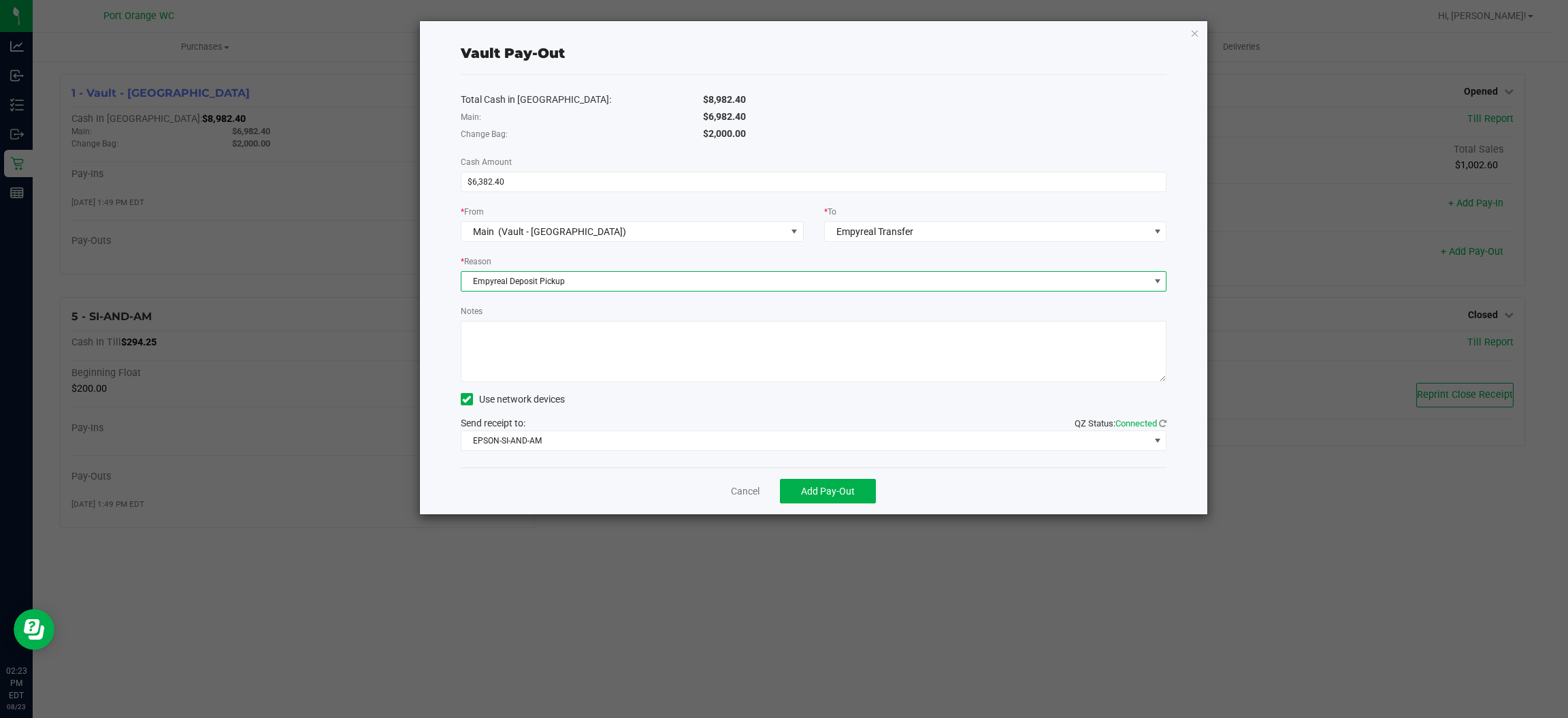
click at [591, 350] on textarea "Notes" at bounding box center [814, 351] width 706 height 62
type textarea "ps"
click at [845, 486] on span "Add Pay-Out" at bounding box center [828, 490] width 54 height 11
click at [733, 492] on link "Dismiss" at bounding box center [740, 491] width 33 height 14
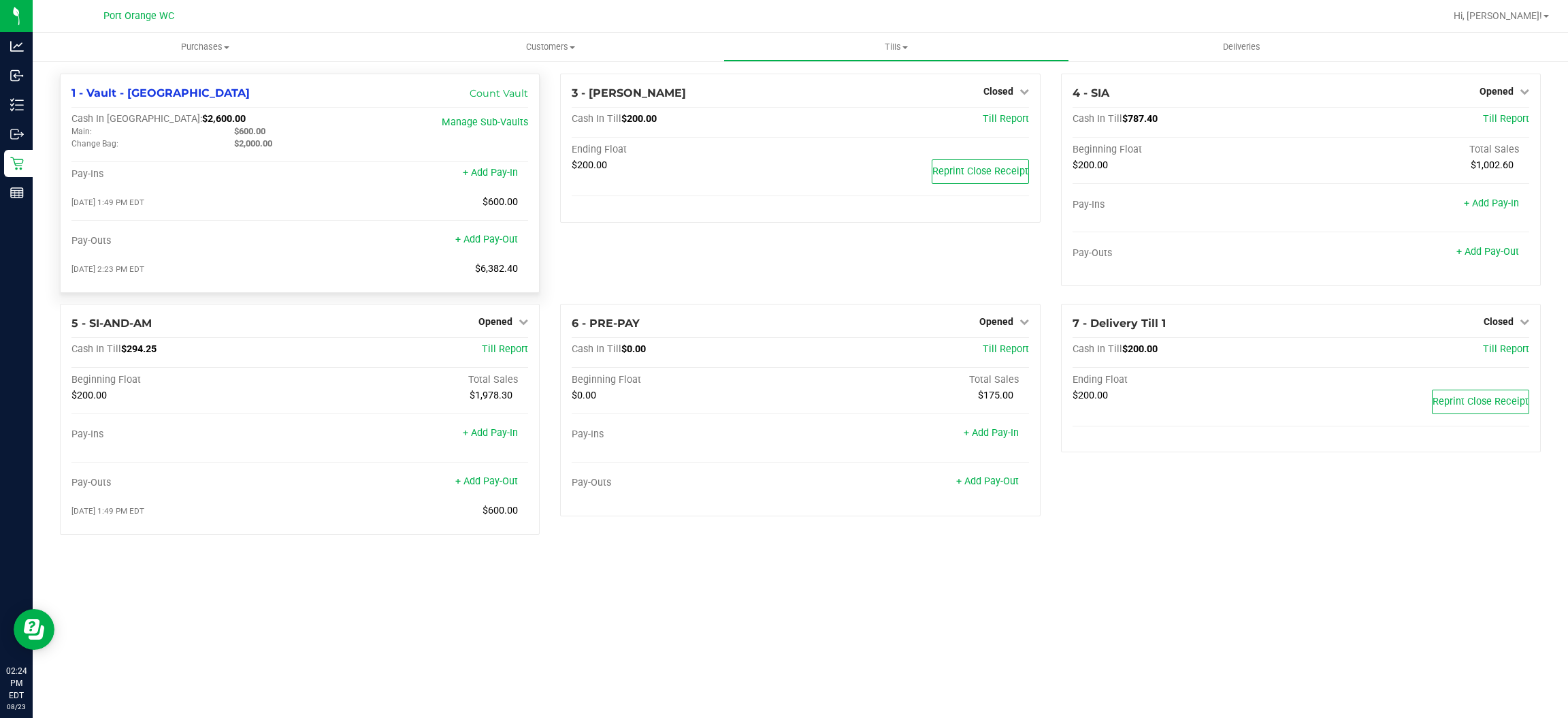
drag, startPoint x: 276, startPoint y: 129, endPoint x: 238, endPoint y: 131, distance: 38.1
click at [238, 131] on div "$600.00" at bounding box center [305, 131] width 163 height 12
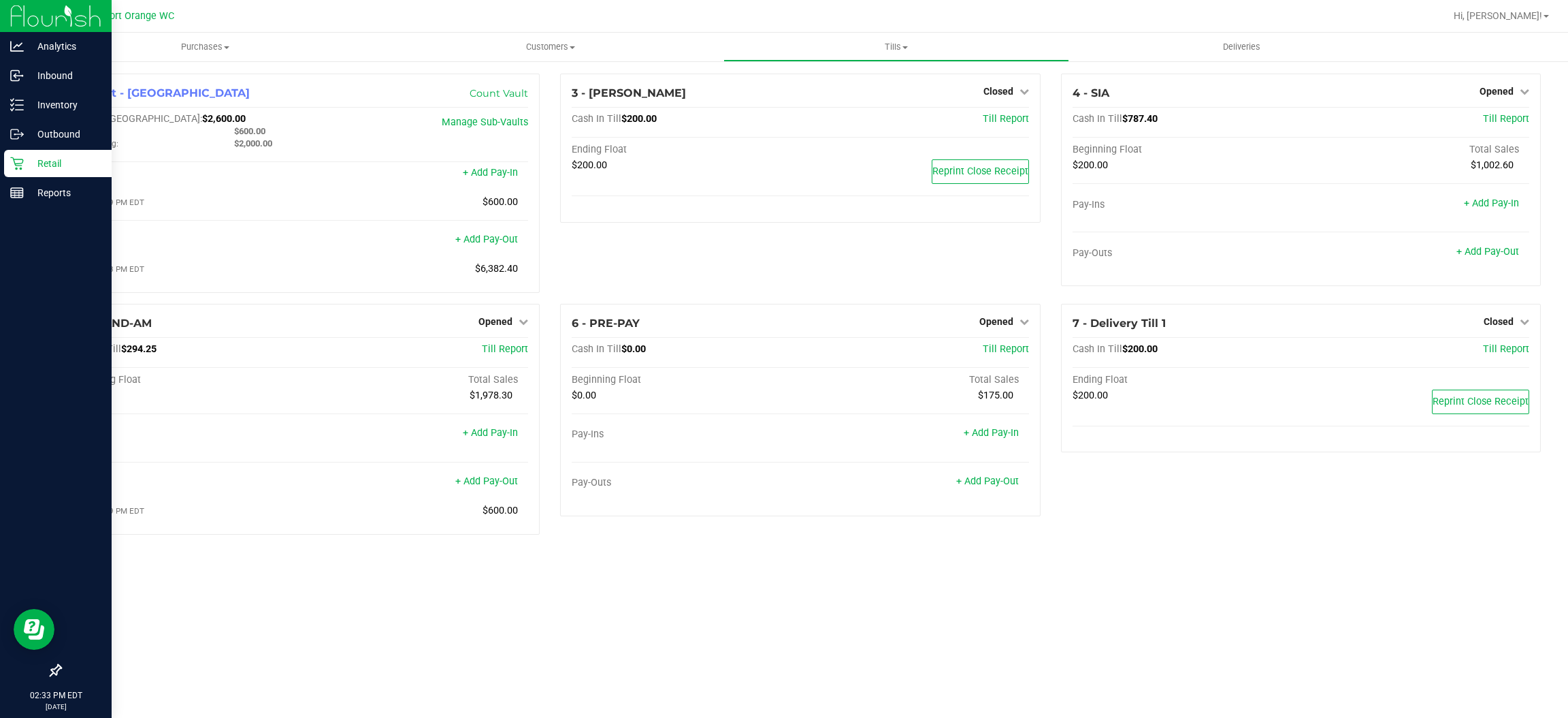
click at [24, 161] on p "Retail" at bounding box center [65, 163] width 82 height 16
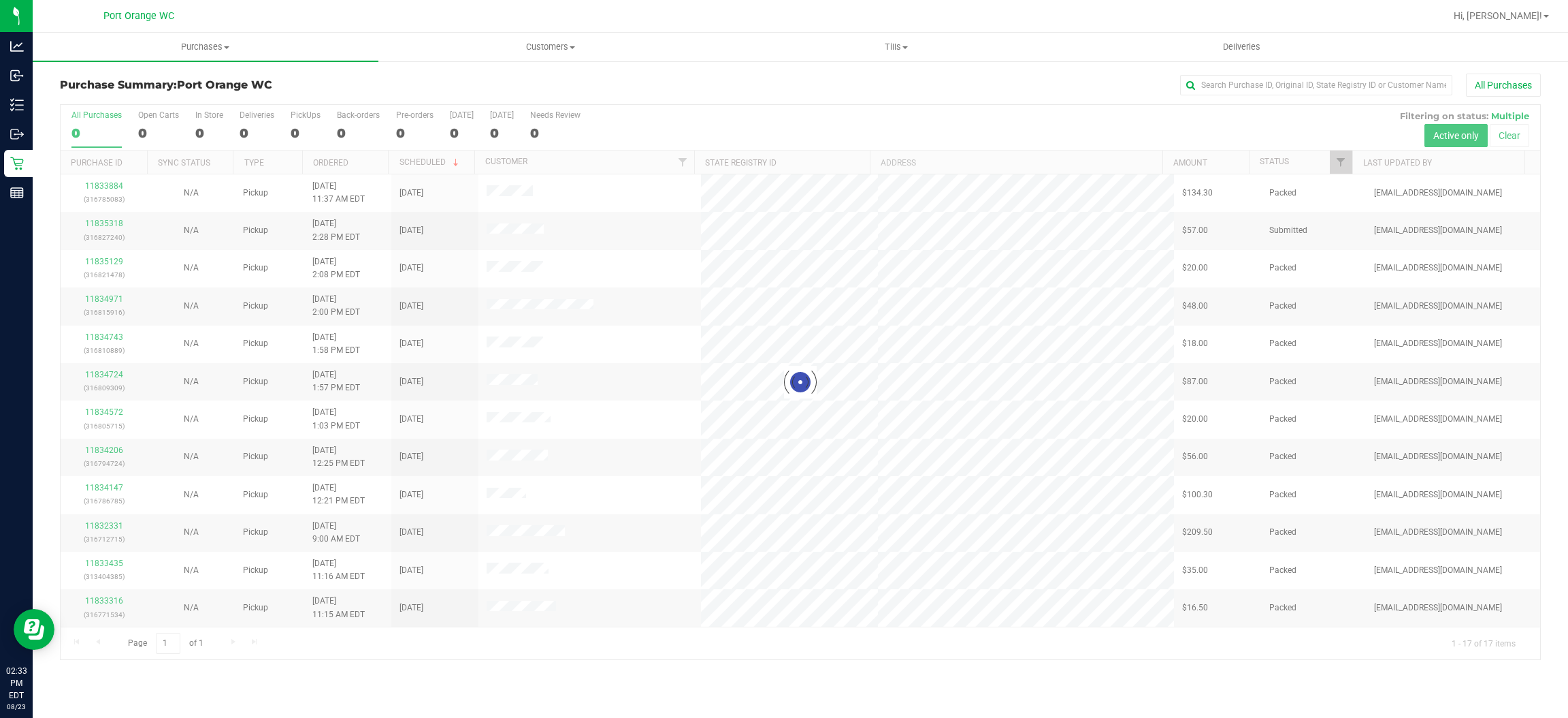
click at [1340, 169] on div at bounding box center [800, 382] width 1480 height 555
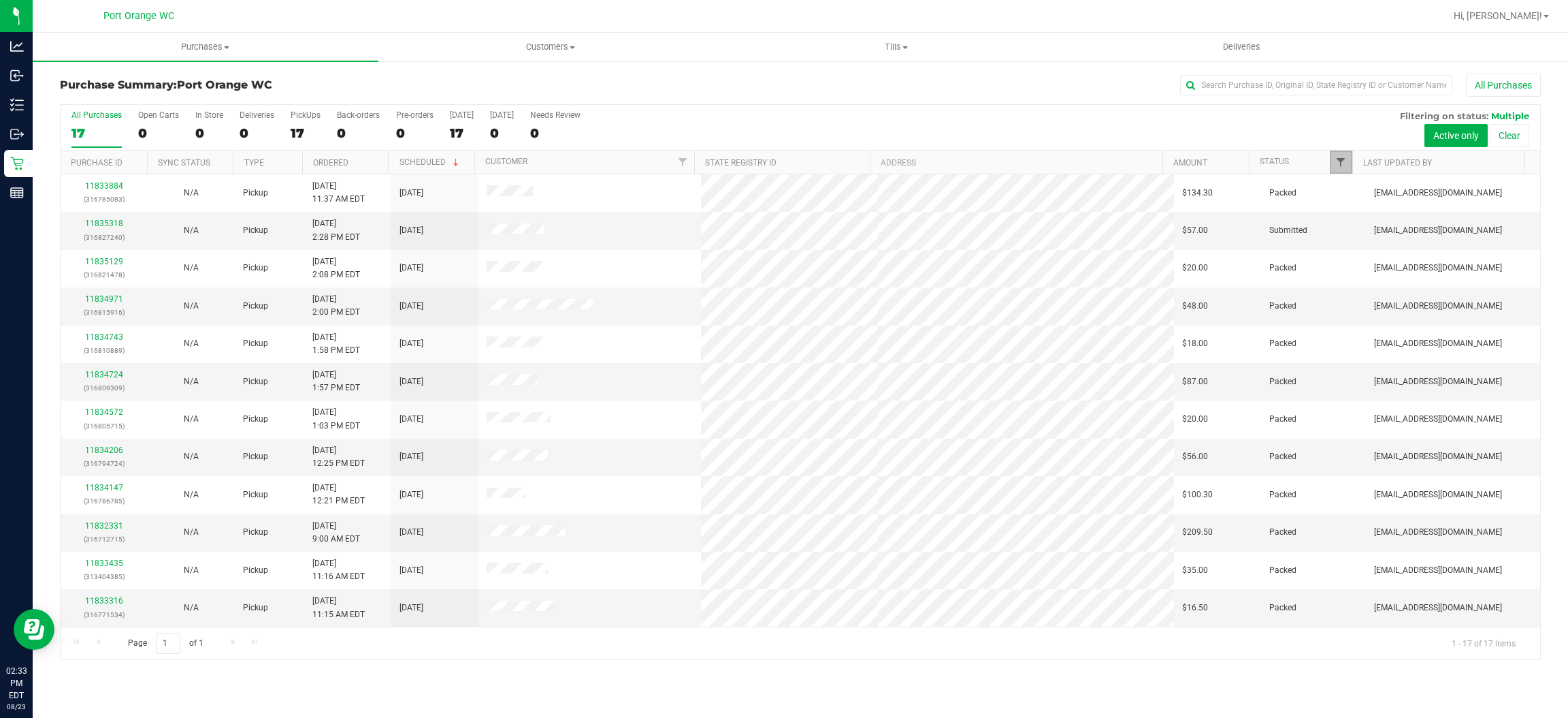
click at [1341, 163] on span "Filter" at bounding box center [1340, 161] width 11 height 11
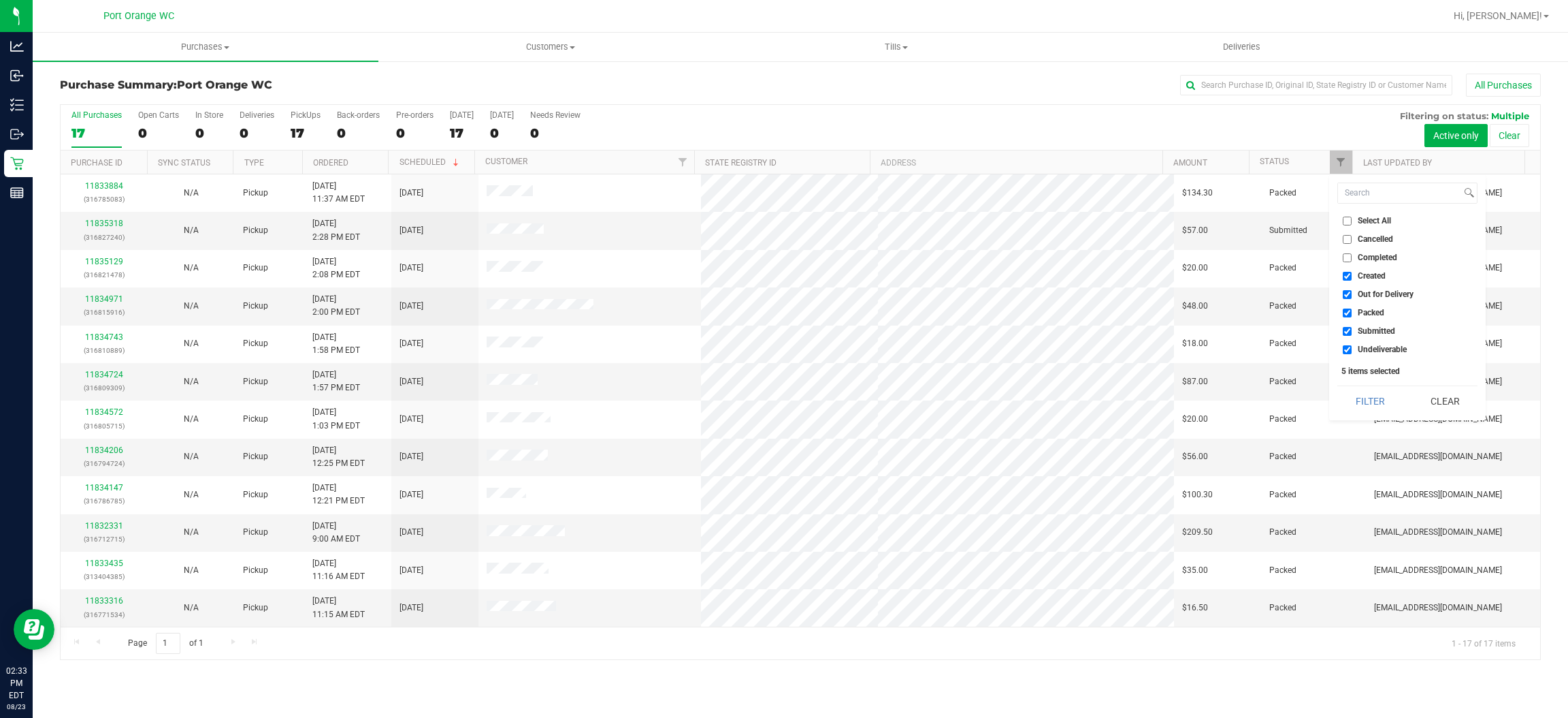
click at [1375, 279] on span "Created" at bounding box center [1371, 276] width 28 height 8
click at [1352, 279] on input "Created" at bounding box center [1347, 276] width 9 height 9
checkbox input "false"
drag, startPoint x: 1381, startPoint y: 296, endPoint x: 1381, endPoint y: 305, distance: 9.0
click at [1381, 296] on span "Out for Delivery" at bounding box center [1386, 294] width 56 height 8
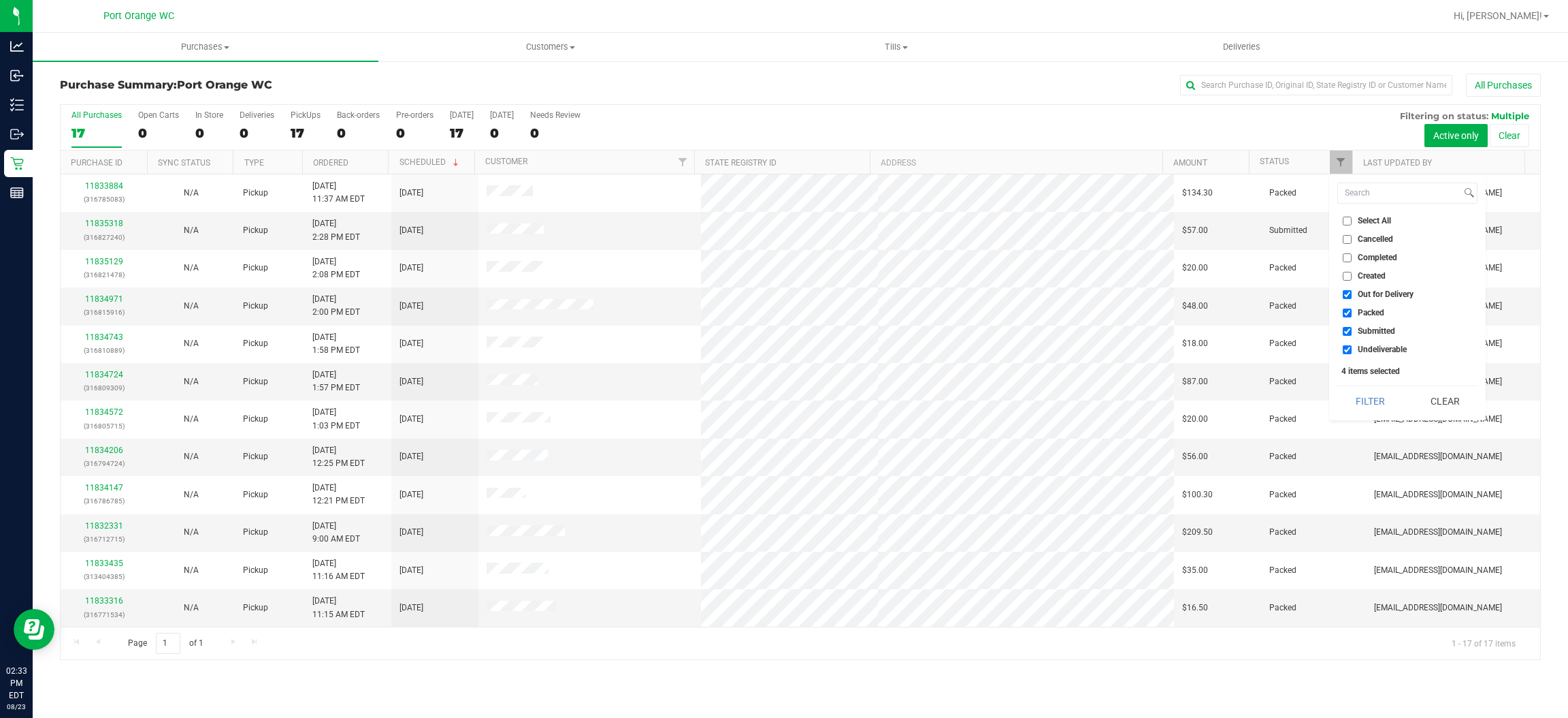
click at [1352, 296] on input "Out for Delivery" at bounding box center [1347, 294] width 9 height 9
checkbox input "false"
drag, startPoint x: 1379, startPoint y: 309, endPoint x: 1377, endPoint y: 329, distance: 20.1
click at [1379, 311] on span "Packed" at bounding box center [1371, 313] width 27 height 8
click at [1352, 311] on input "Packed" at bounding box center [1347, 313] width 9 height 9
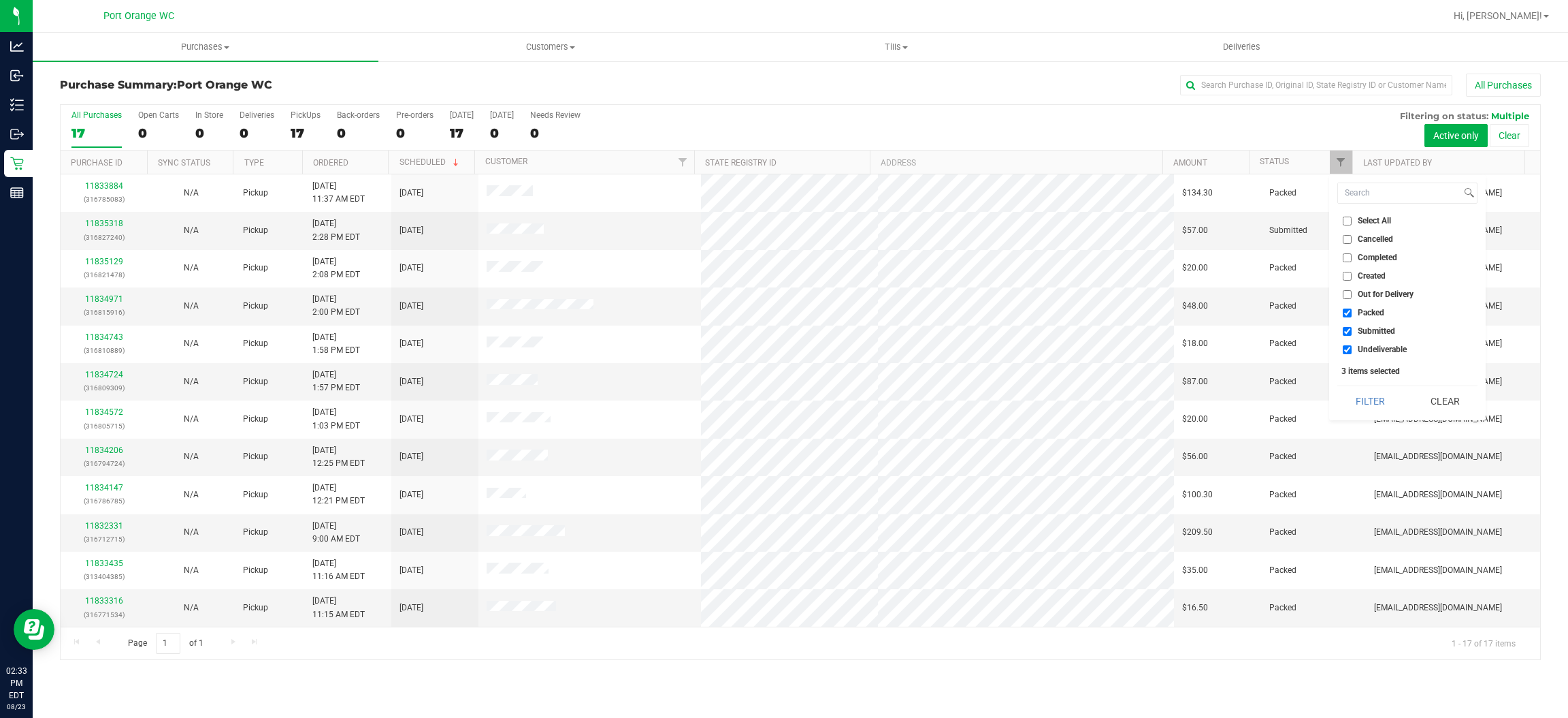
checkbox input "false"
click at [1365, 351] on span "Undeliverable" at bounding box center [1382, 349] width 49 height 8
click at [1352, 351] on input "Undeliverable" at bounding box center [1347, 349] width 9 height 9
checkbox input "false"
click at [1365, 392] on button "Filter" at bounding box center [1370, 401] width 65 height 30
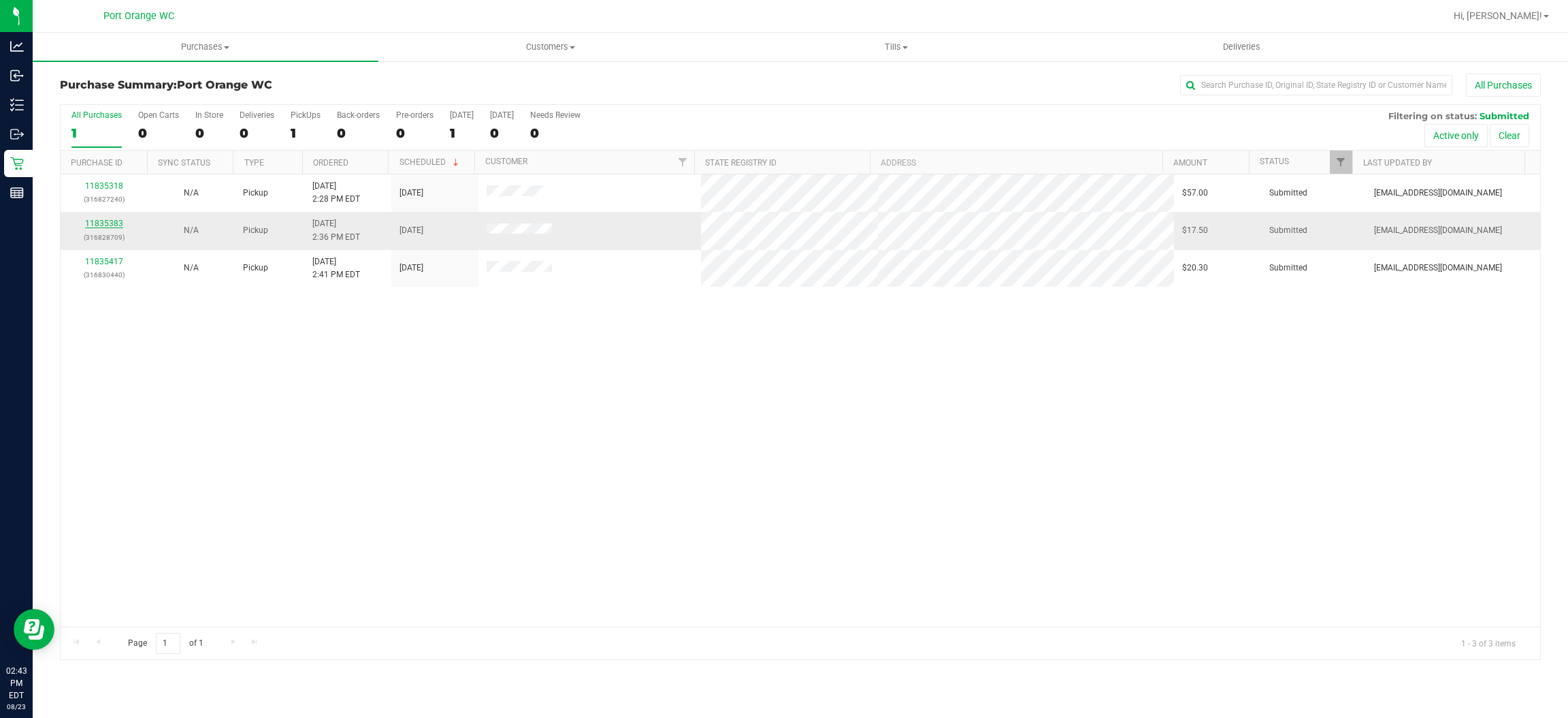
click at [114, 226] on link "11835383" at bounding box center [104, 223] width 38 height 9
click at [119, 219] on div "11835383 (316828709)" at bounding box center [104, 230] width 71 height 26
click at [97, 224] on link "11835383" at bounding box center [104, 223] width 38 height 9
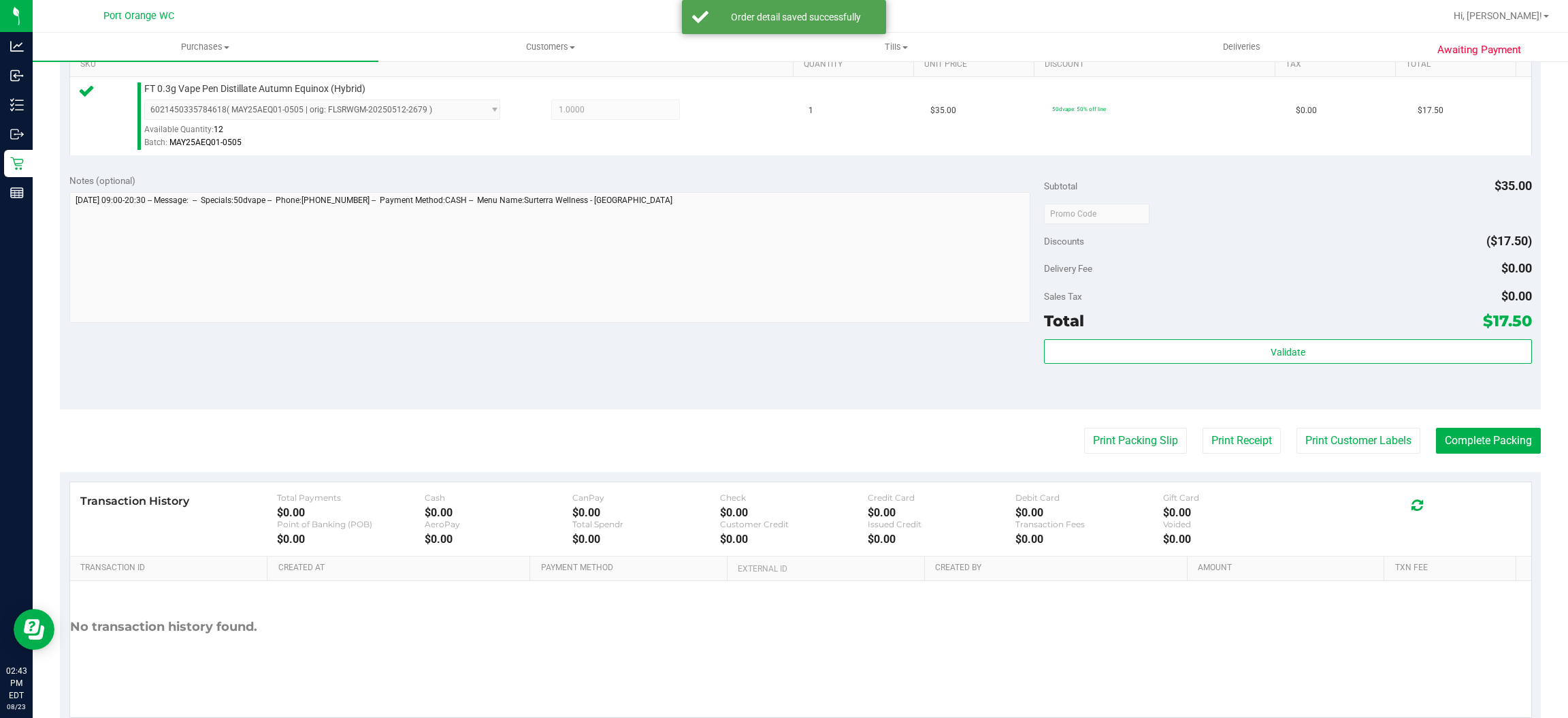
scroll to position [398, 0]
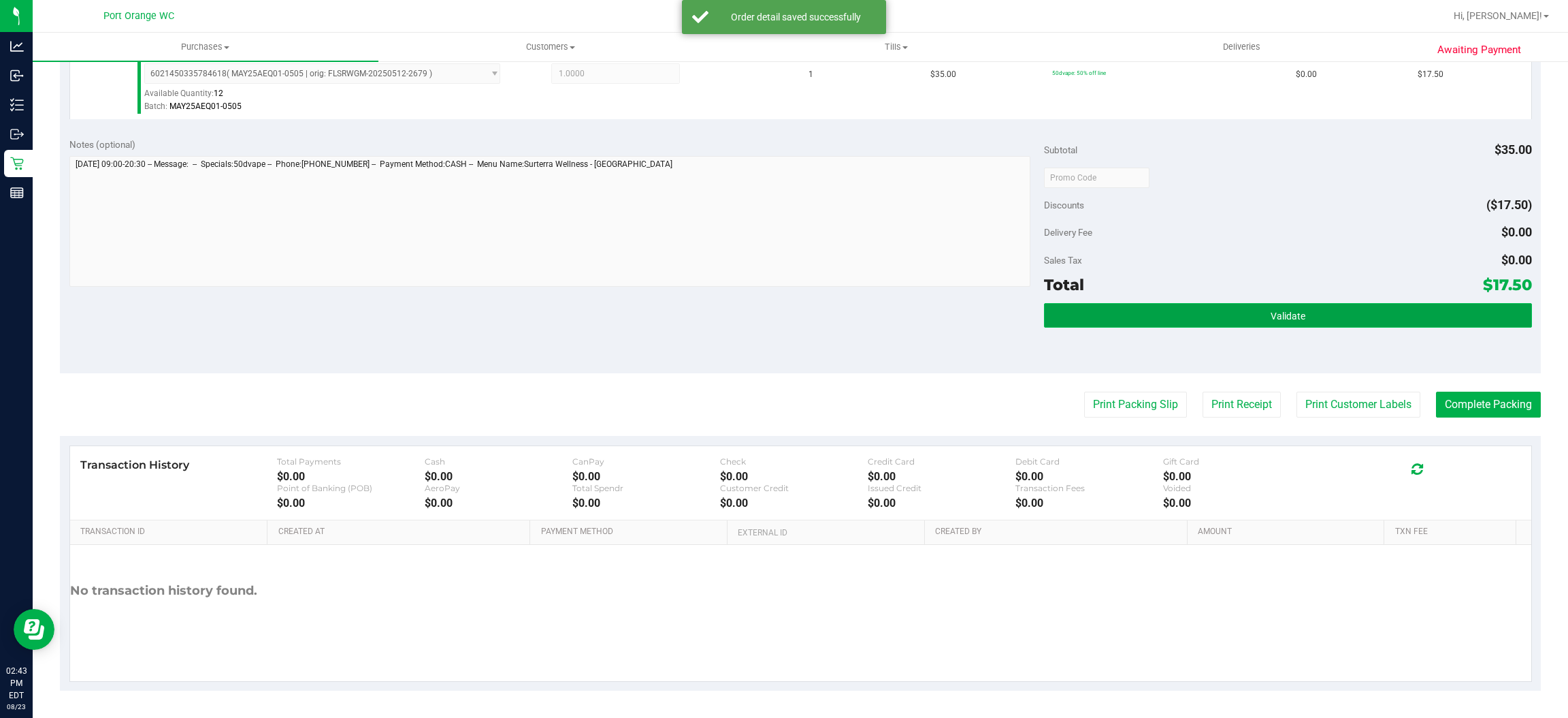
click at [1141, 318] on button "Validate" at bounding box center [1287, 315] width 487 height 25
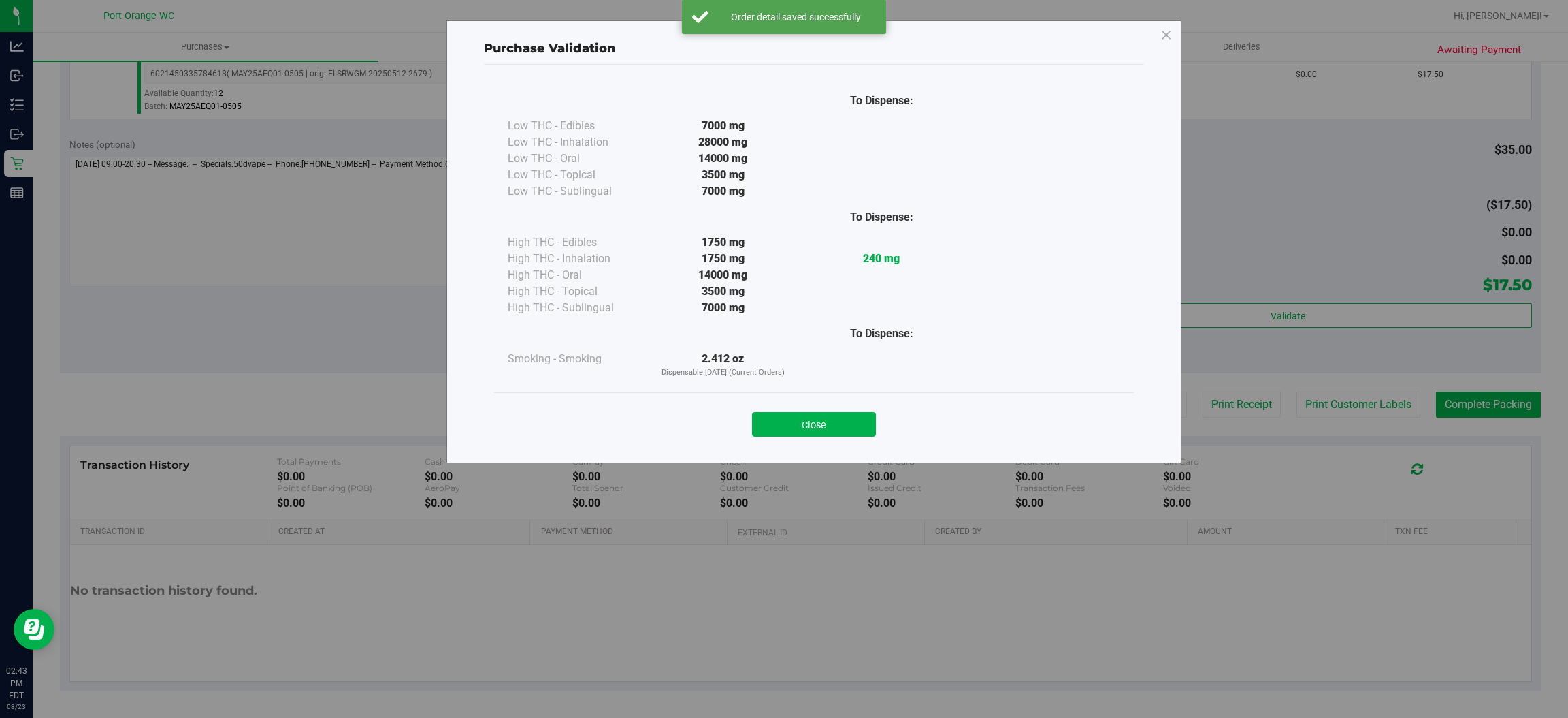
drag, startPoint x: 840, startPoint y: 425, endPoint x: 1258, endPoint y: 350, distance: 424.7
click at [841, 425] on button "Close" at bounding box center [814, 424] width 124 height 25
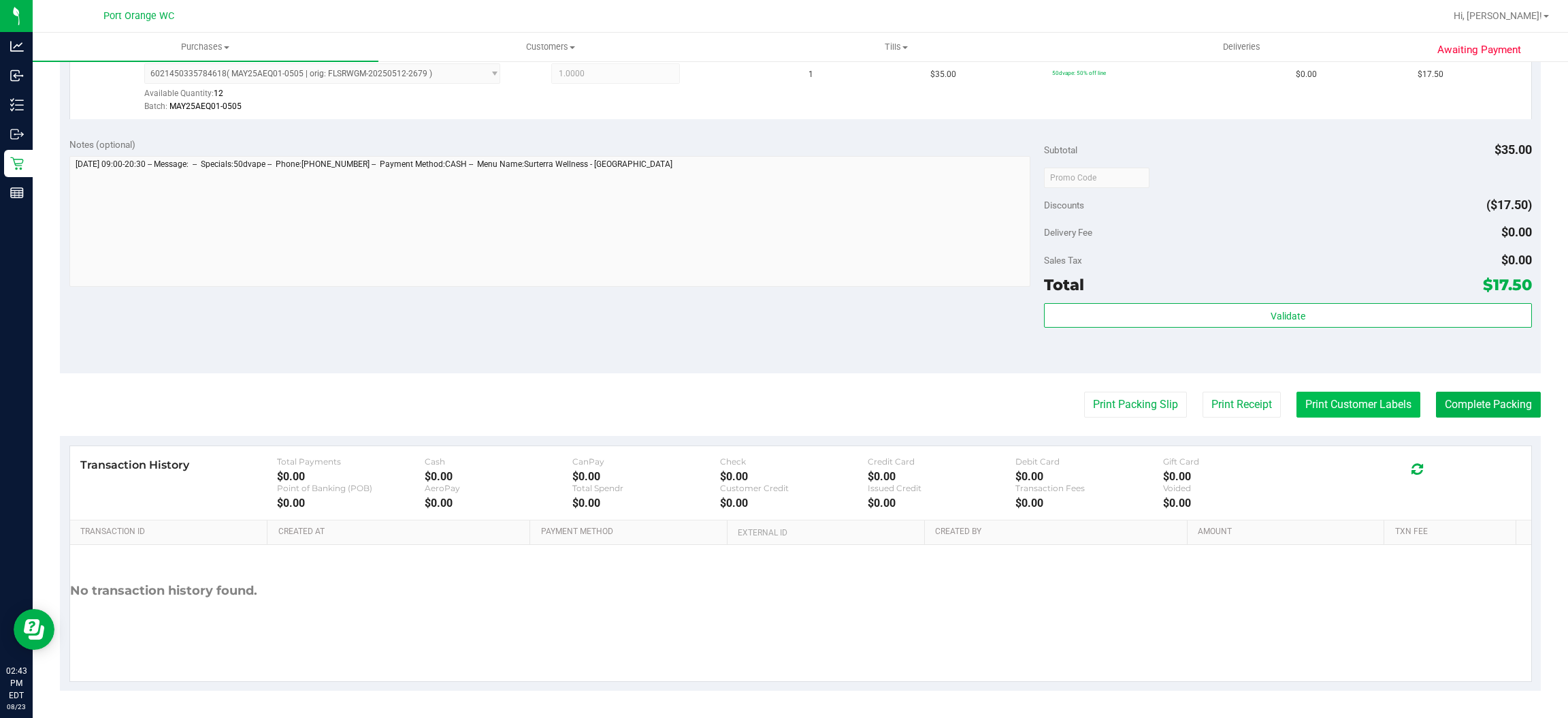
click at [1329, 407] on button "Print Customer Labels" at bounding box center [1358, 405] width 124 height 26
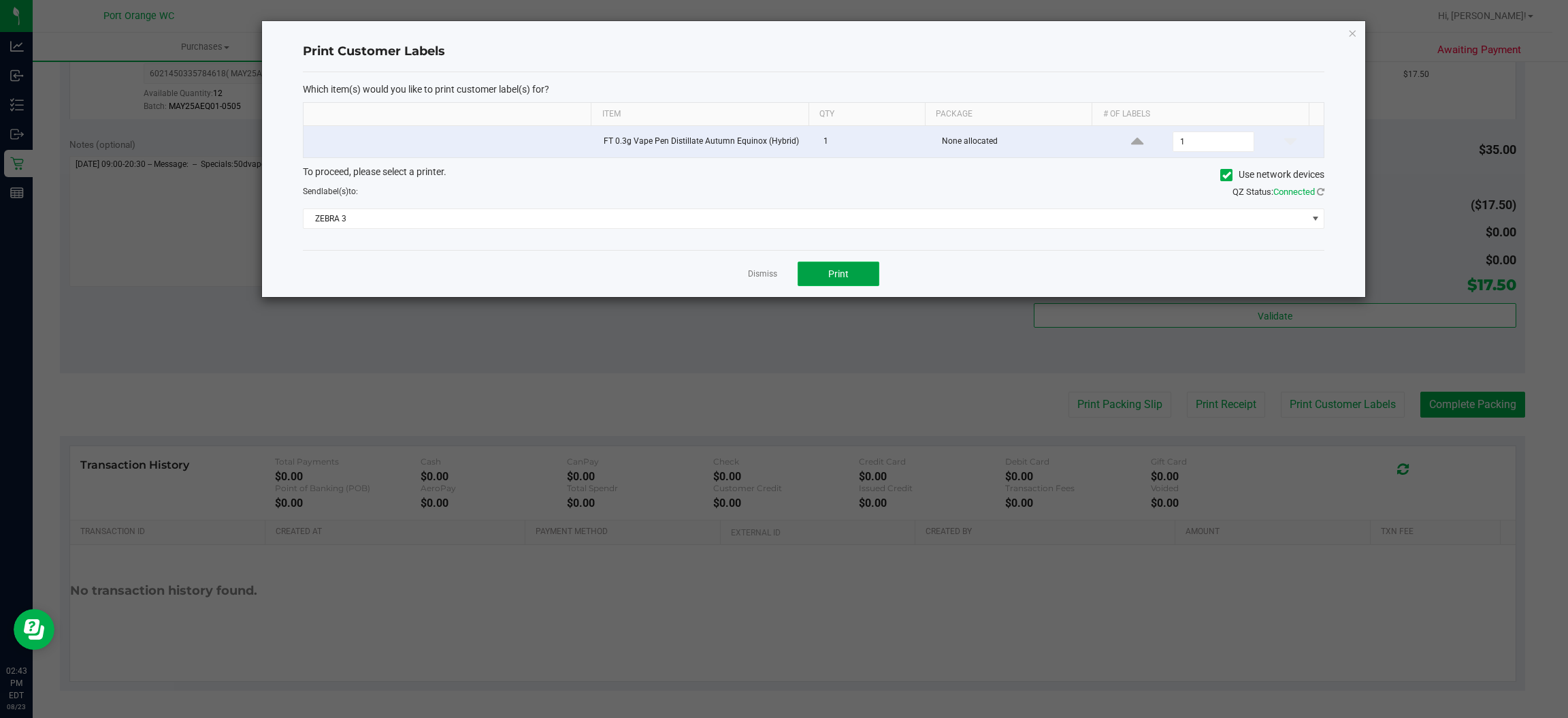
click at [835, 285] on button "Print" at bounding box center [838, 274] width 82 height 25
click at [748, 272] on link "Dismiss" at bounding box center [762, 274] width 29 height 11
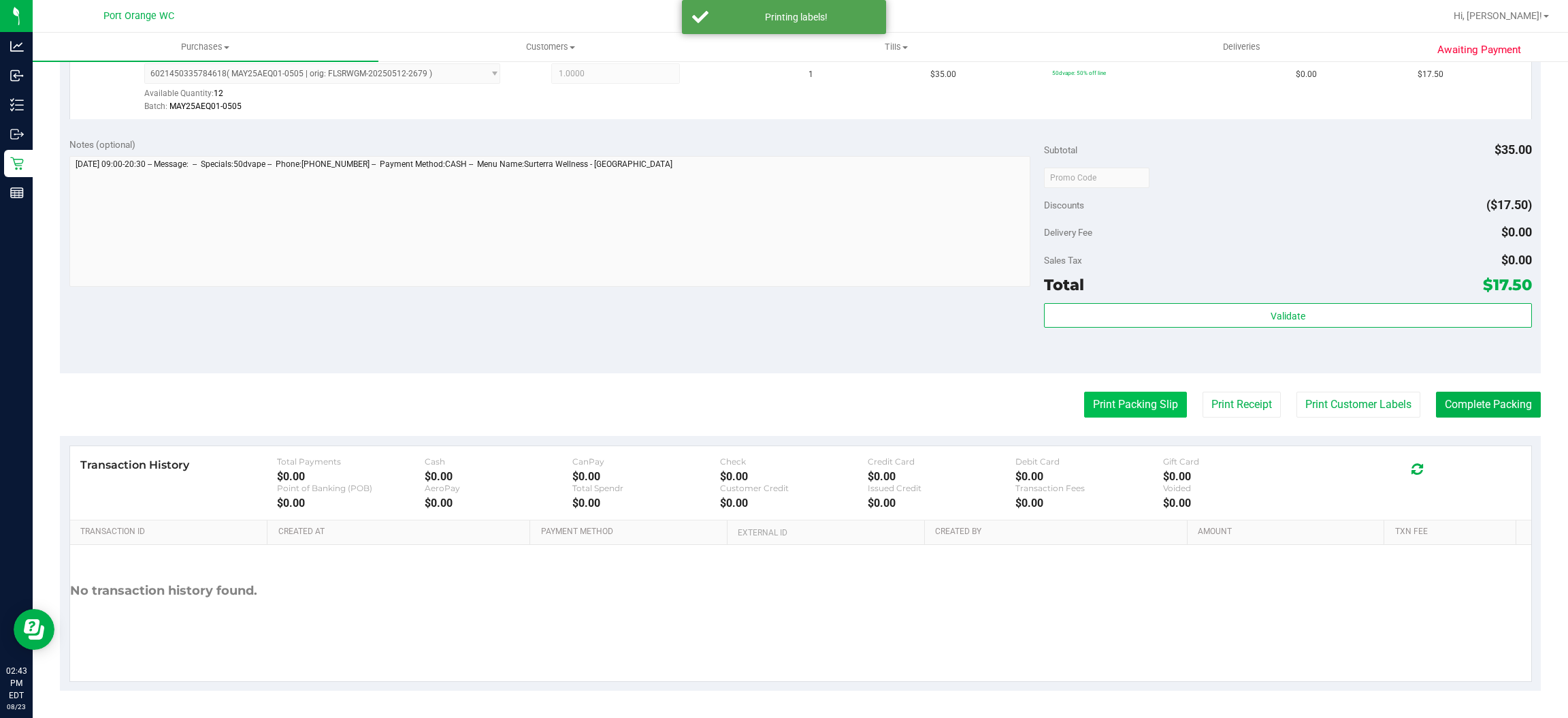
click at [1088, 407] on button "Print Packing Slip" at bounding box center [1135, 405] width 103 height 26
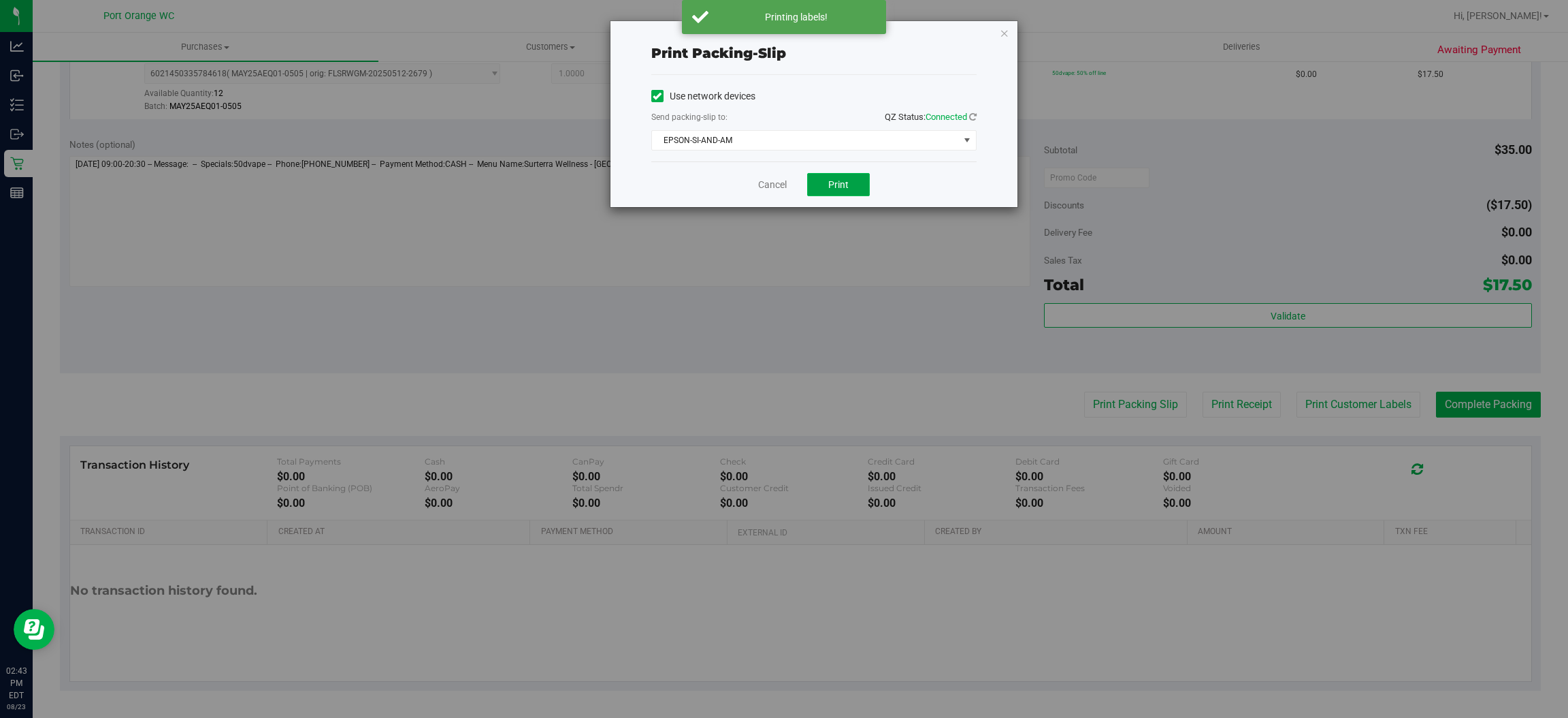
click at [829, 186] on span "Print" at bounding box center [838, 184] width 21 height 11
click at [767, 183] on link "Cancel" at bounding box center [772, 185] width 28 height 14
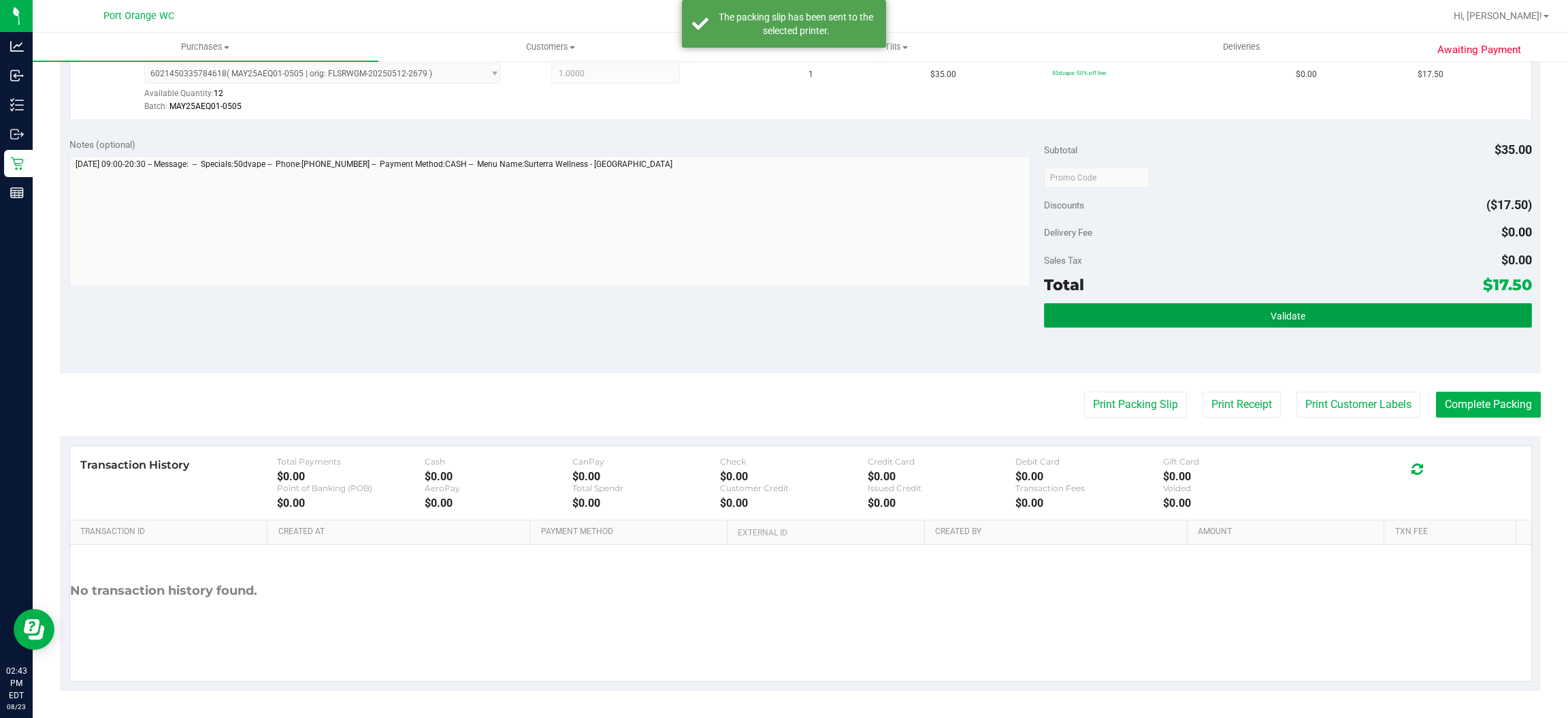
click at [1139, 318] on button "Validate" at bounding box center [1287, 315] width 487 height 25
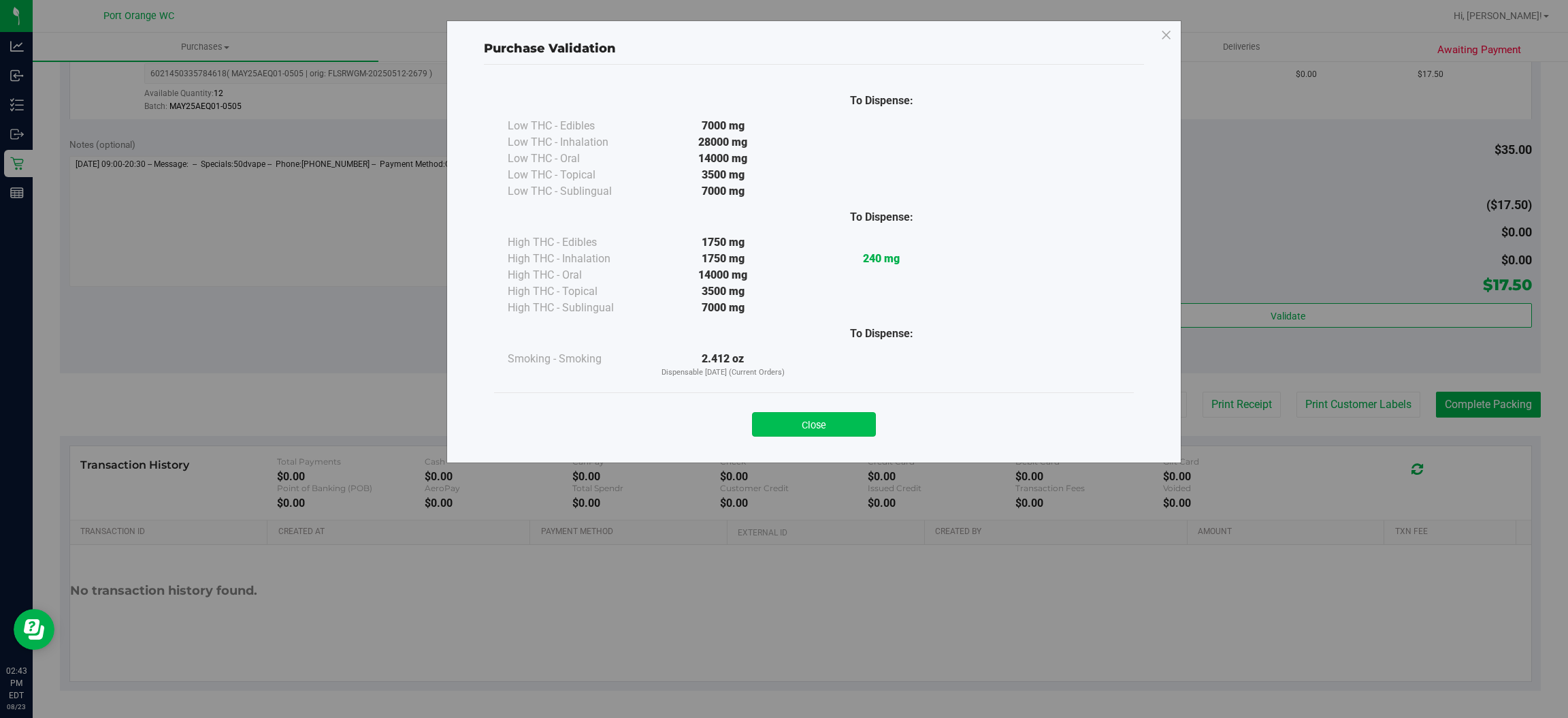
click at [853, 416] on button "Close" at bounding box center [814, 424] width 124 height 25
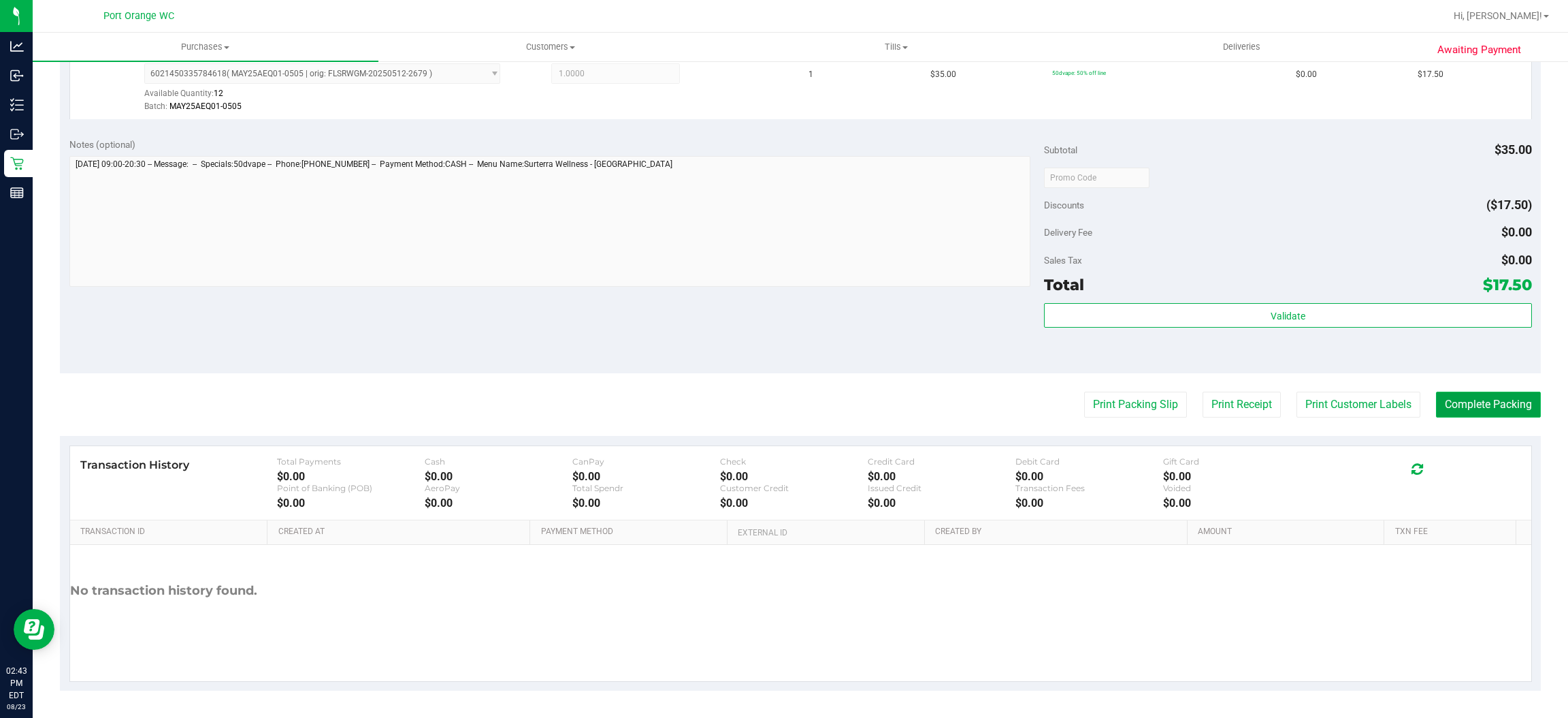
click at [1459, 407] on button "Complete Packing" at bounding box center [1488, 405] width 105 height 26
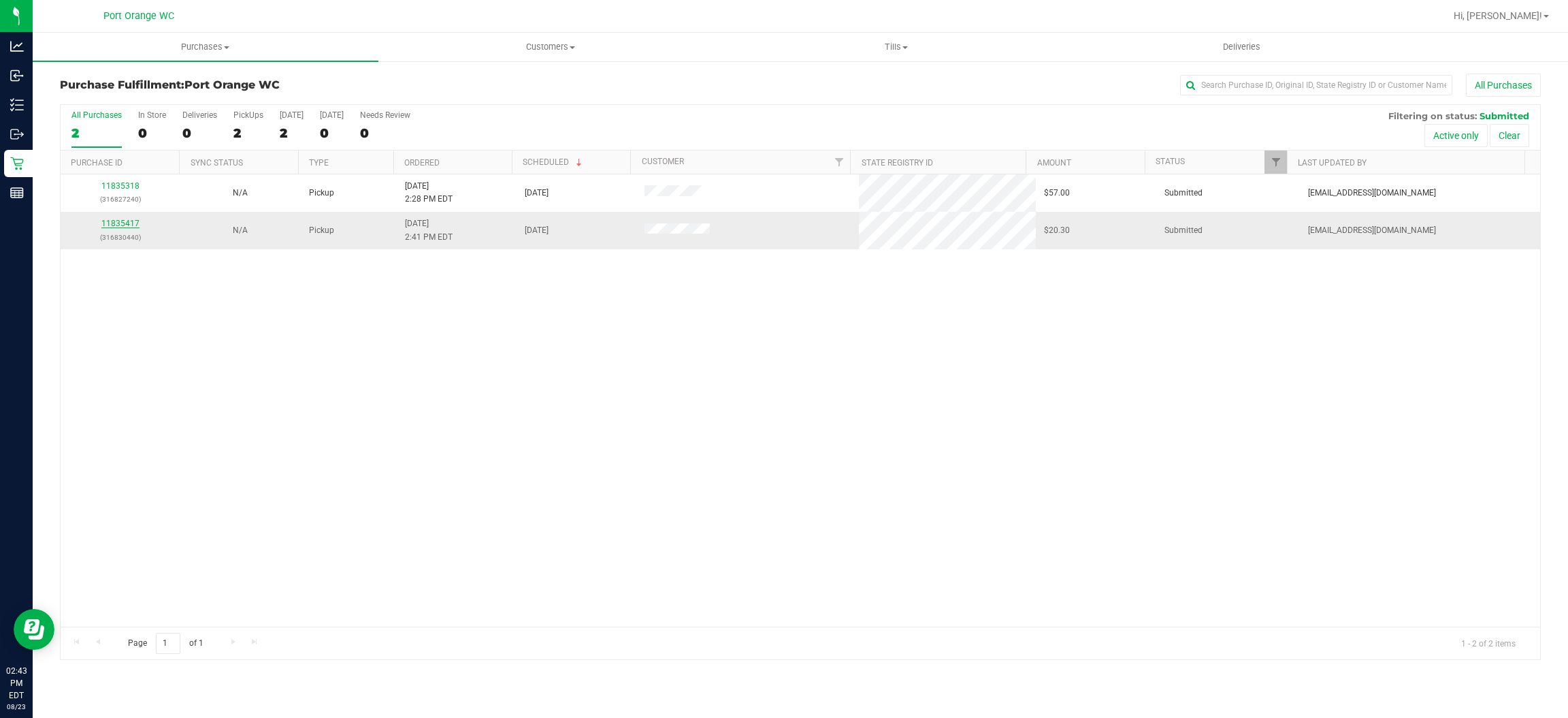
click at [124, 226] on link "11835417" at bounding box center [120, 223] width 38 height 9
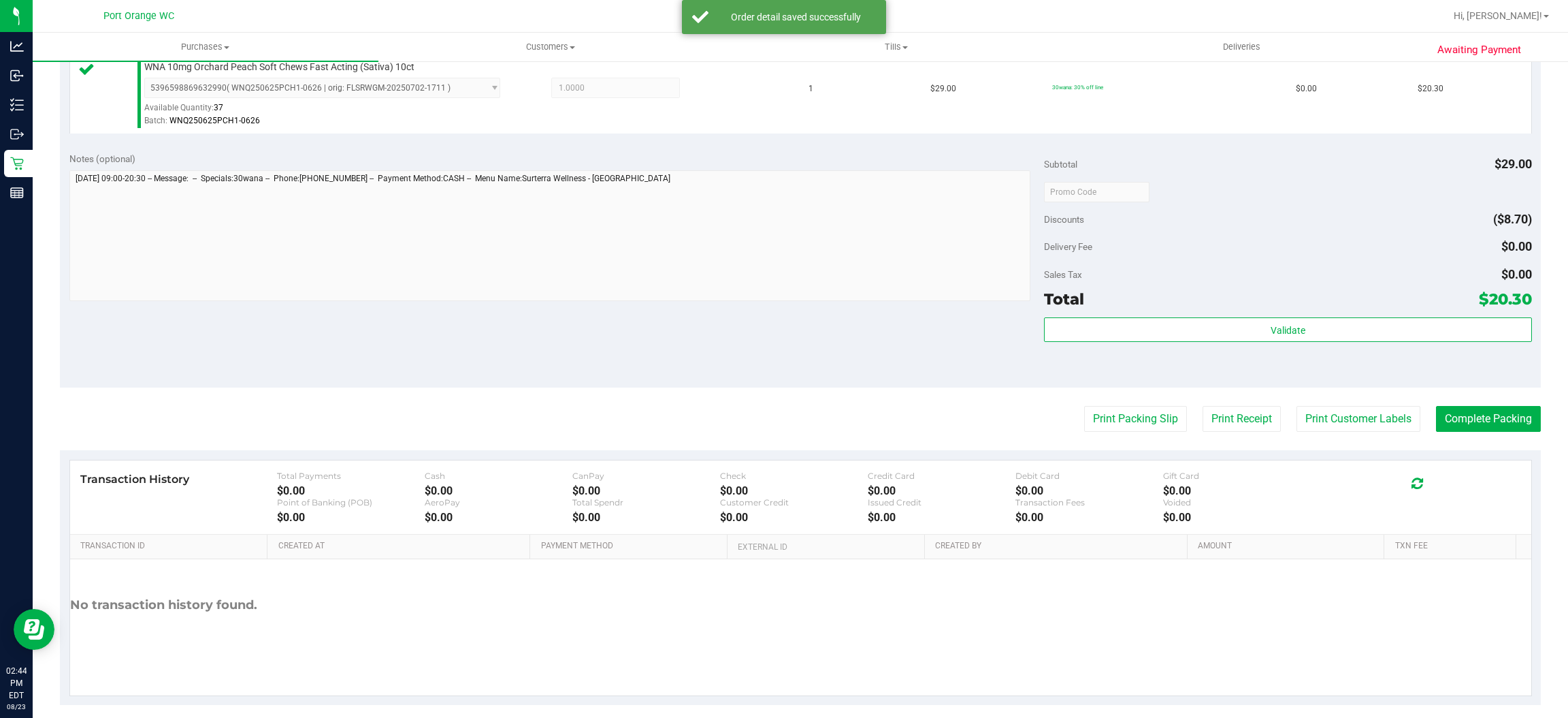
scroll to position [398, 0]
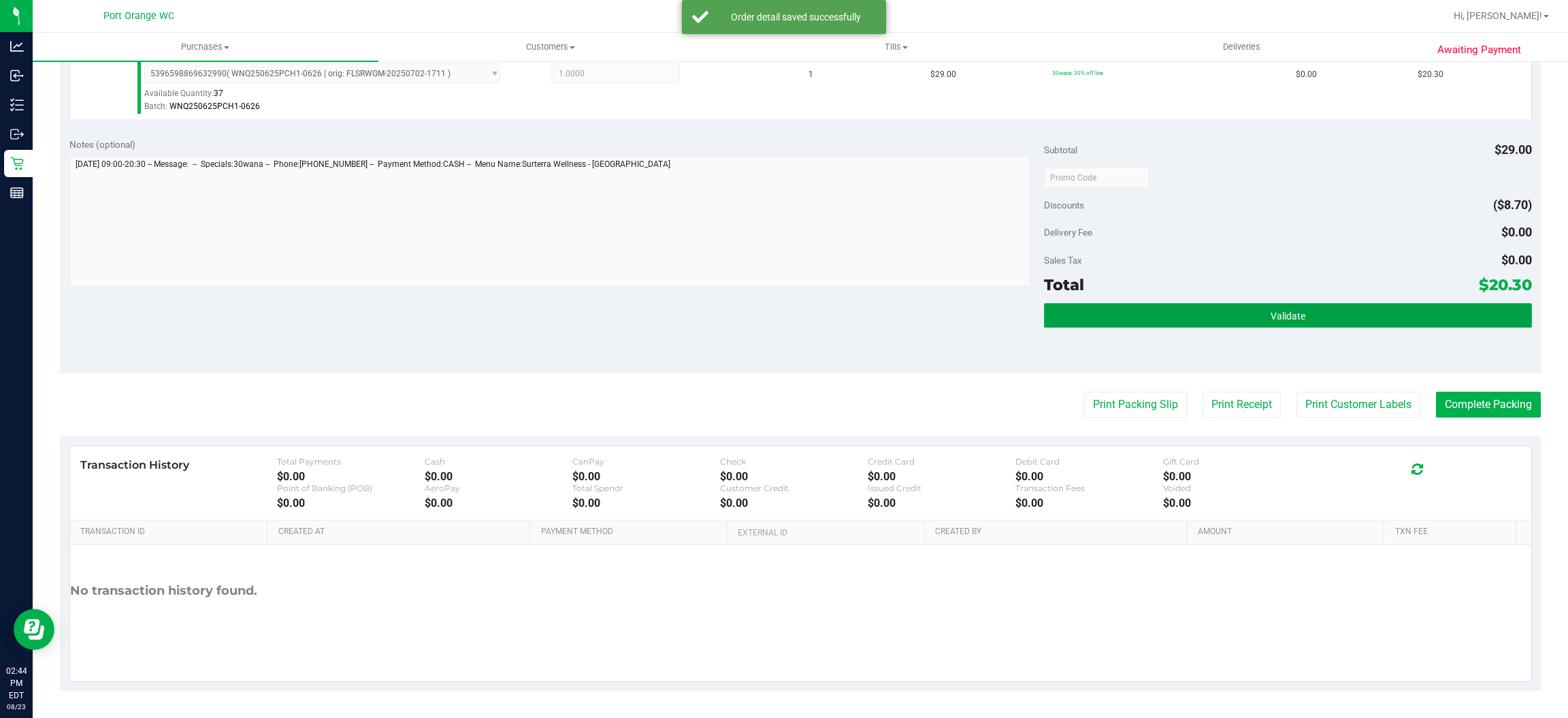
click at [1104, 316] on button "Validate" at bounding box center [1287, 315] width 487 height 25
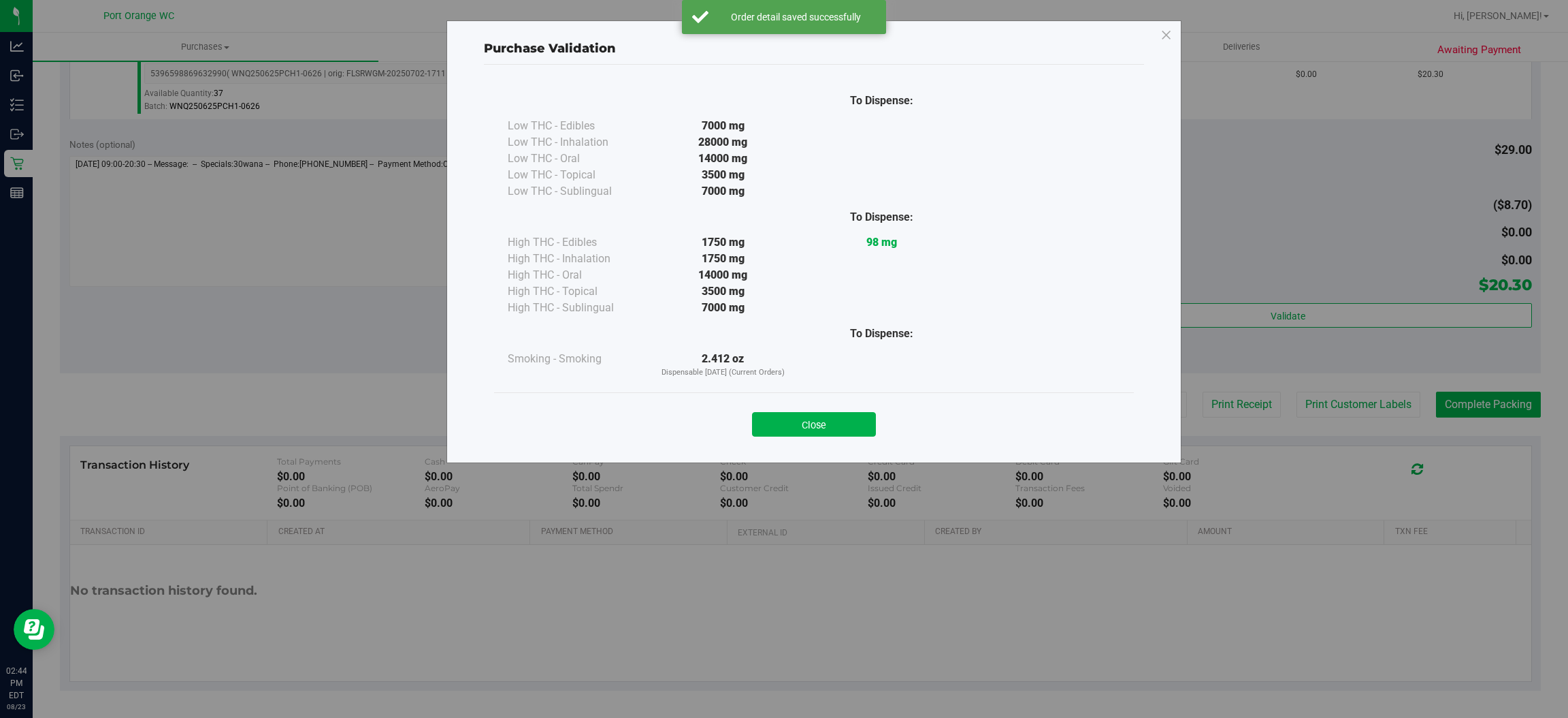
drag, startPoint x: 807, startPoint y: 424, endPoint x: 1328, endPoint y: 441, distance: 521.3
click at [807, 423] on button "Close" at bounding box center [814, 424] width 124 height 25
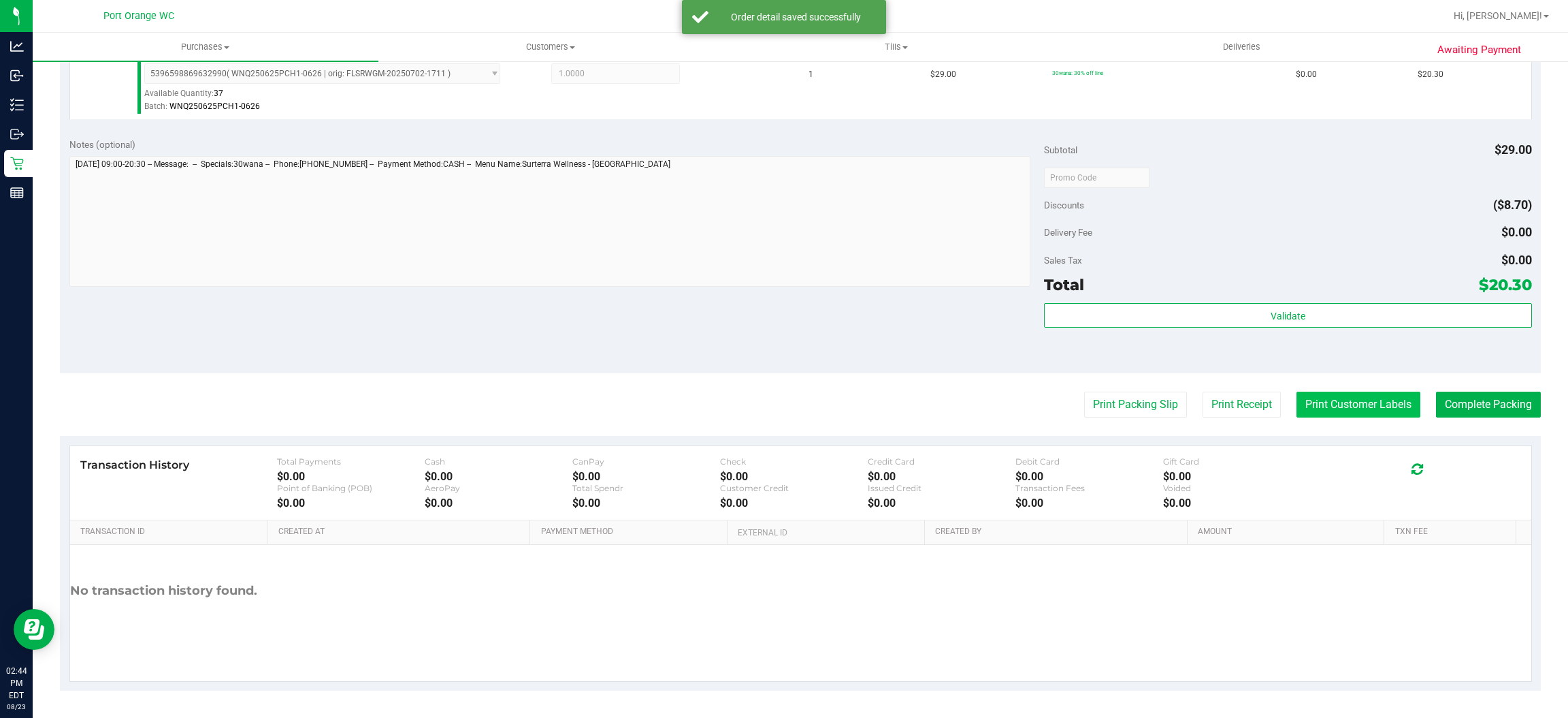
click at [1312, 403] on button "Print Customer Labels" at bounding box center [1358, 405] width 124 height 26
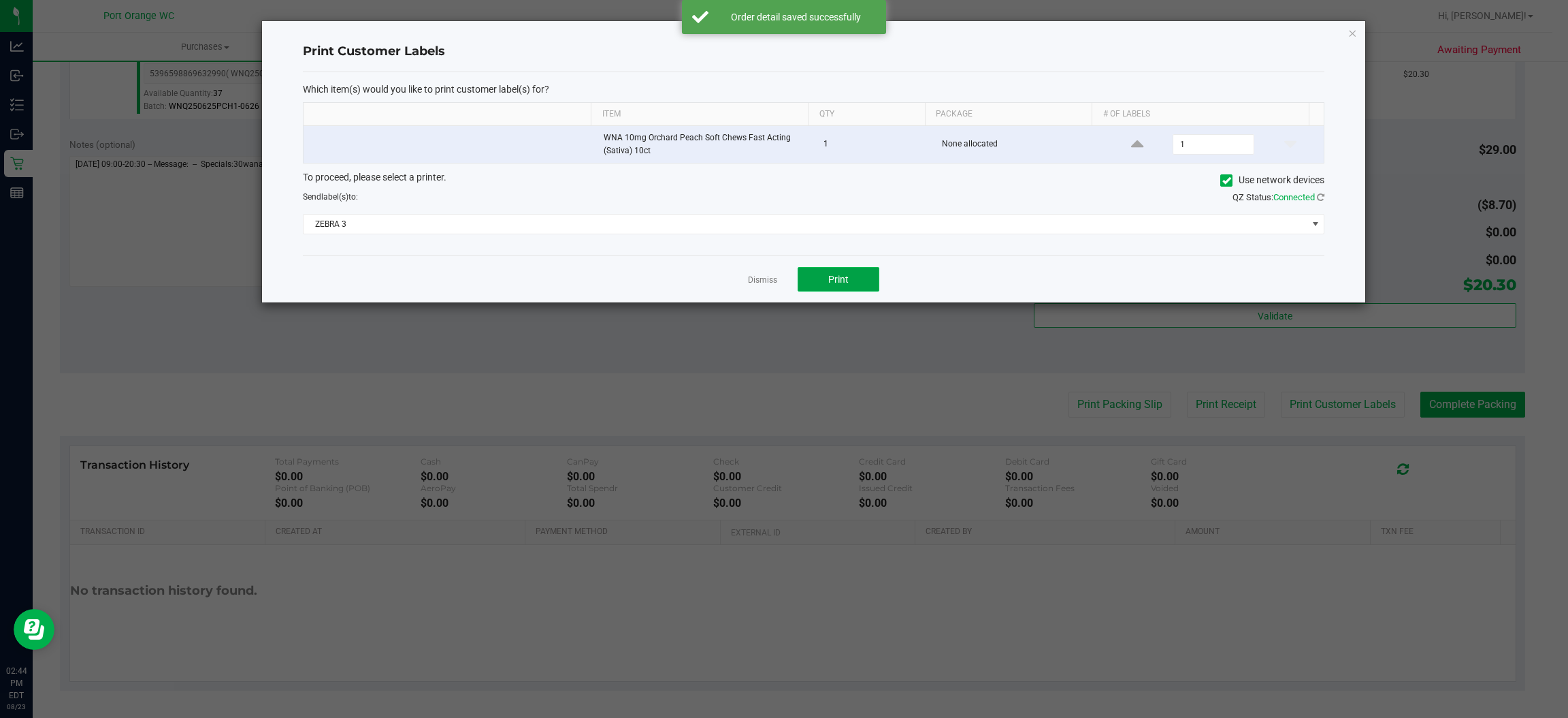
click at [850, 291] on button "Print" at bounding box center [838, 279] width 82 height 25
click at [770, 278] on link "Dismiss" at bounding box center [762, 280] width 29 height 11
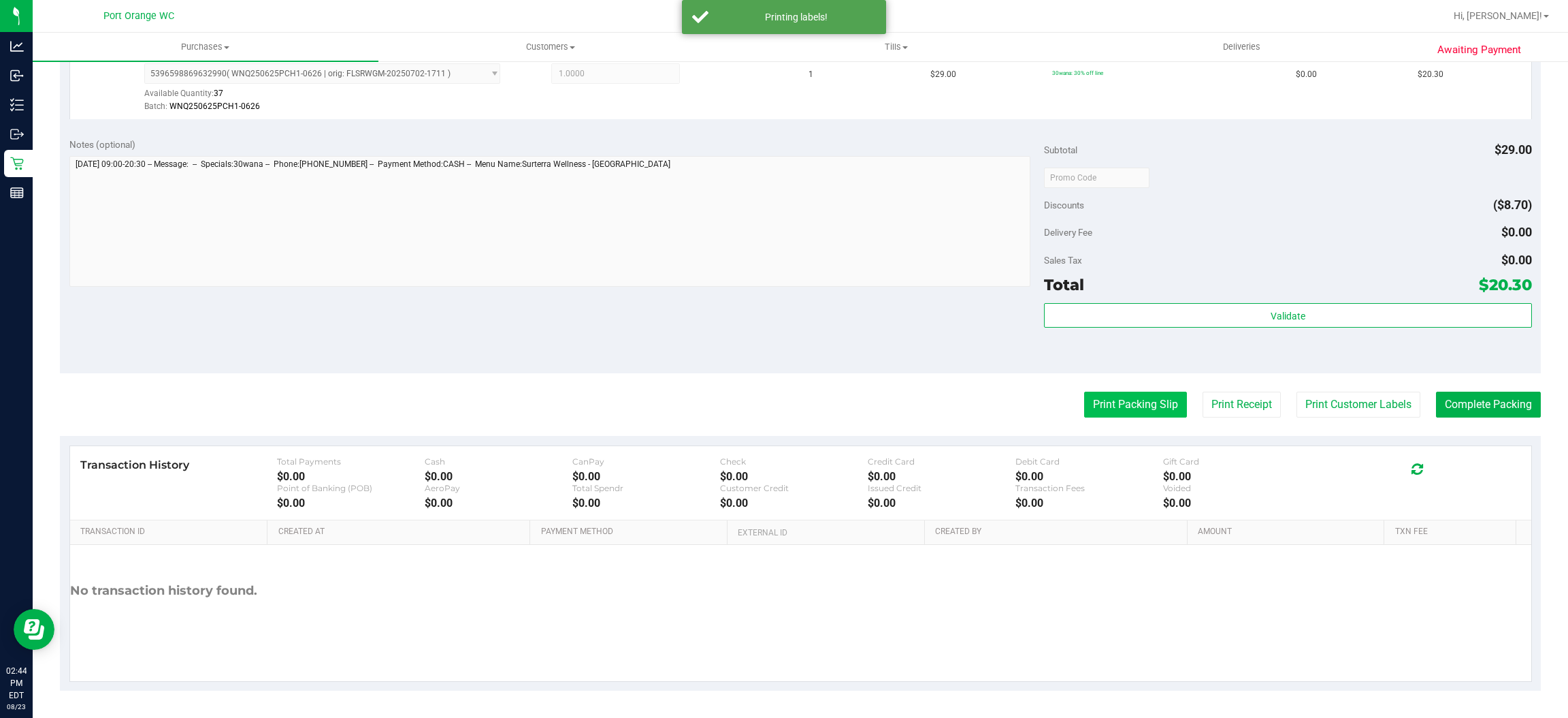
click at [1112, 404] on button "Print Packing Slip" at bounding box center [1135, 405] width 103 height 26
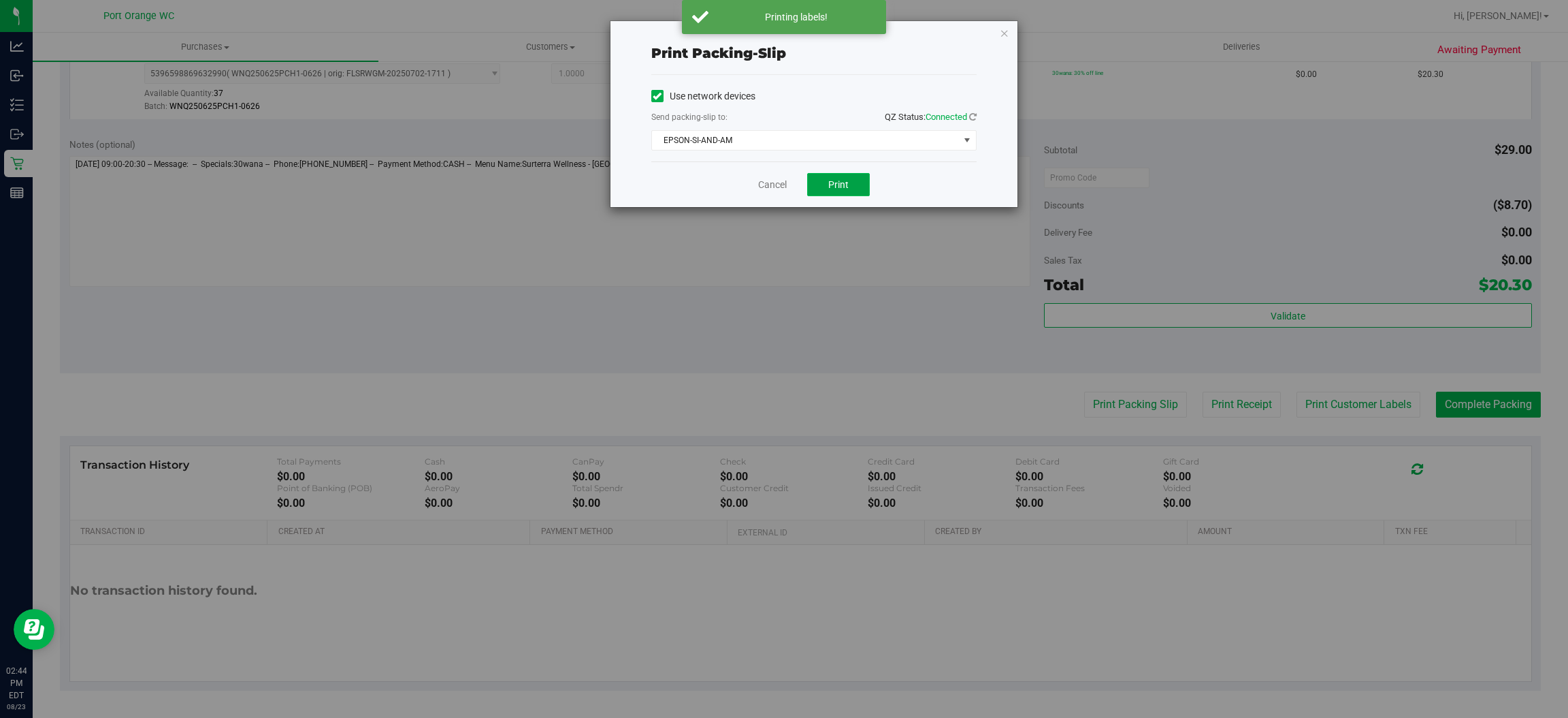
click at [811, 192] on button "Print" at bounding box center [838, 185] width 63 height 23
click at [785, 178] on link "Cancel" at bounding box center [772, 185] width 28 height 14
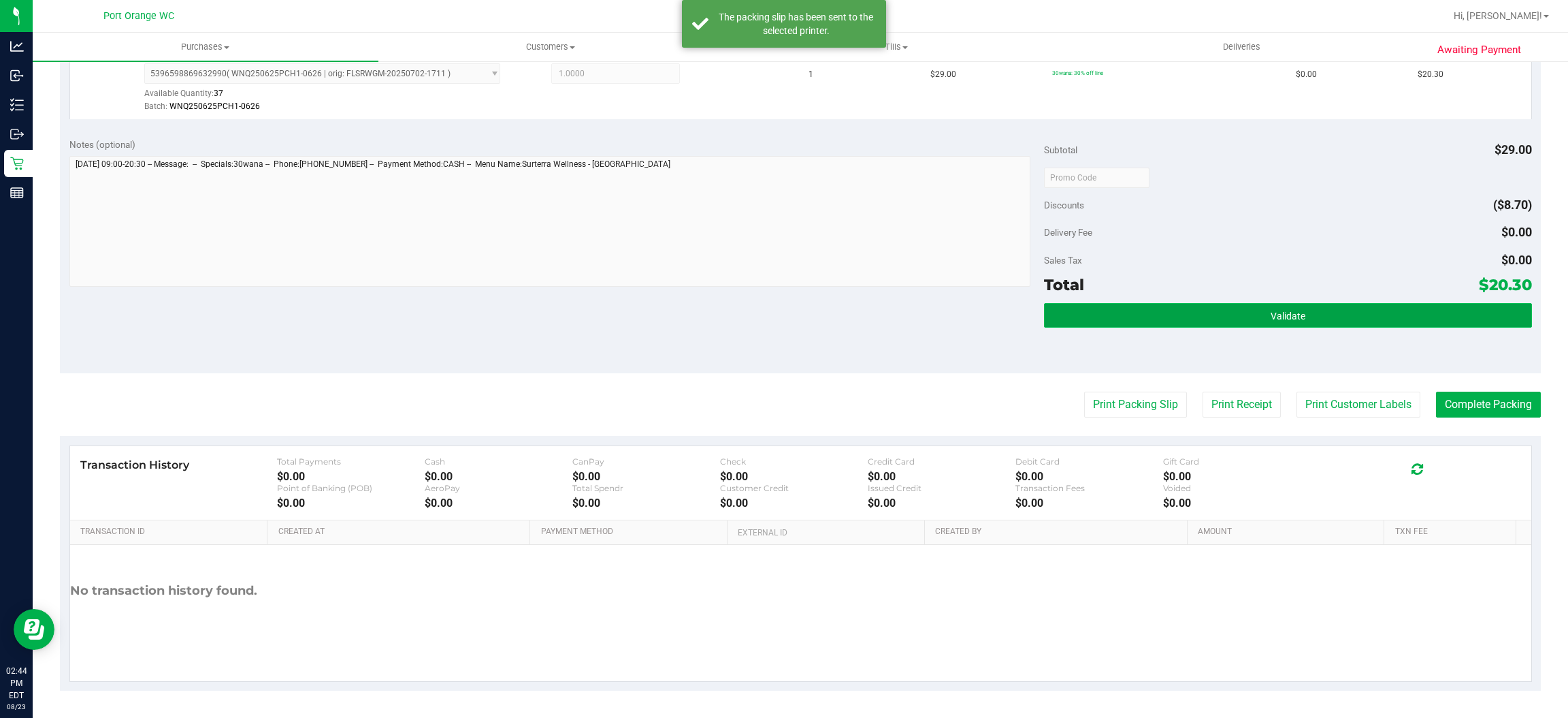
click at [1133, 313] on button "Validate" at bounding box center [1287, 315] width 487 height 25
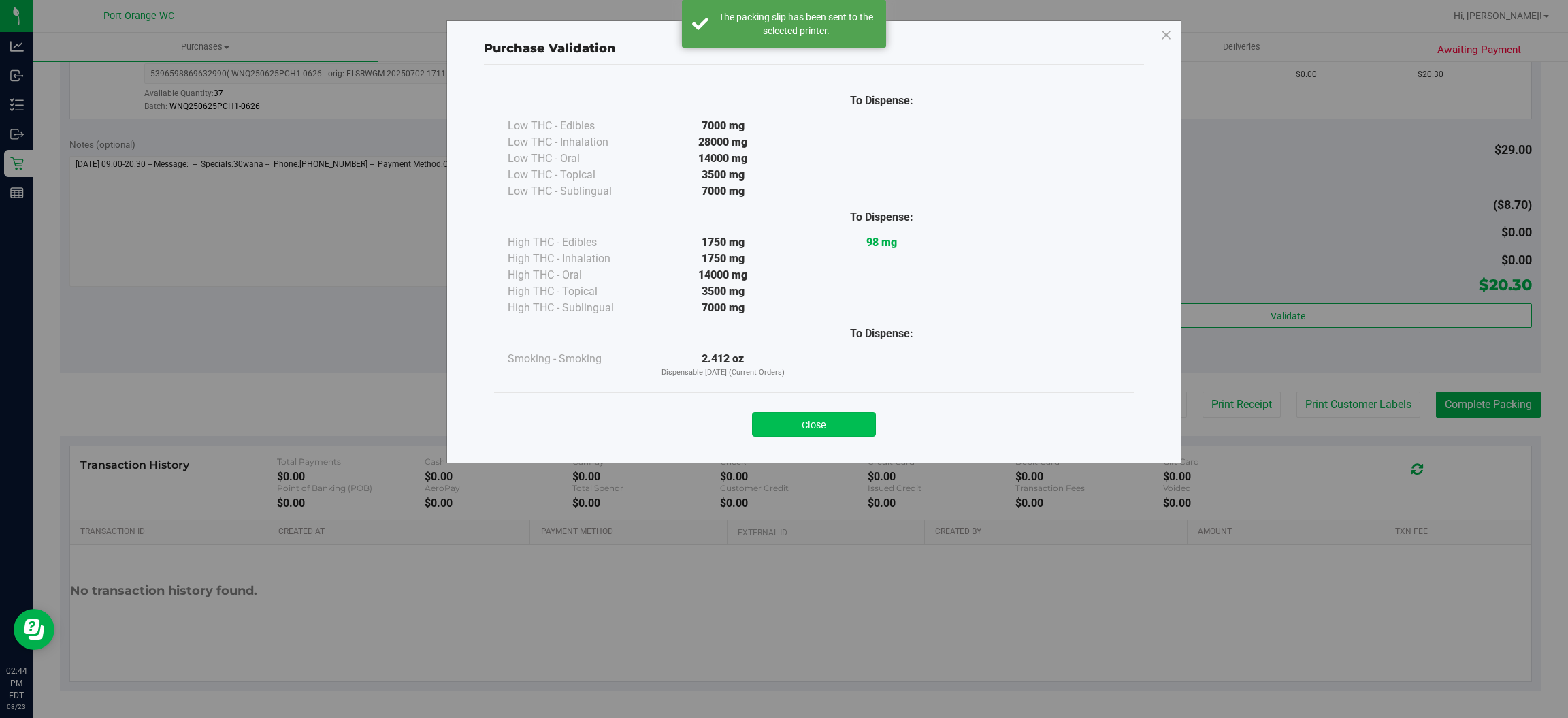
click at [830, 415] on button "Close" at bounding box center [814, 424] width 124 height 25
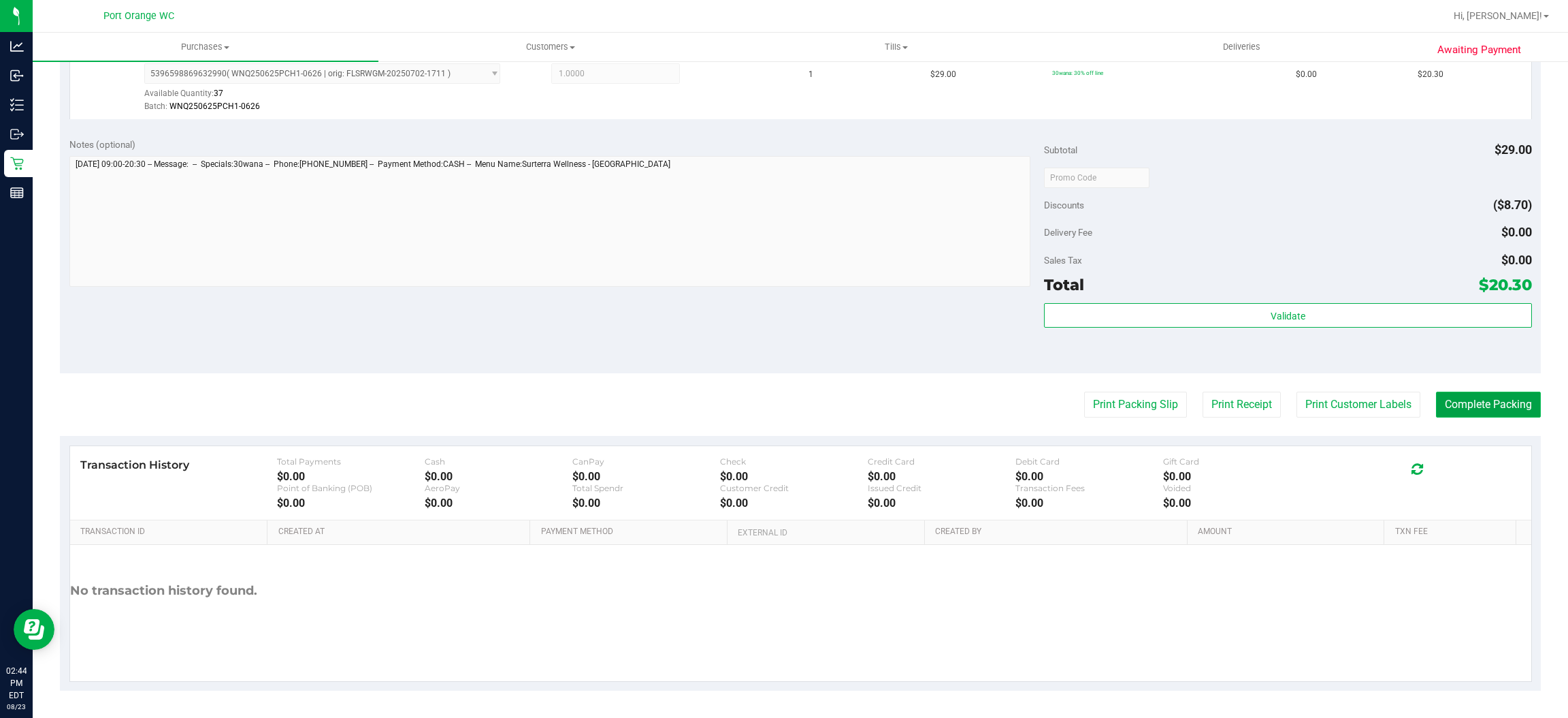
click at [1451, 405] on button "Complete Packing" at bounding box center [1488, 405] width 105 height 26
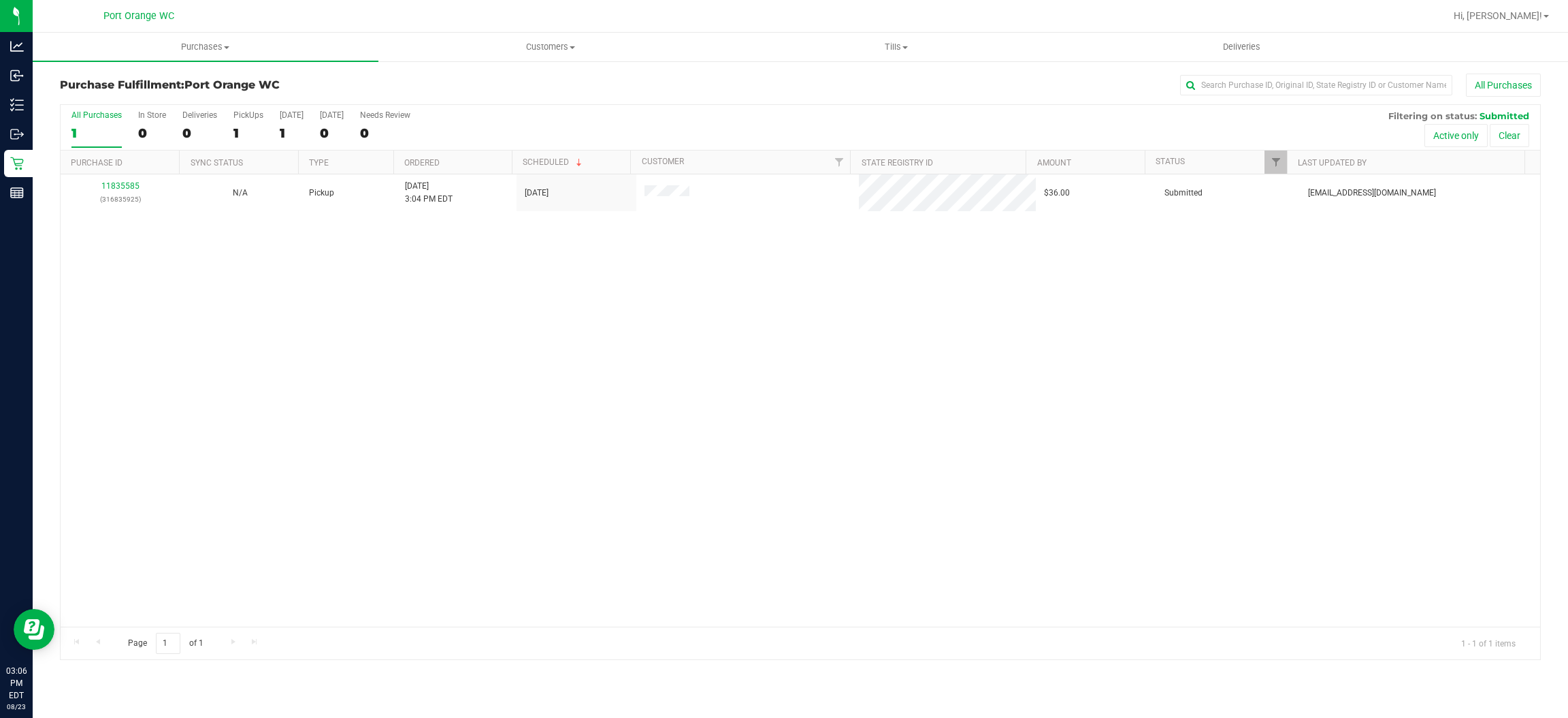
click at [1287, 444] on div "11835585 (316835925) N/A Pickup 8/23/2025 3:04 PM EDT 8/23/2025 $36.00 Submitte…" at bounding box center [800, 400] width 1480 height 452
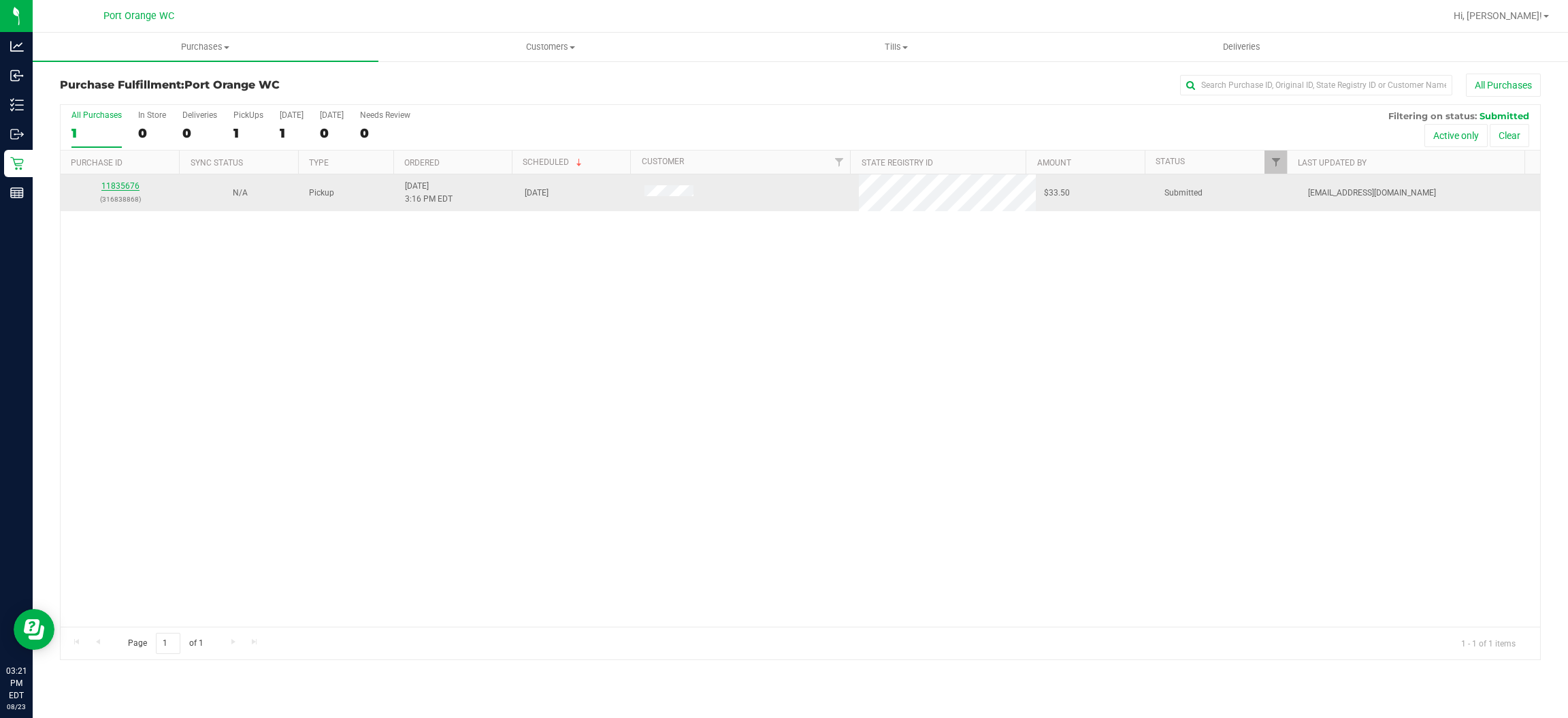
click at [128, 184] on link "11835676" at bounding box center [120, 185] width 38 height 9
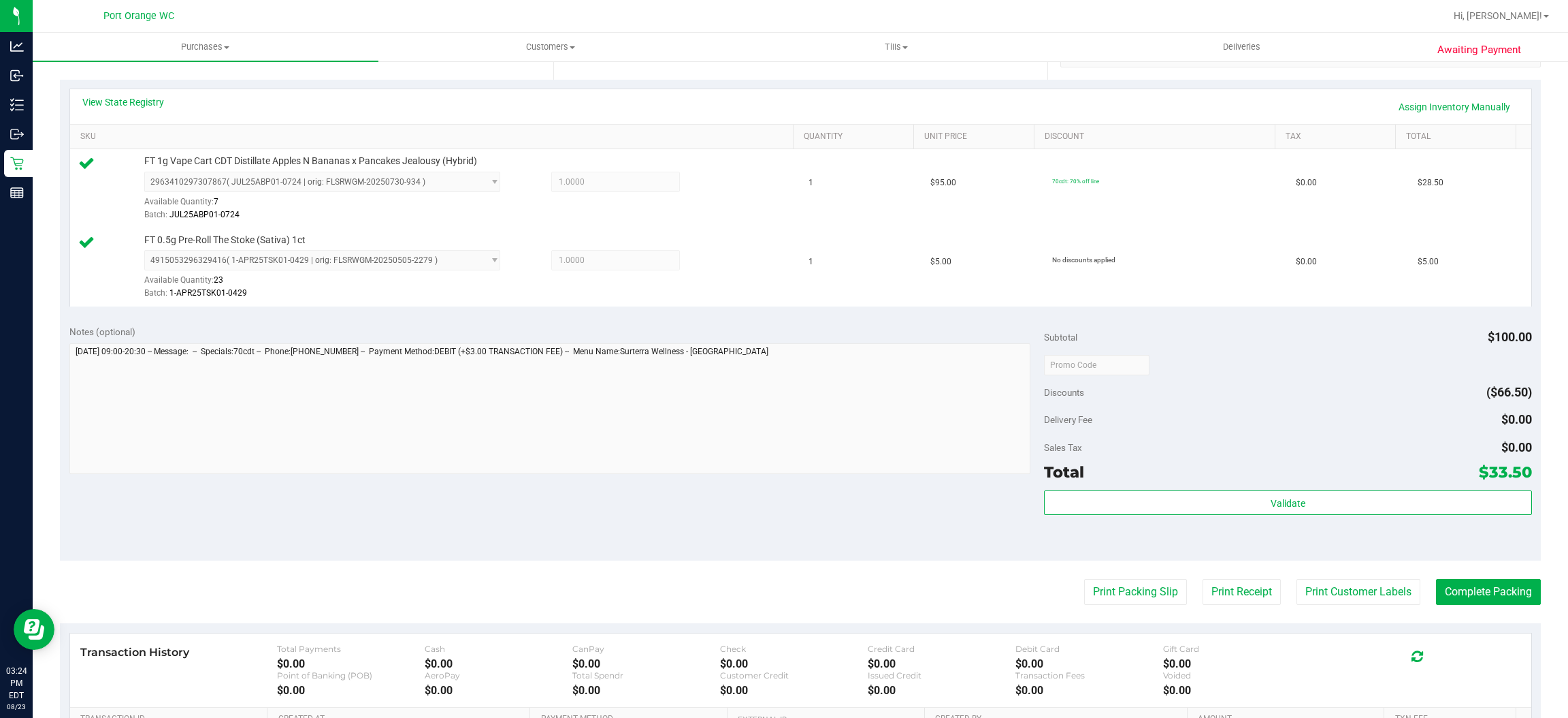
scroll to position [477, 0]
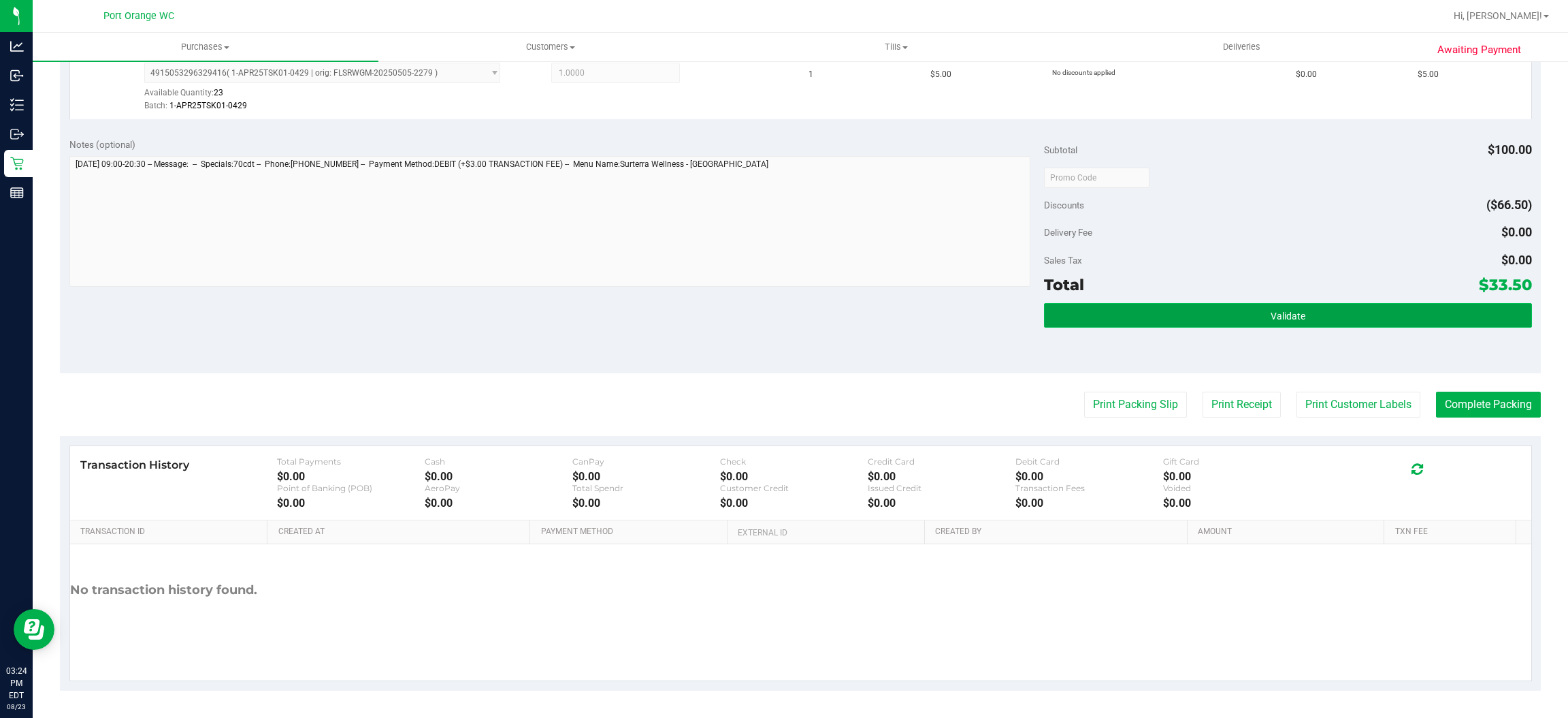
click at [1411, 303] on button "Validate" at bounding box center [1287, 315] width 487 height 25
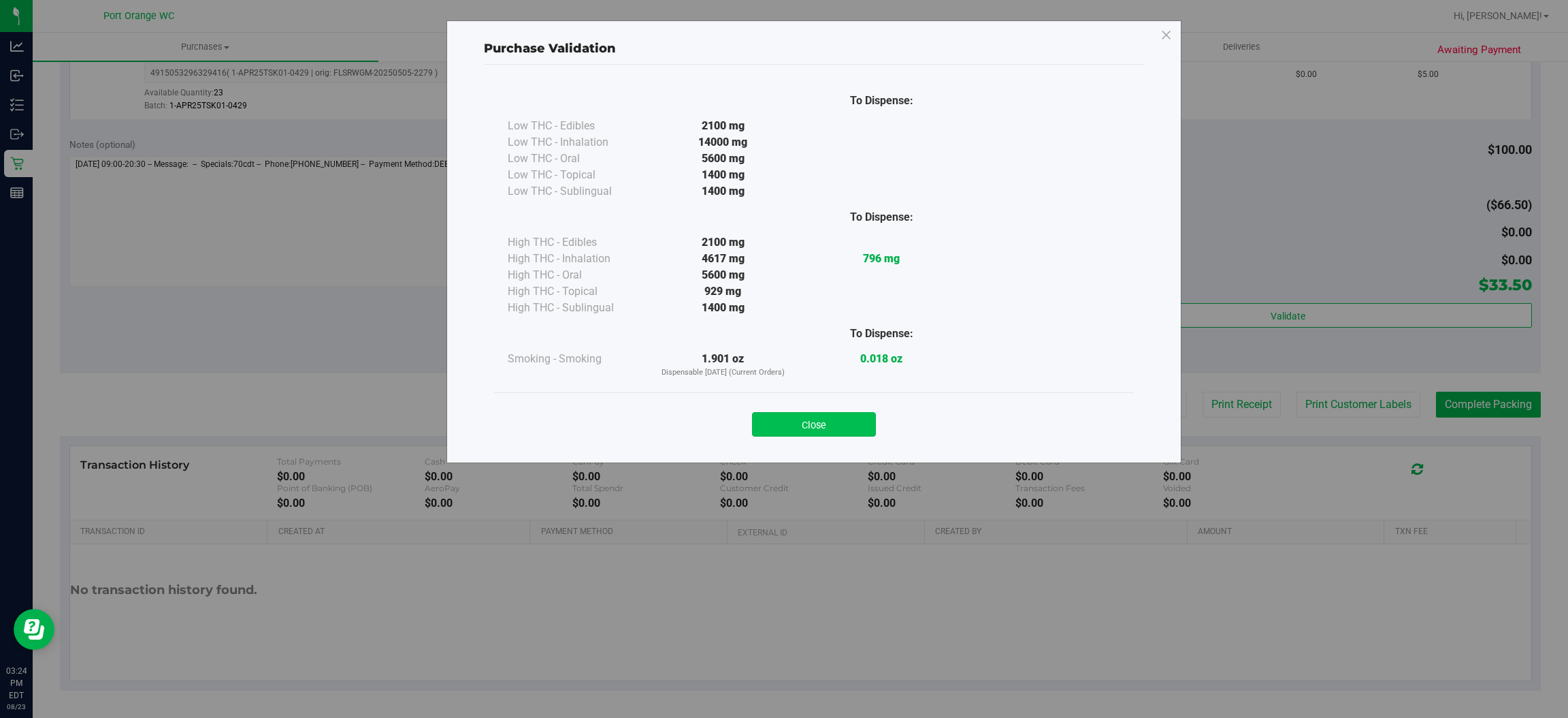
click at [852, 419] on button "Close" at bounding box center [814, 424] width 124 height 25
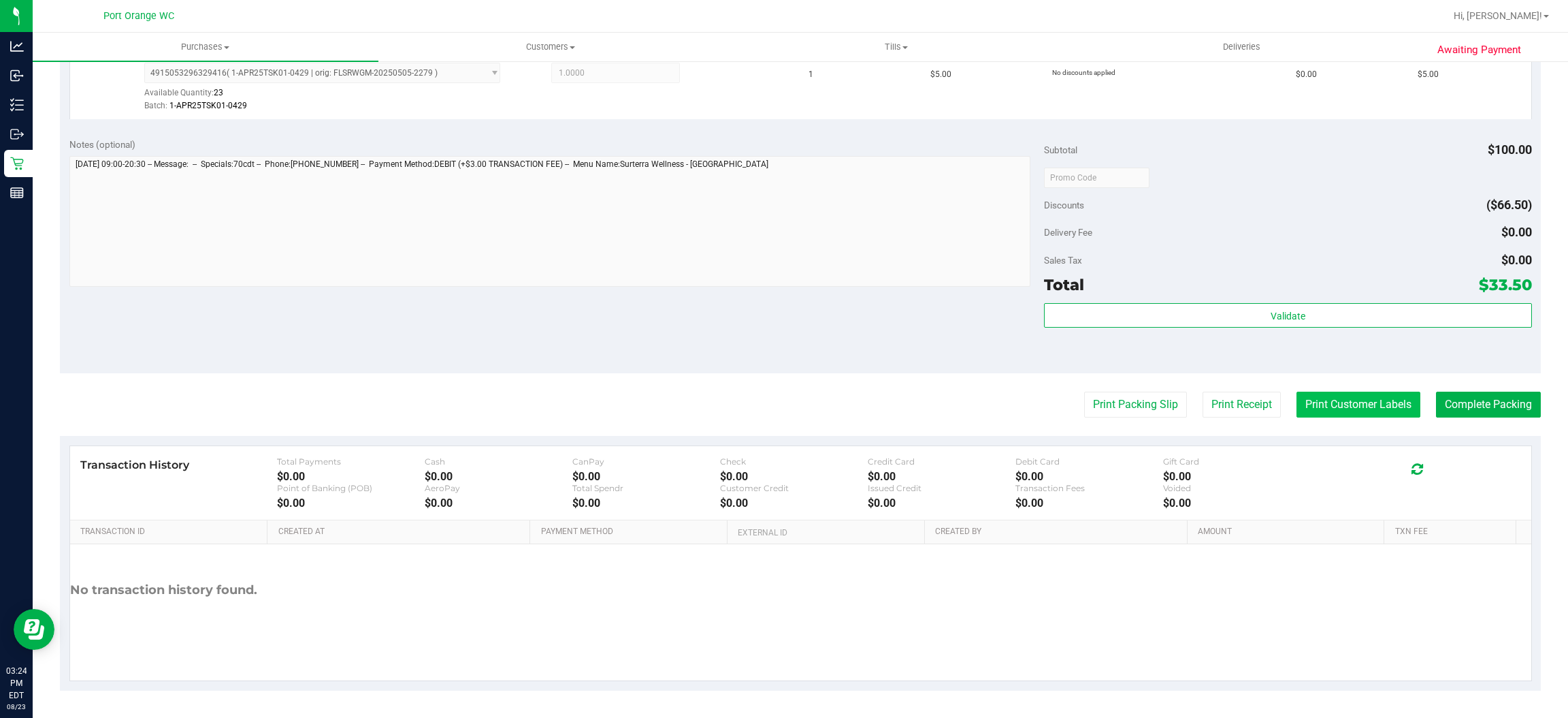
click at [1363, 413] on button "Print Customer Labels" at bounding box center [1358, 405] width 124 height 26
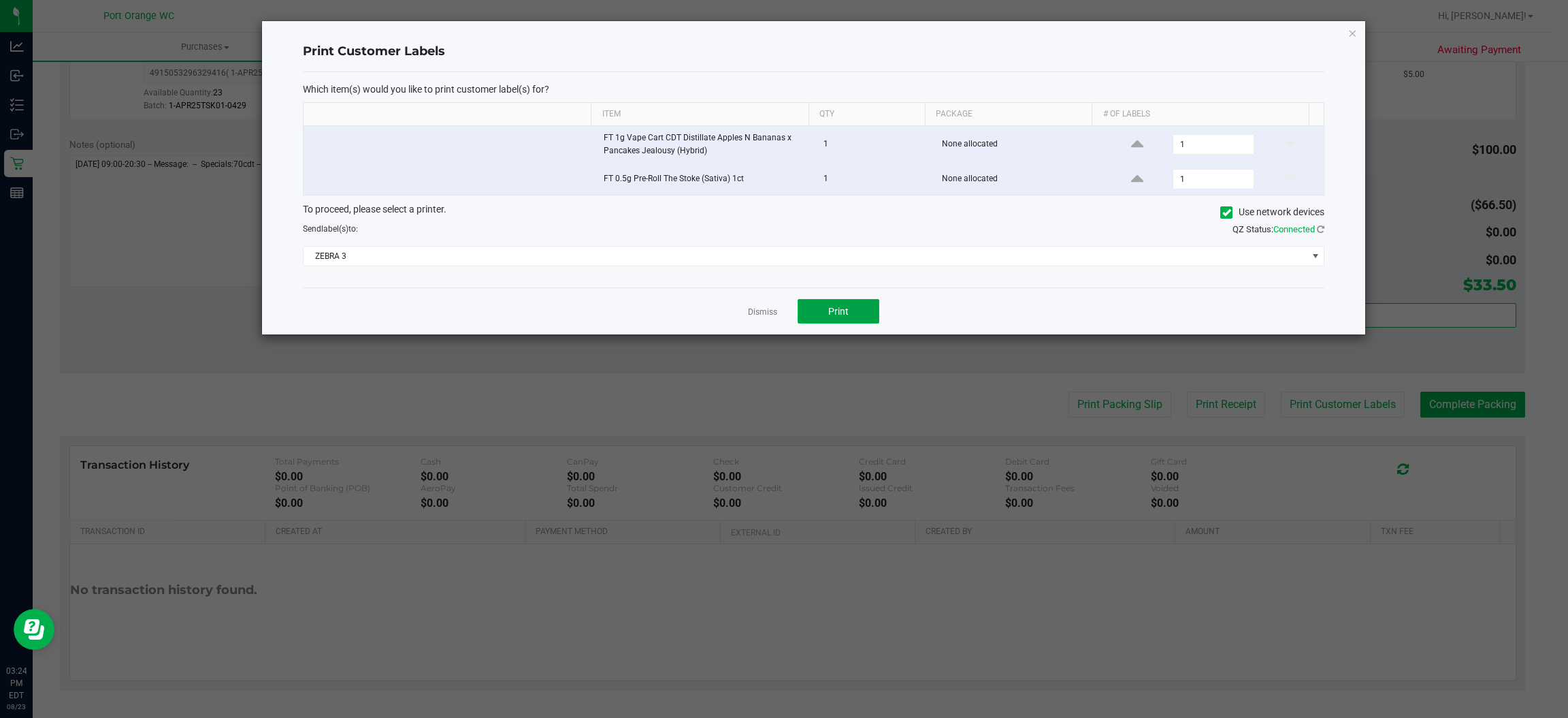
click at [839, 307] on span "Print" at bounding box center [838, 311] width 21 height 11
click at [754, 309] on link "Dismiss" at bounding box center [762, 312] width 29 height 11
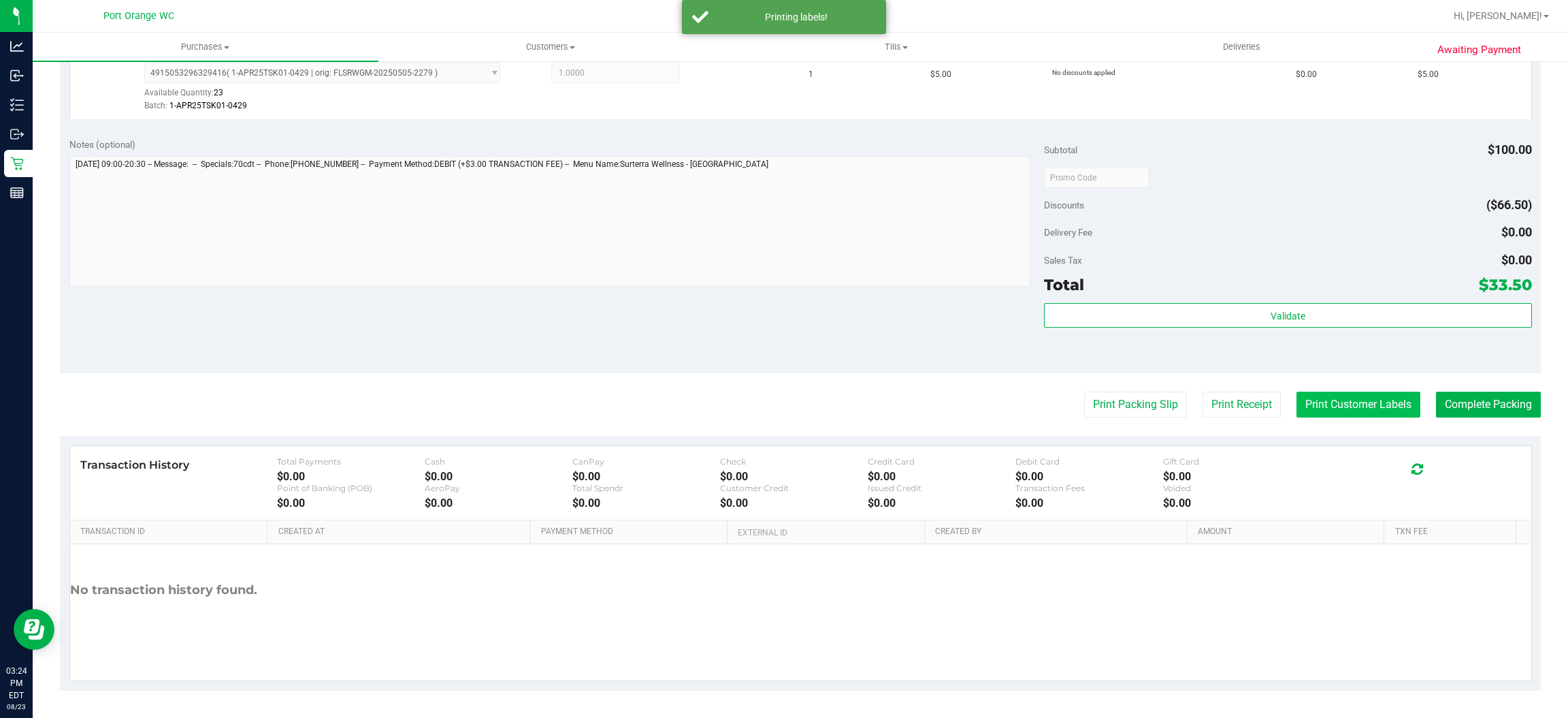
click at [1347, 403] on button "Print Customer Labels" at bounding box center [1358, 405] width 124 height 26
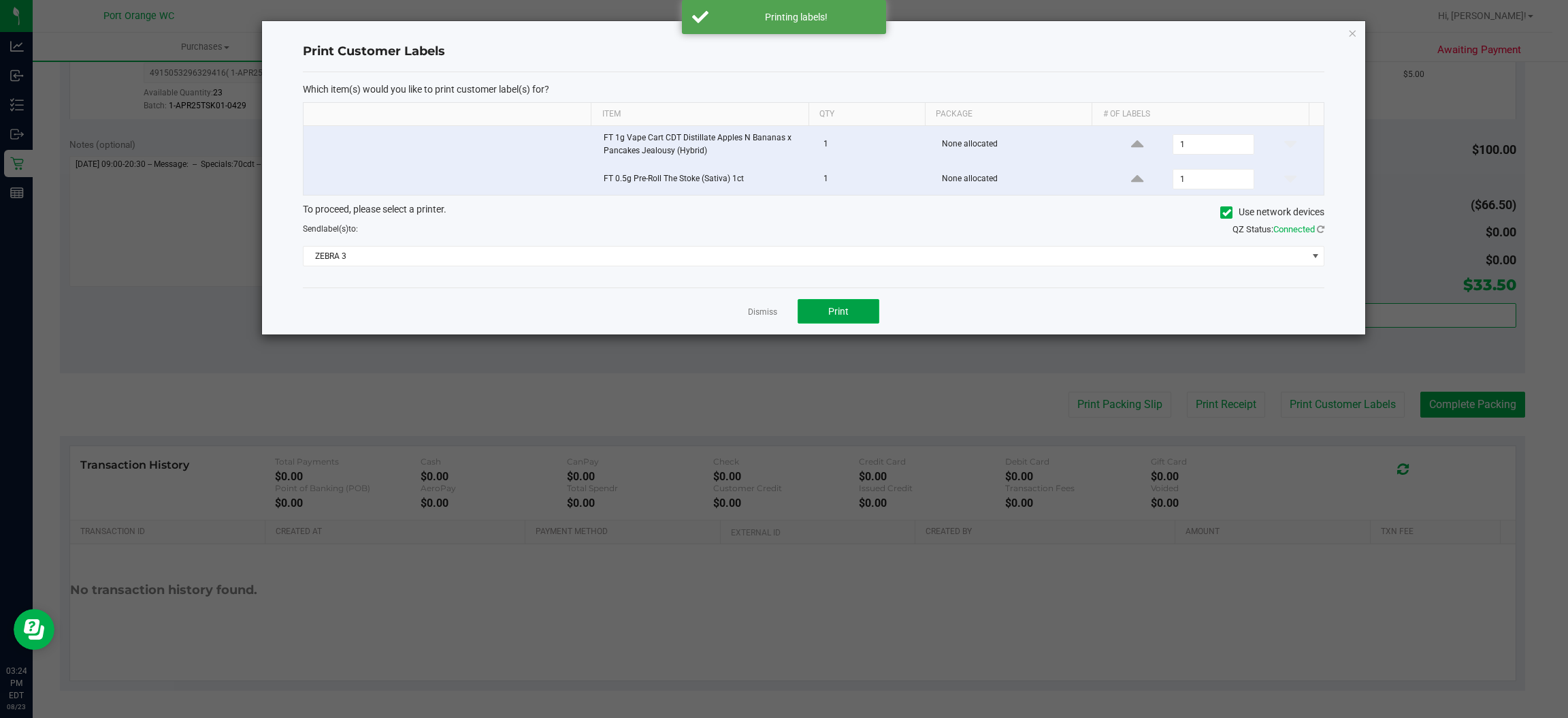
click at [799, 308] on button "Print" at bounding box center [838, 311] width 82 height 25
click at [767, 317] on link "Dismiss" at bounding box center [762, 312] width 29 height 11
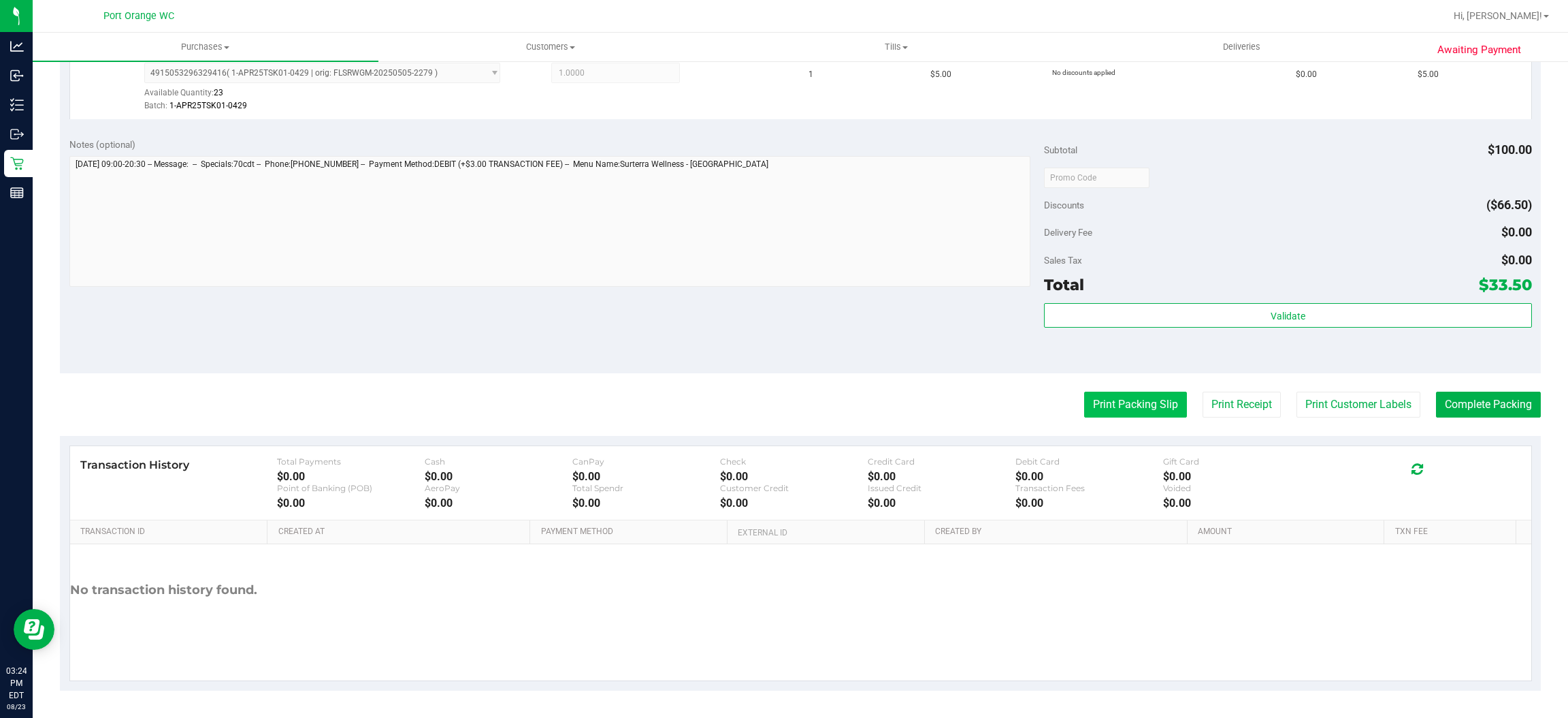
click at [1087, 405] on button "Print Packing Slip" at bounding box center [1135, 405] width 103 height 26
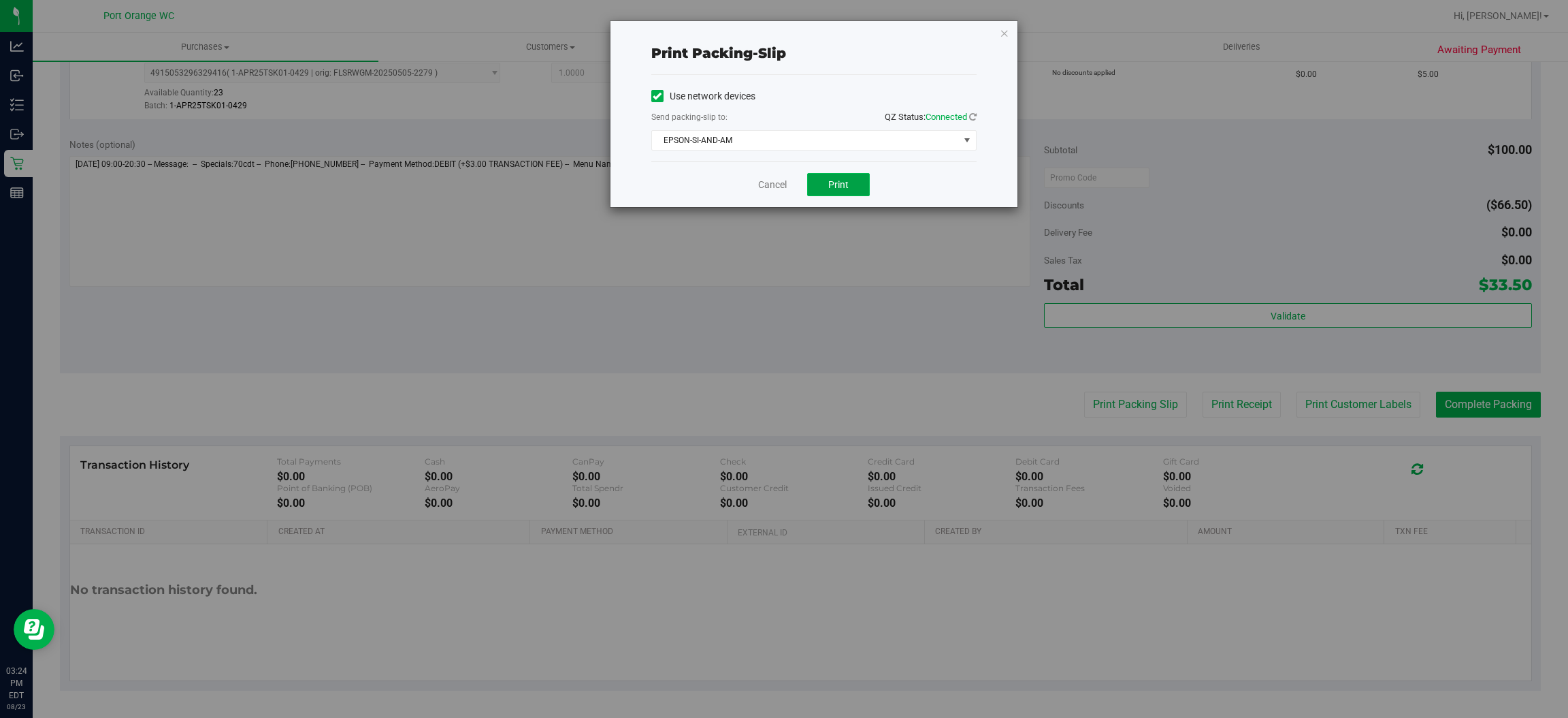
click at [853, 182] on button "Print" at bounding box center [838, 185] width 63 height 23
click at [768, 185] on link "Cancel" at bounding box center [772, 185] width 28 height 14
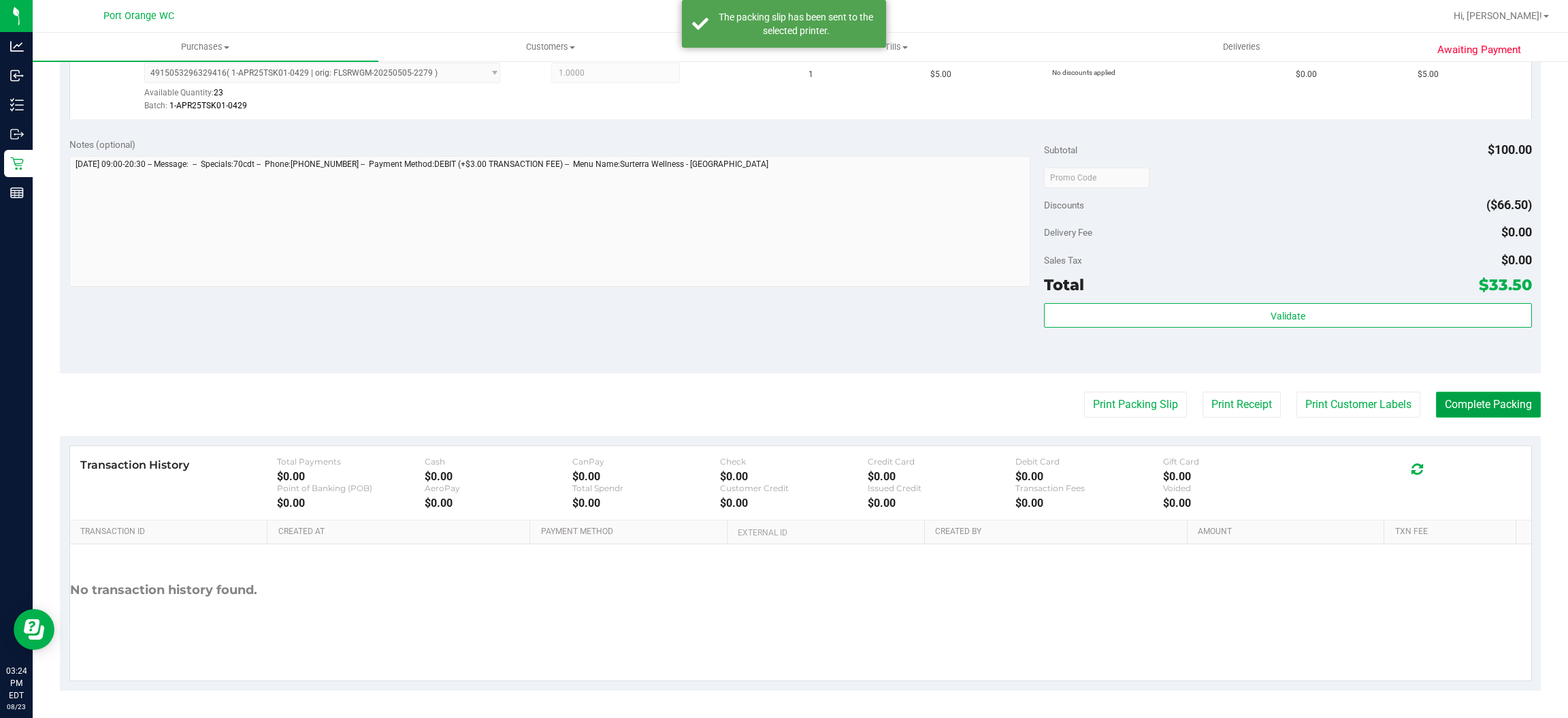
click at [1510, 410] on button "Complete Packing" at bounding box center [1488, 405] width 105 height 26
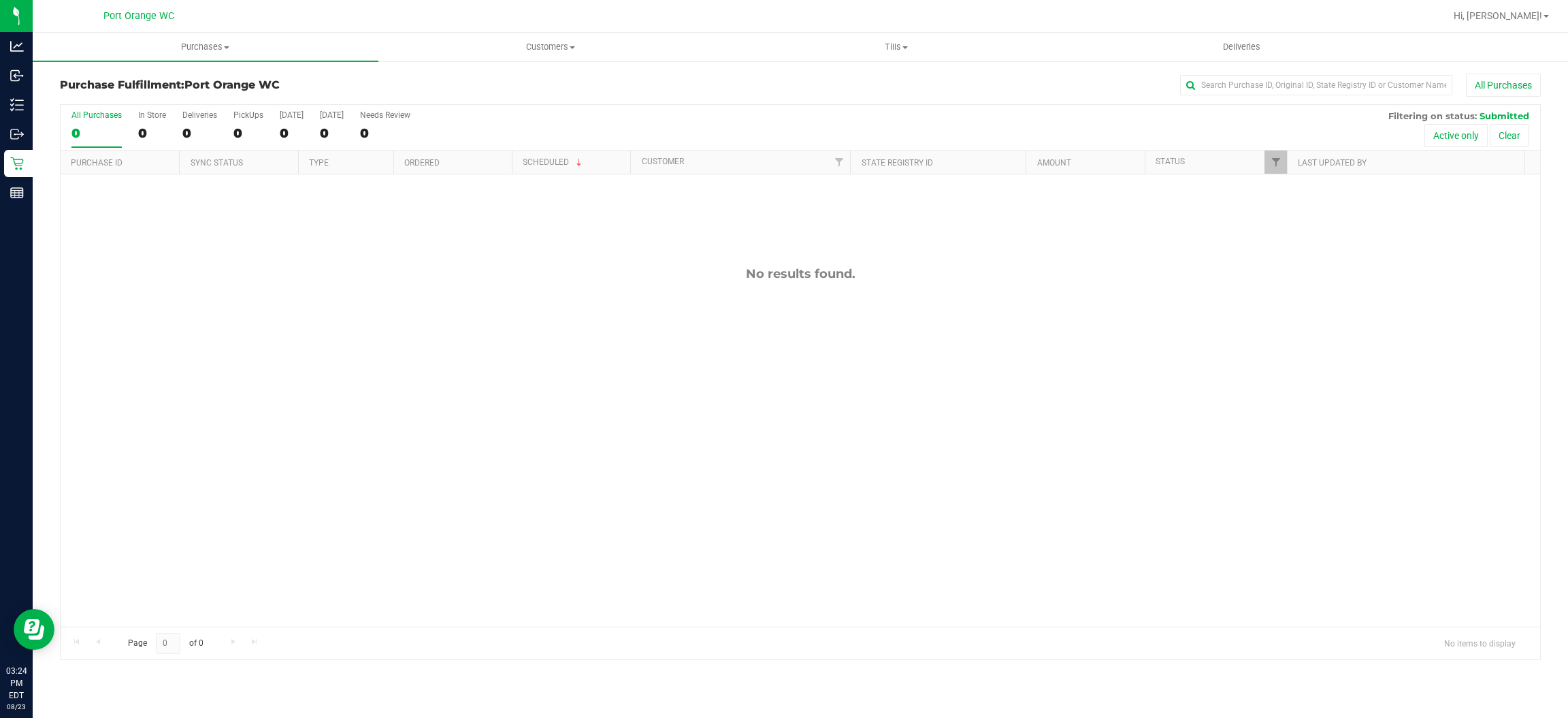
click at [862, 463] on div "No results found." at bounding box center [800, 446] width 1480 height 544
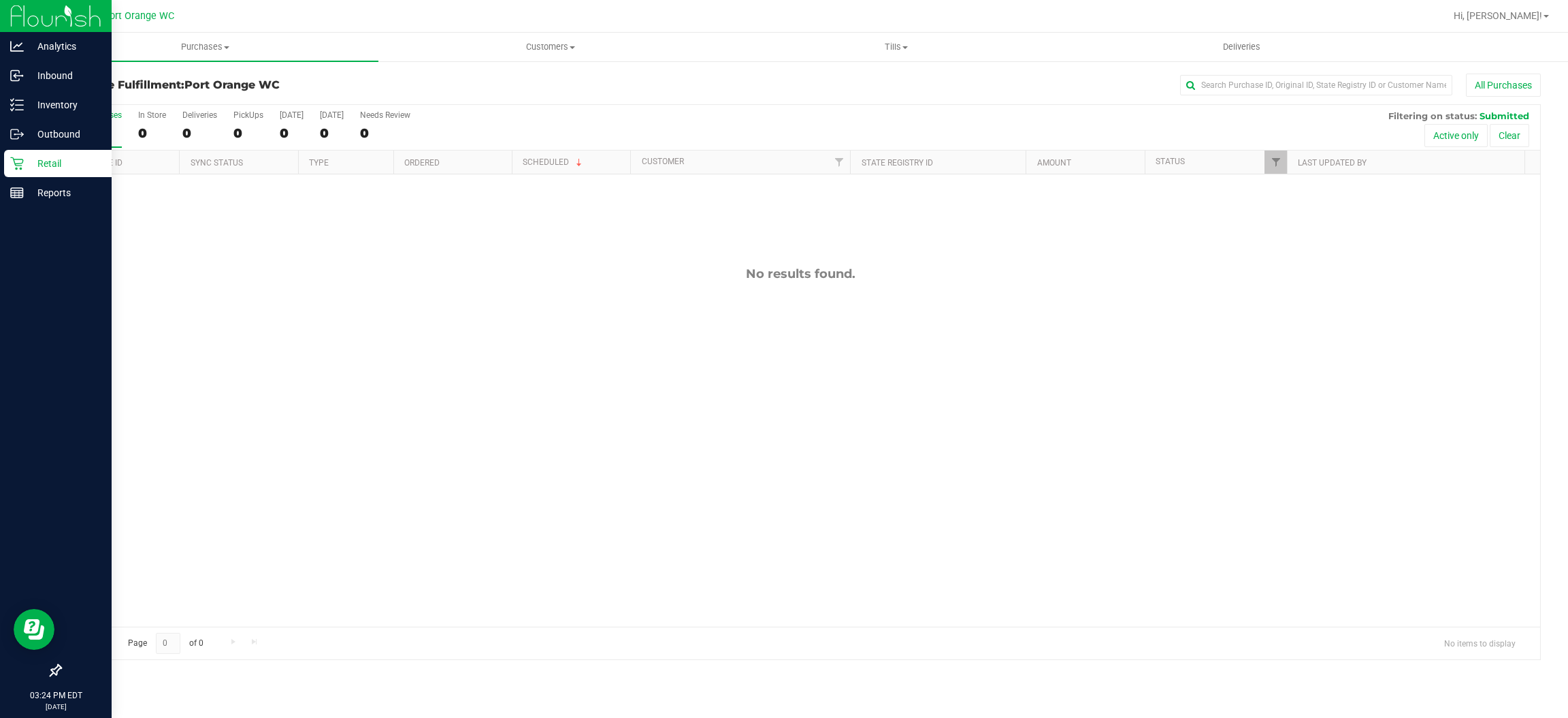
click at [17, 163] on icon at bounding box center [16, 163] width 13 height 13
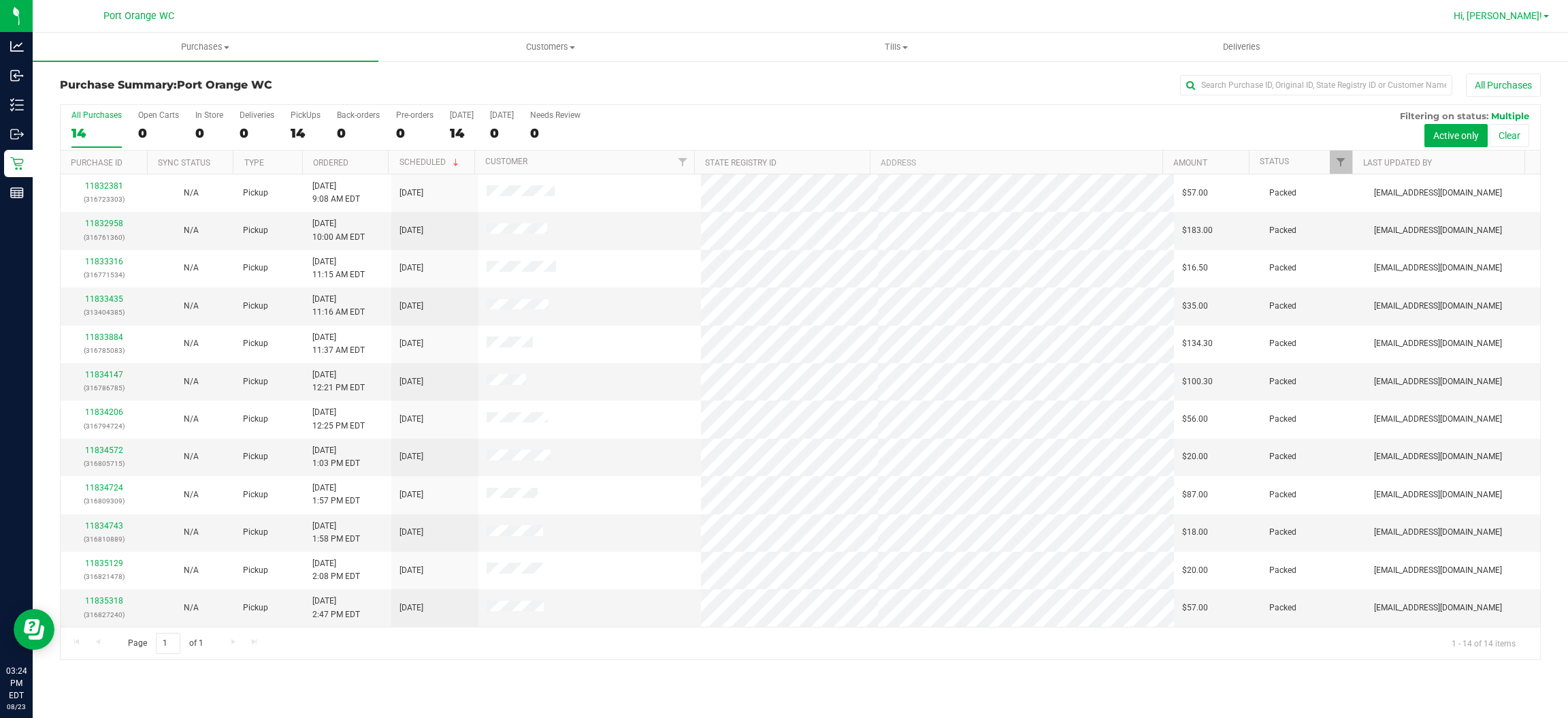
click at [1537, 23] on link "Hi, [PERSON_NAME]!" at bounding box center [1502, 16] width 106 height 14
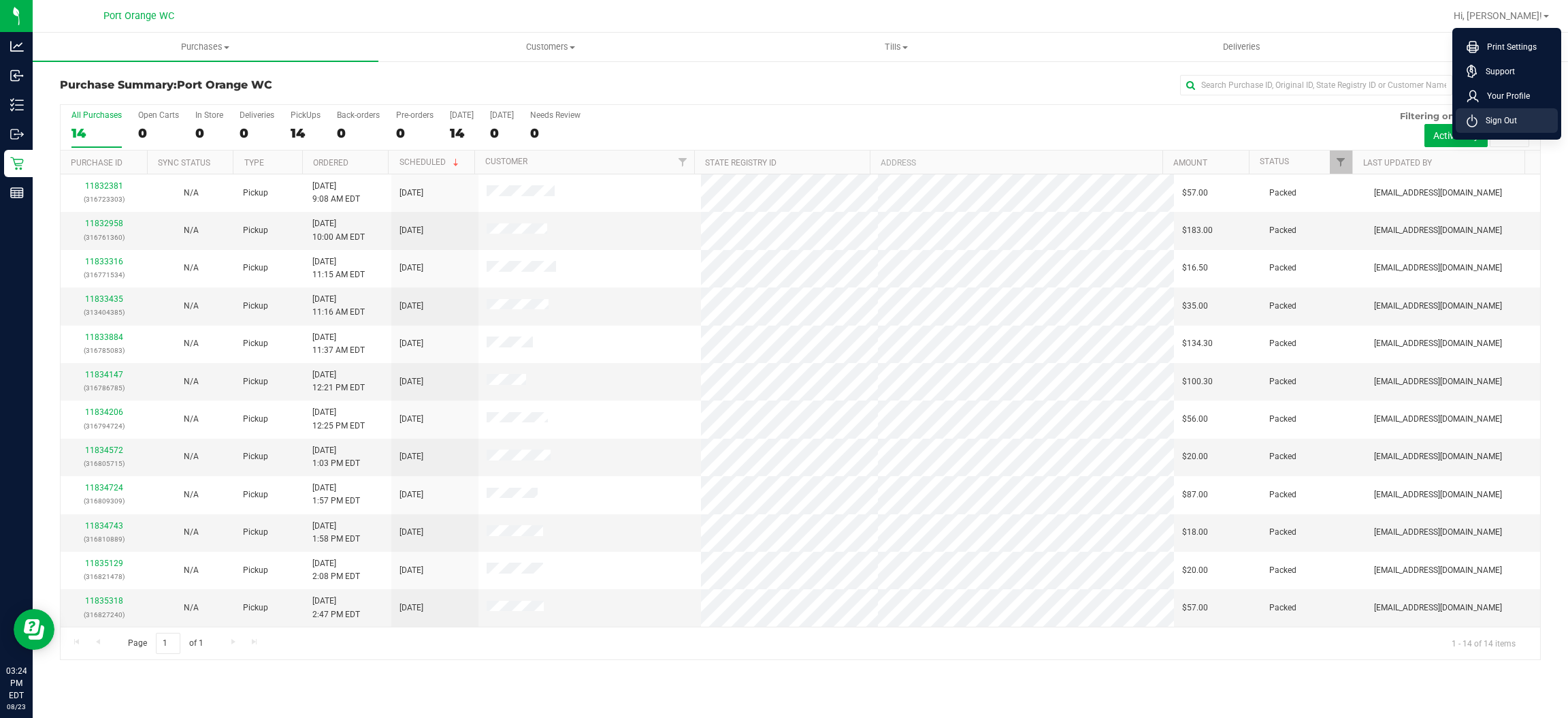
click at [1505, 129] on li "Sign Out" at bounding box center [1506, 120] width 102 height 25
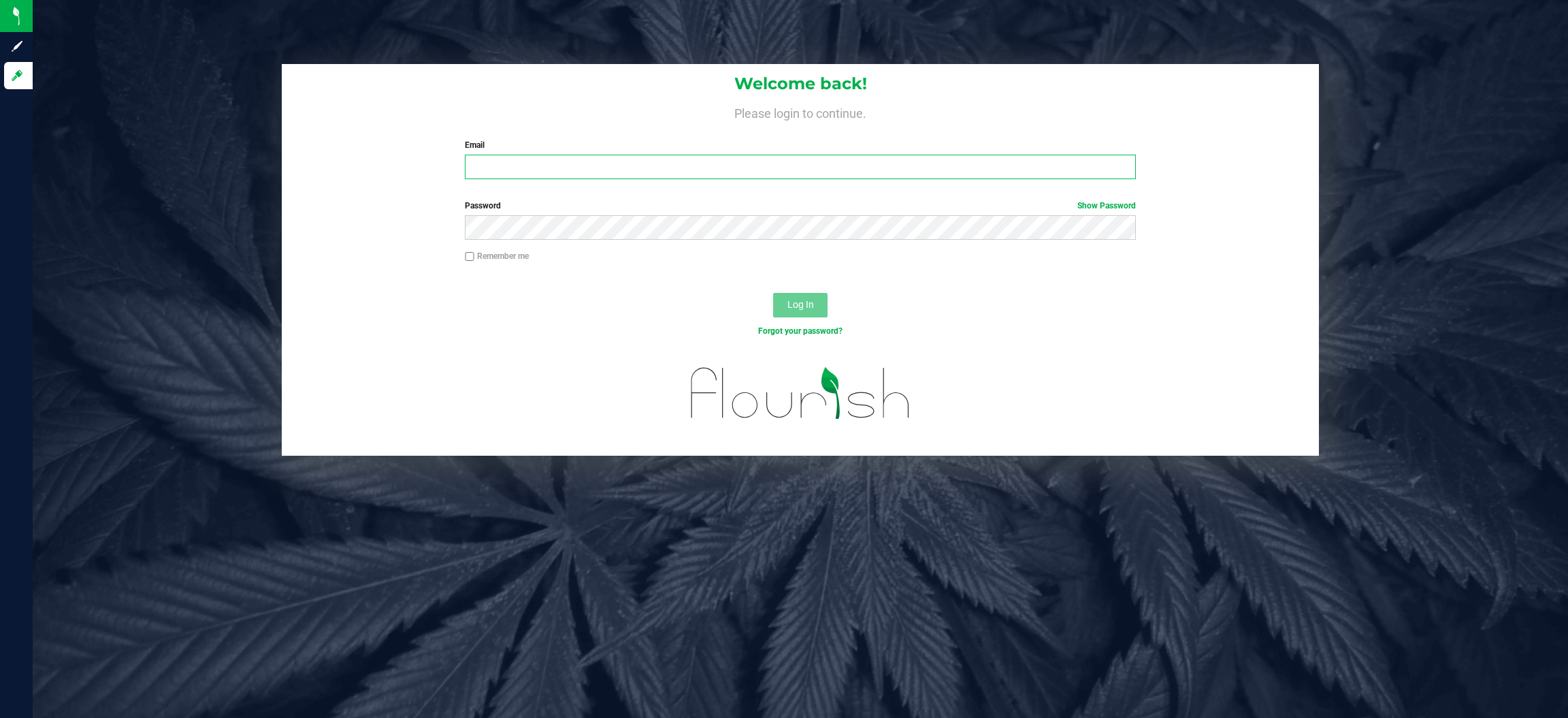
click at [683, 166] on input "Email" at bounding box center [800, 167] width 671 height 25
type input "[EMAIL_ADDRESS][DOMAIN_NAME]"
click at [773, 293] on button "Log In" at bounding box center [800, 305] width 54 height 25
